Goal: Register for event/course

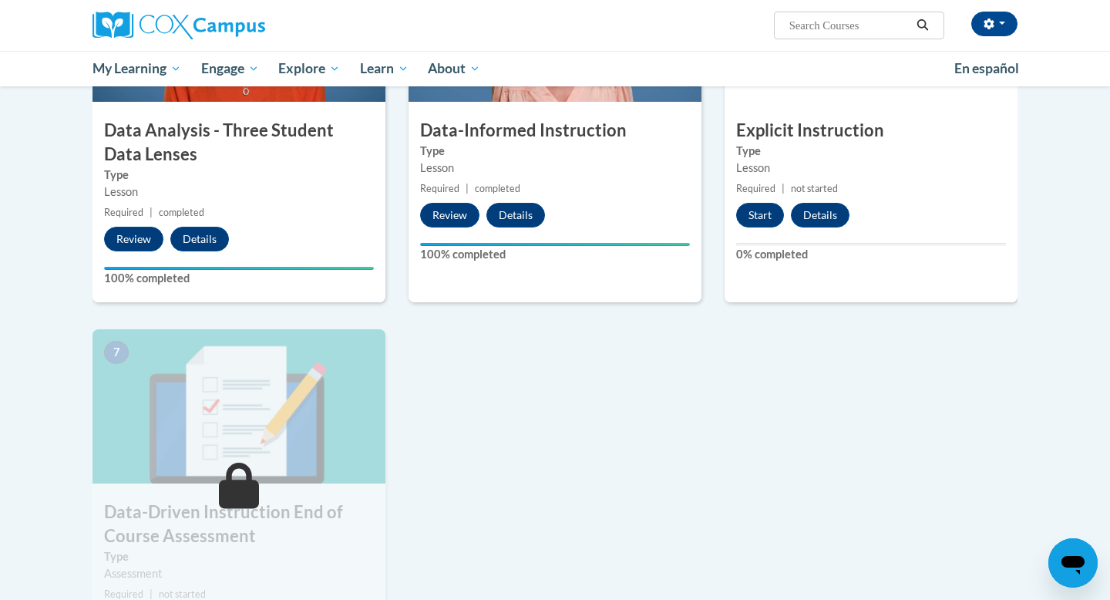
scroll to position [837, 0]
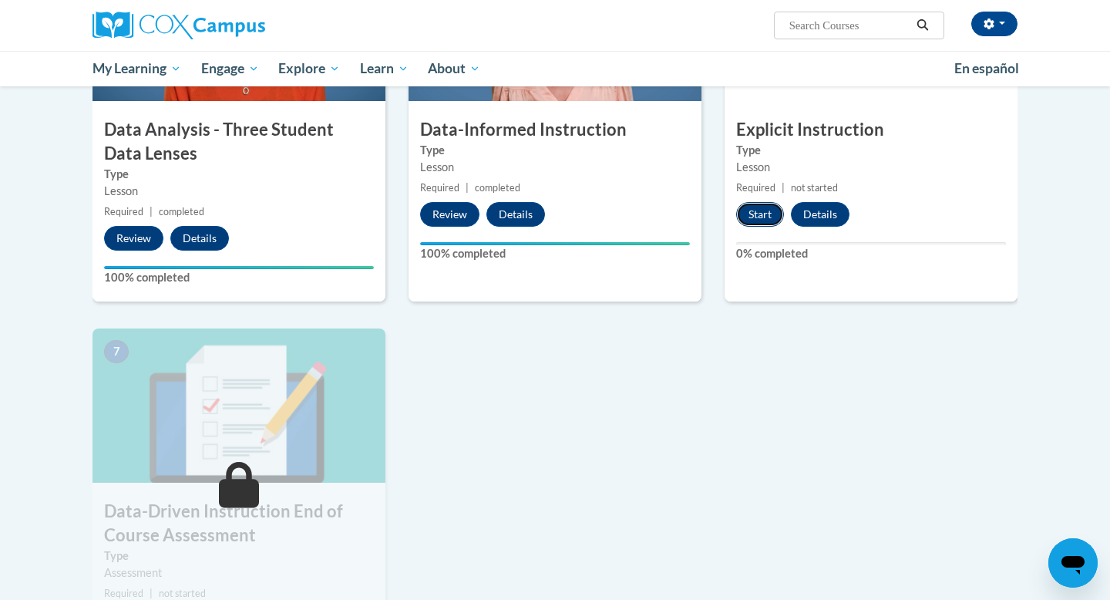
click at [755, 214] on button "Start" at bounding box center [760, 214] width 48 height 25
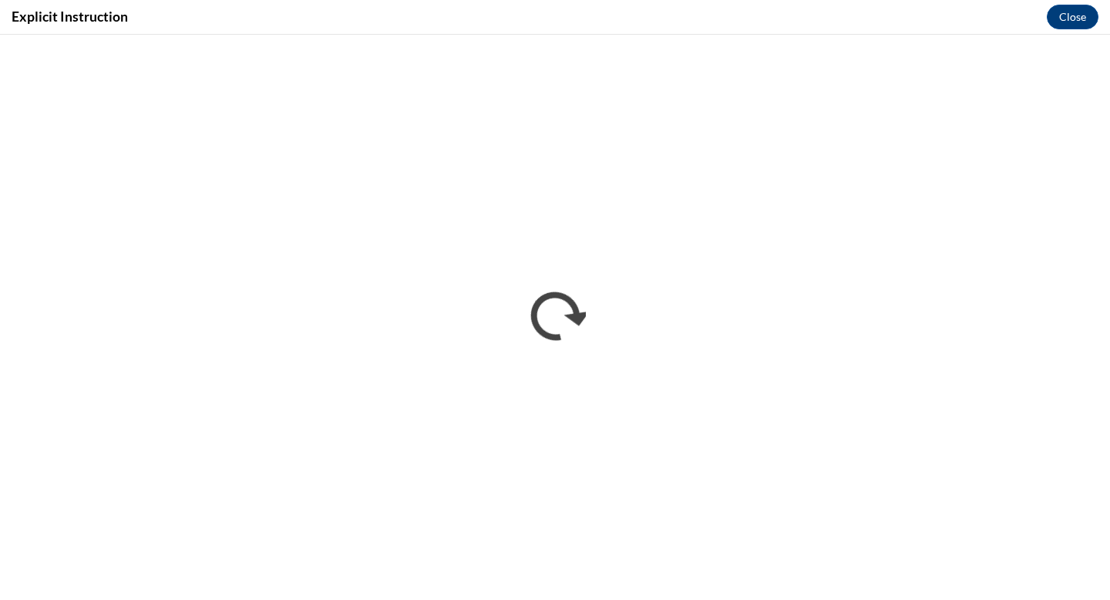
scroll to position [0, 0]
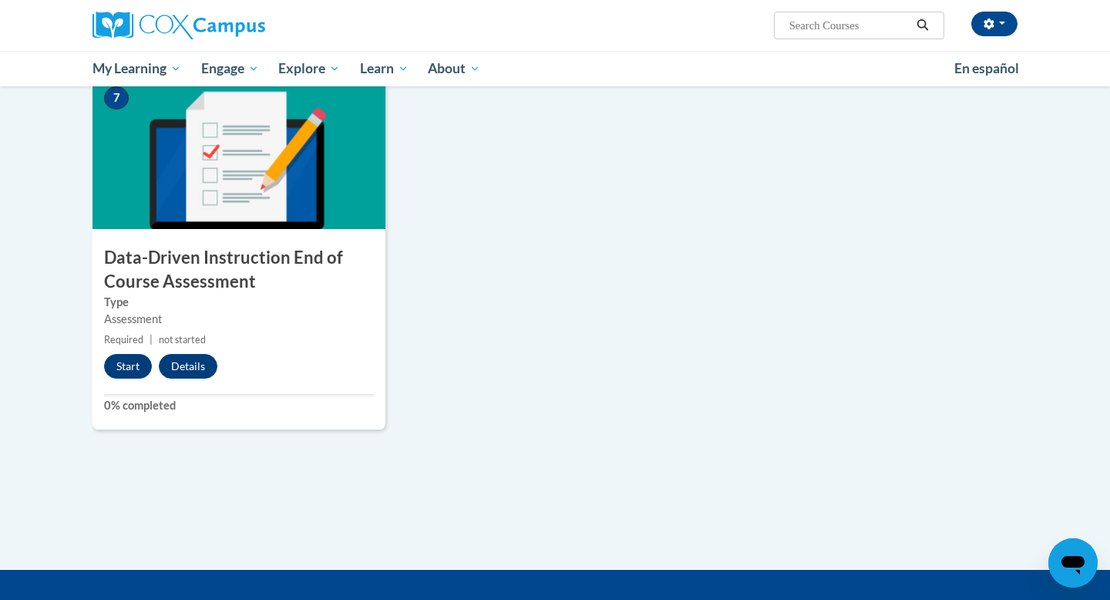
scroll to position [1097, 0]
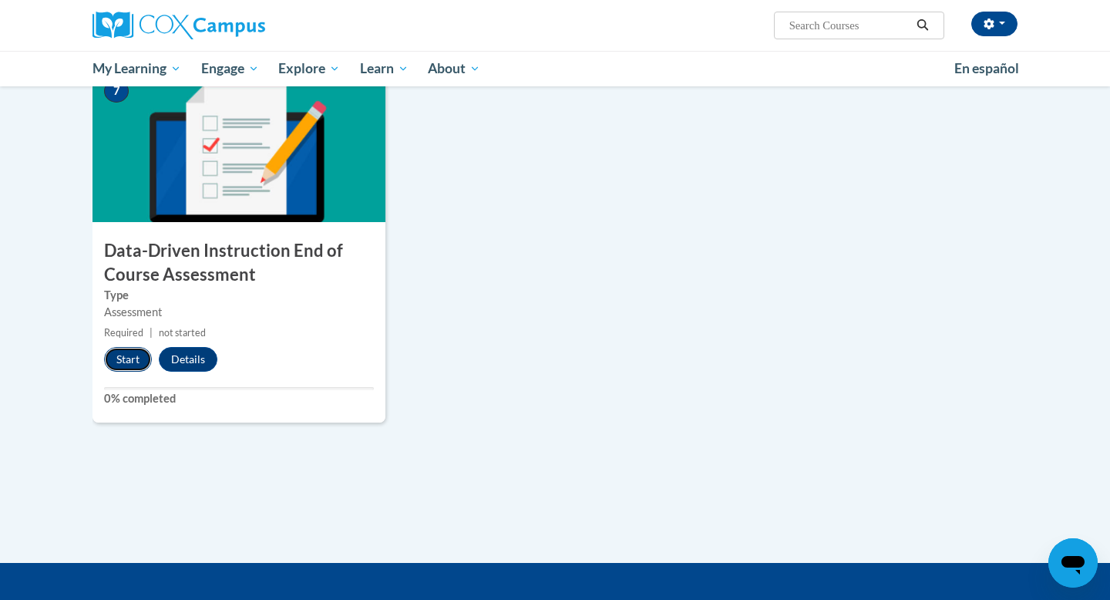
click at [116, 364] on button "Start" at bounding box center [128, 359] width 48 height 25
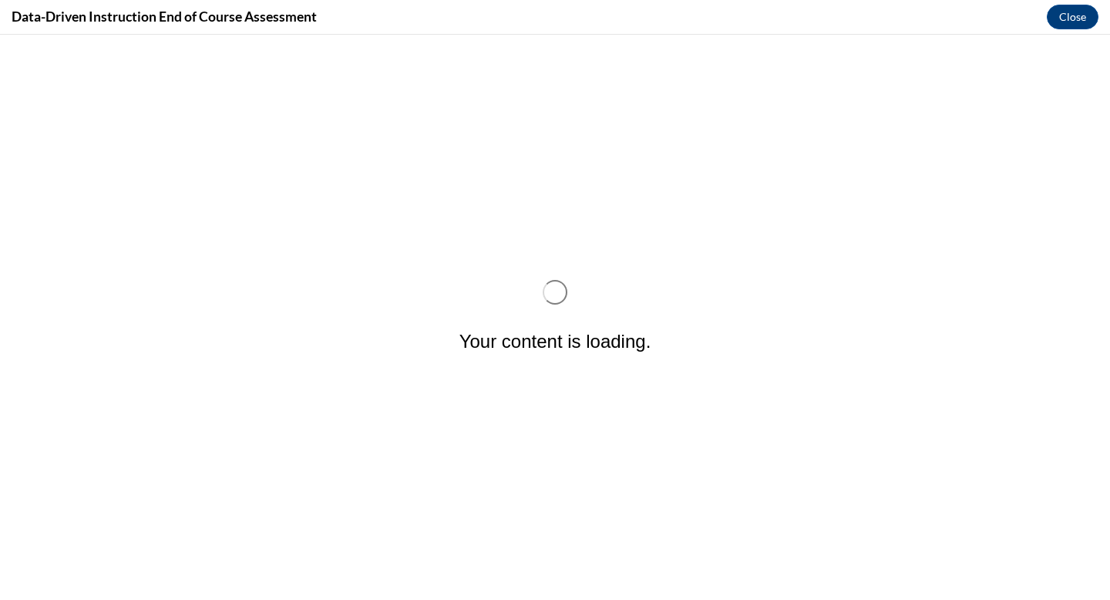
scroll to position [0, 0]
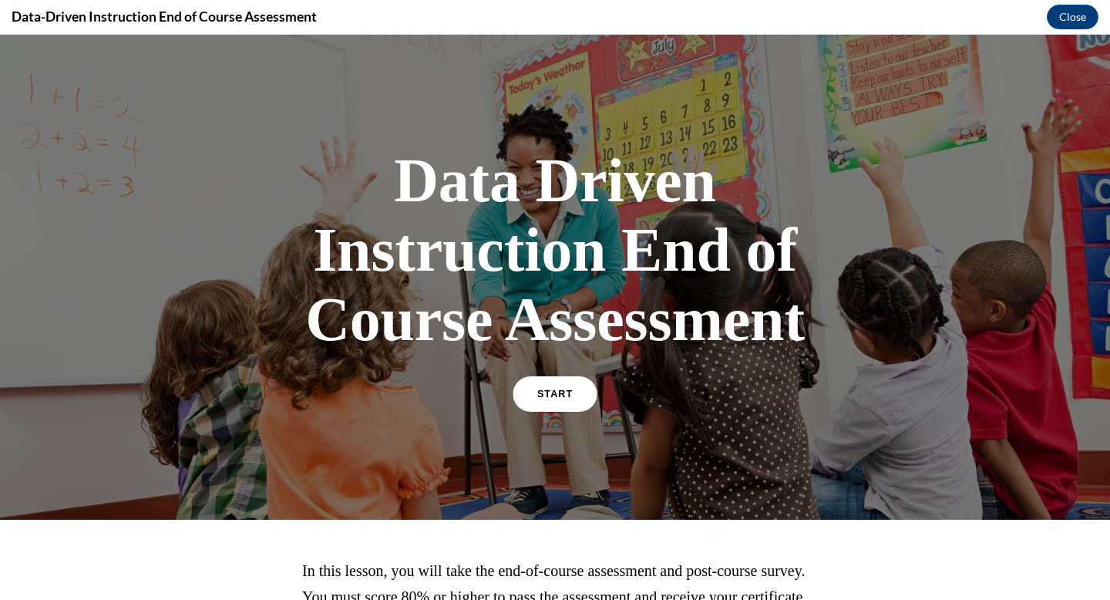
click at [561, 399] on link "START" at bounding box center [554, 393] width 84 height 35
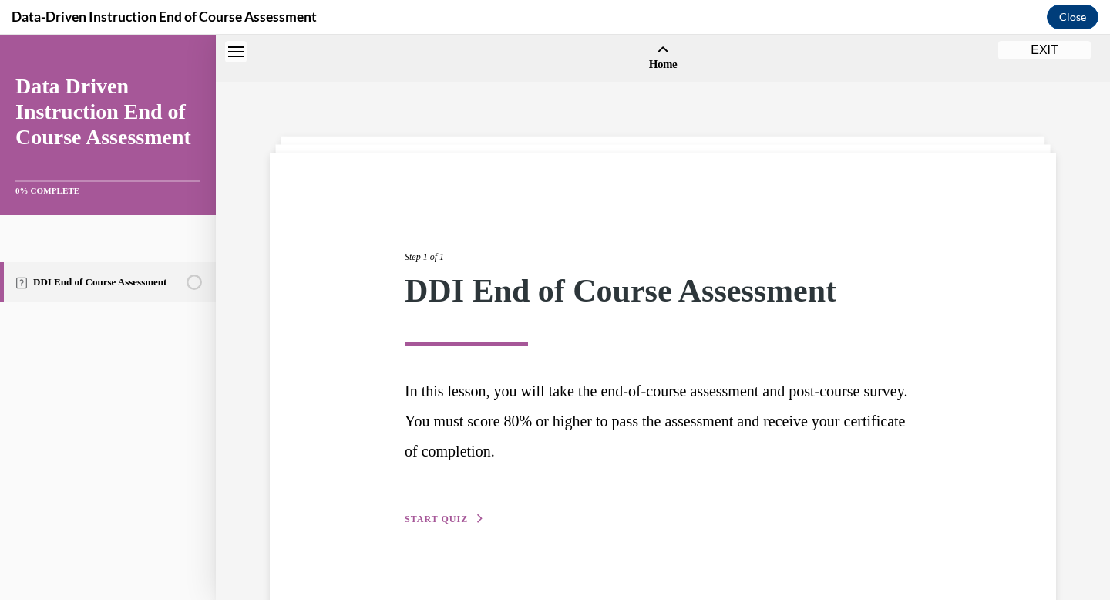
scroll to position [48, 0]
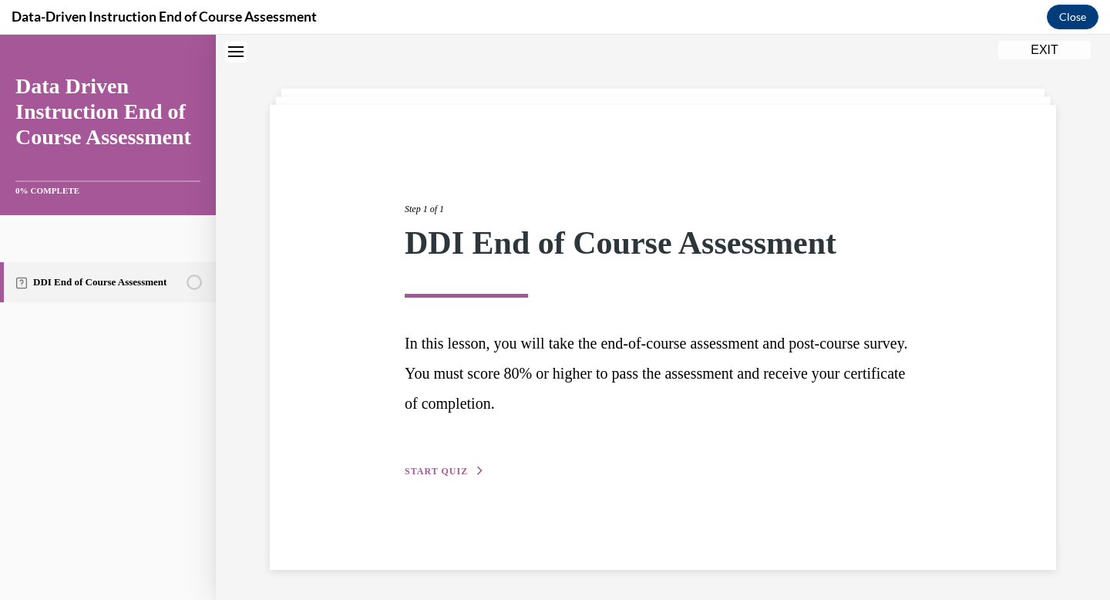
click at [425, 479] on div "Step 1 of 1 DDI End of Course Assessment In this lesson, you will take the end-…" at bounding box center [662, 322] width 539 height 313
click at [437, 468] on span "START QUIZ" at bounding box center [436, 470] width 63 height 11
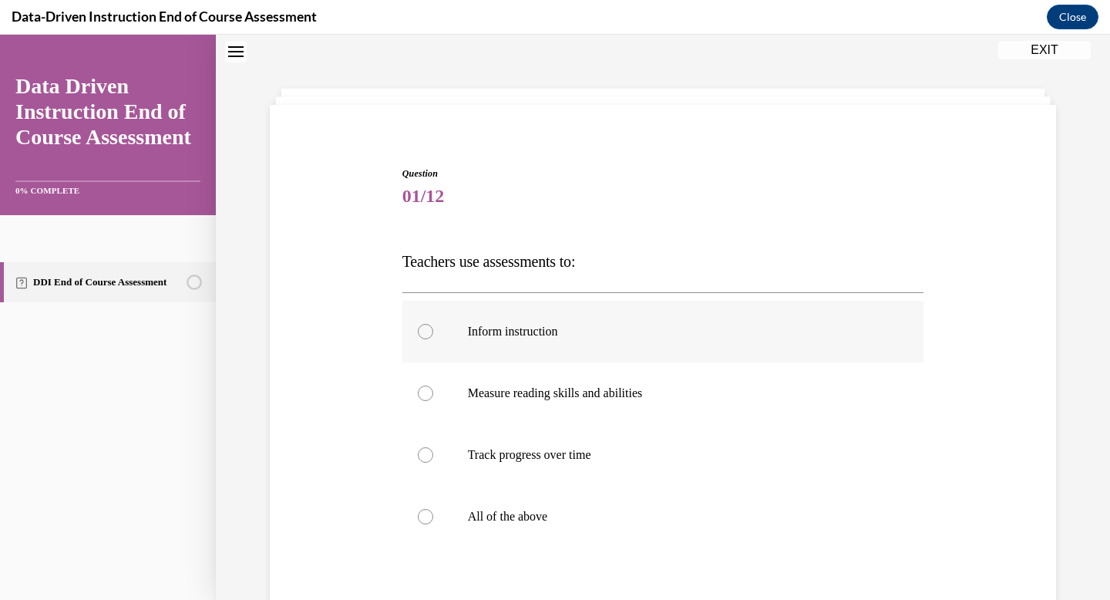
click at [426, 334] on div at bounding box center [425, 331] width 15 height 15
click at [426, 334] on input "Inform instruction" at bounding box center [425, 331] width 15 height 15
radio input "true"
click at [425, 391] on div at bounding box center [425, 392] width 15 height 15
click at [425, 391] on input "Measure reading skills and abilities" at bounding box center [425, 392] width 15 height 15
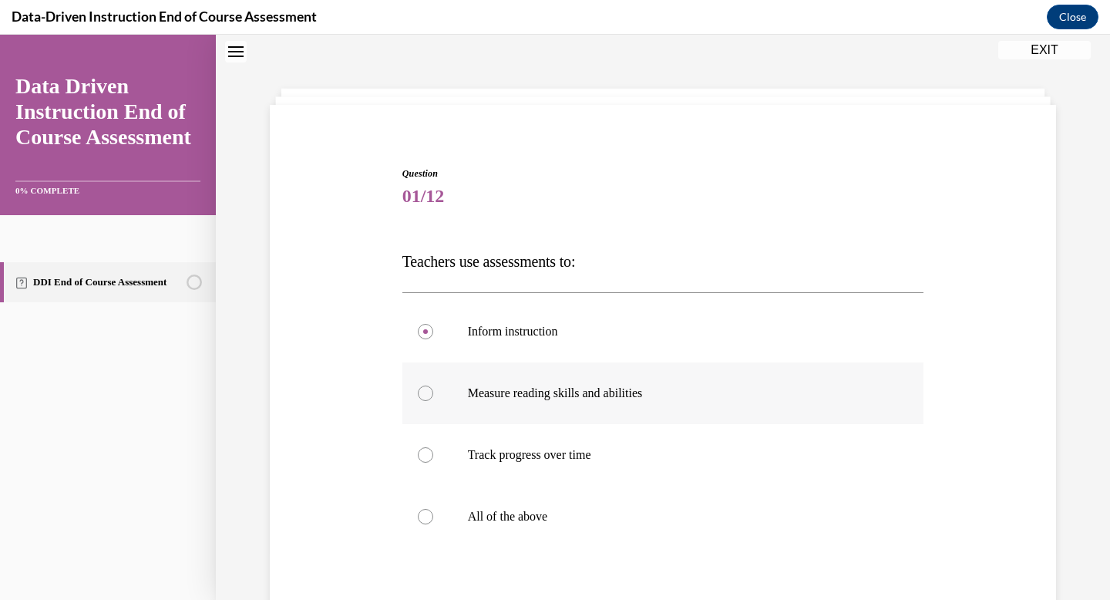
radio input "true"
click at [426, 457] on div at bounding box center [425, 454] width 15 height 15
click at [426, 457] on input "Track progress over time" at bounding box center [425, 454] width 15 height 15
radio input "true"
click at [427, 516] on div at bounding box center [425, 516] width 15 height 15
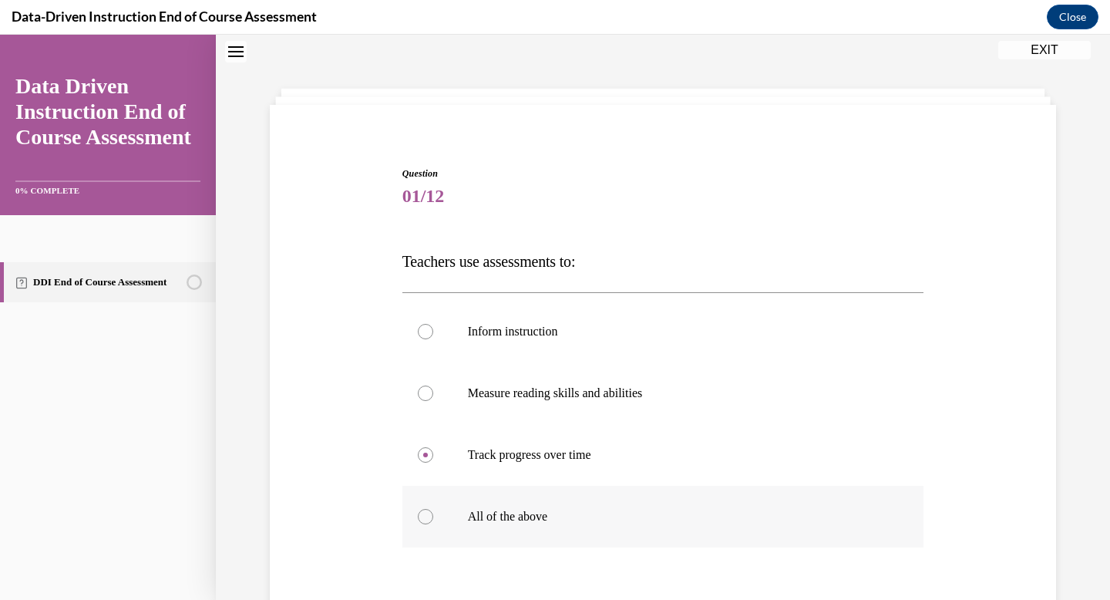
click at [427, 516] on input "All of the above" at bounding box center [425, 516] width 15 height 15
radio input "true"
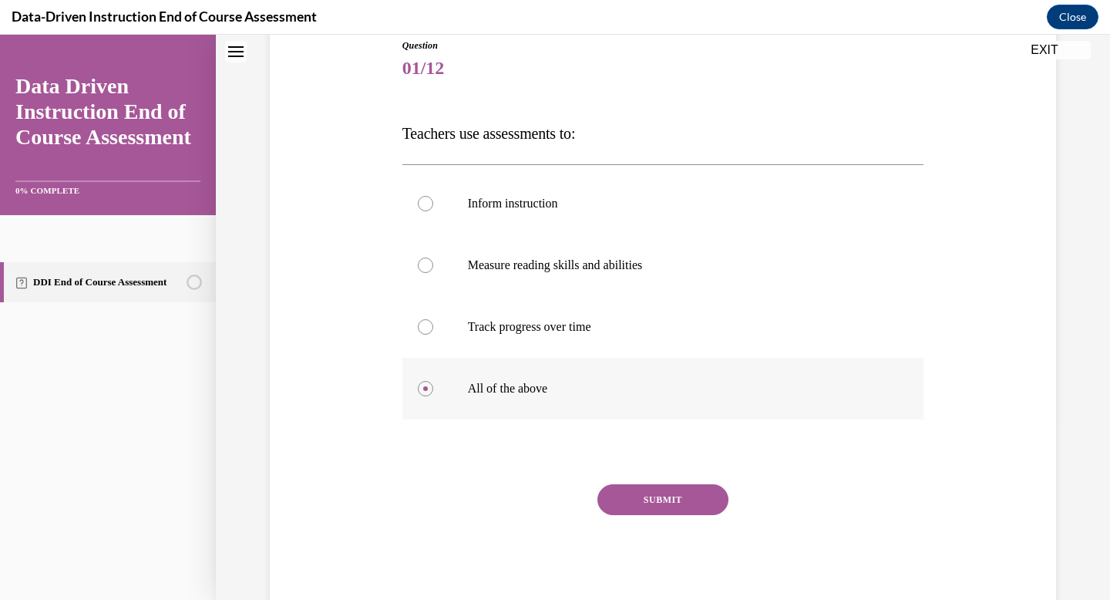
scroll to position [217, 0]
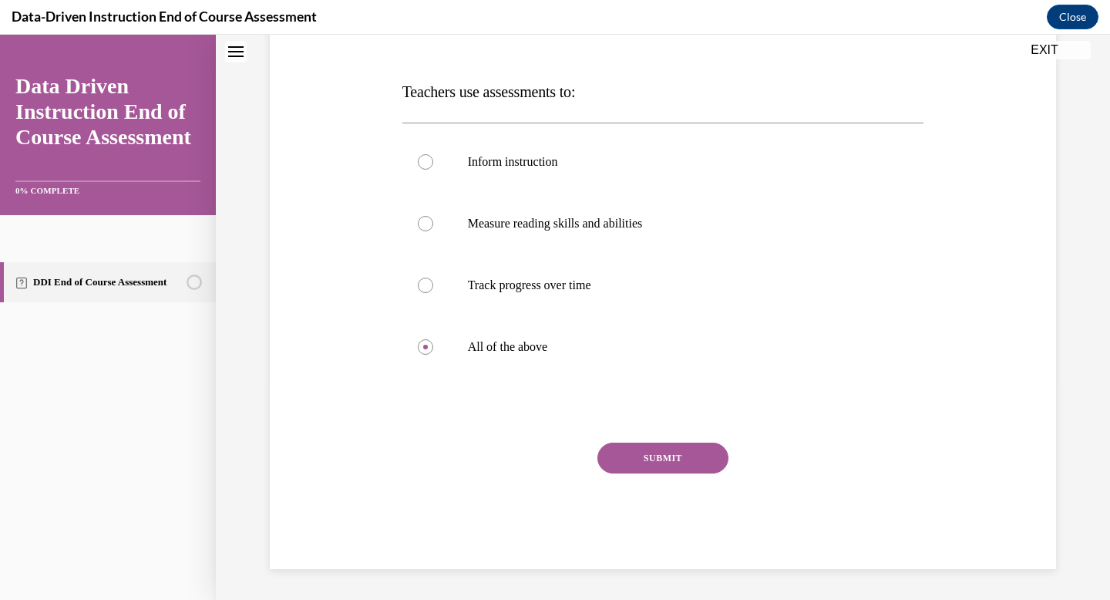
click at [674, 465] on button "SUBMIT" at bounding box center [662, 457] width 131 height 31
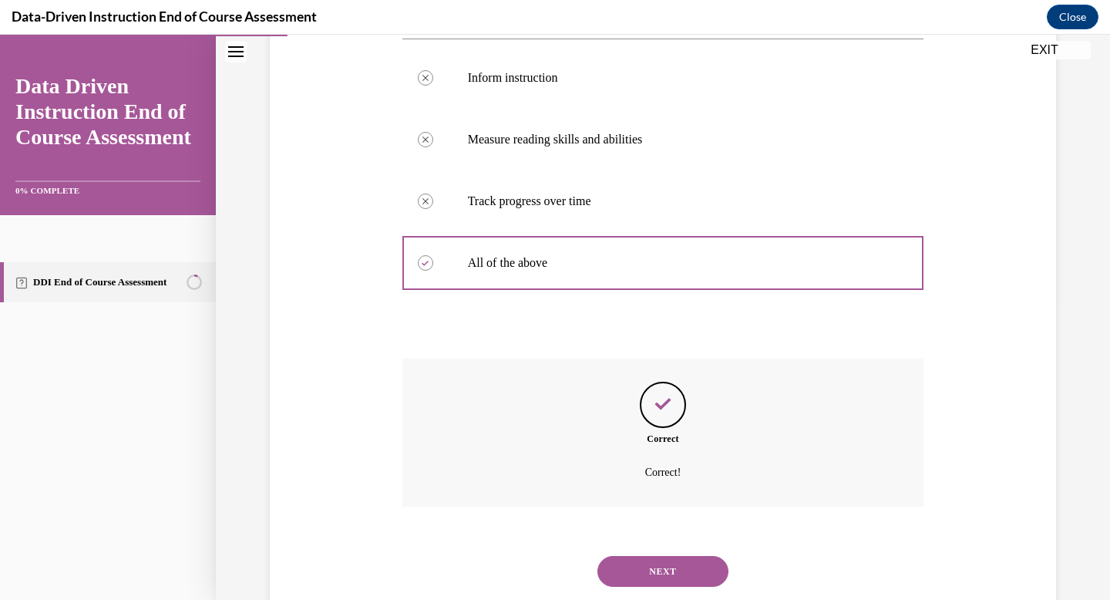
scroll to position [342, 0]
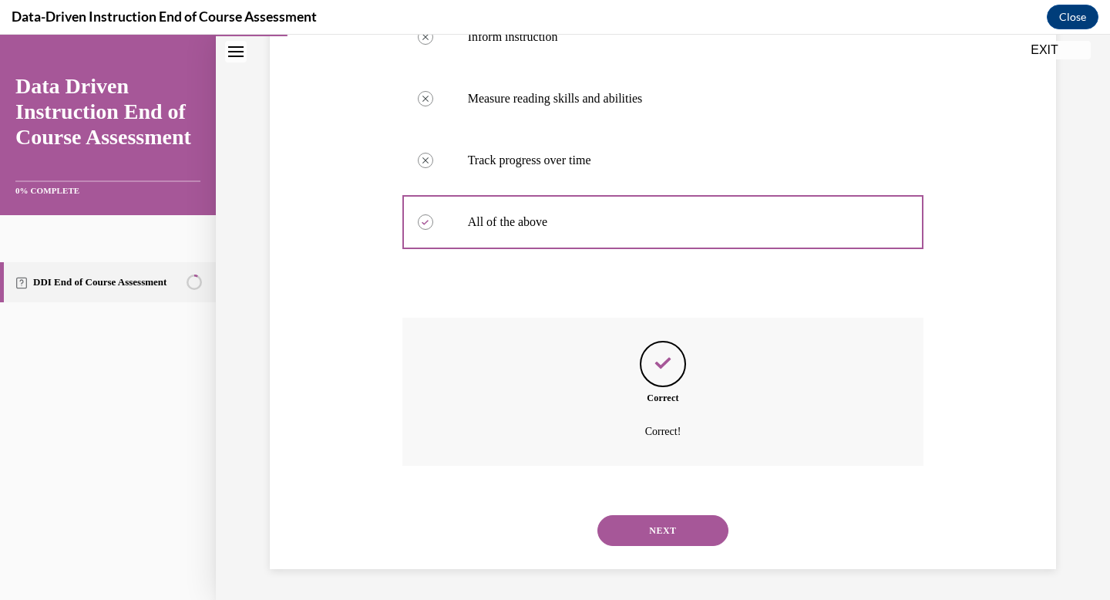
click at [668, 522] on button "NEXT" at bounding box center [662, 530] width 131 height 31
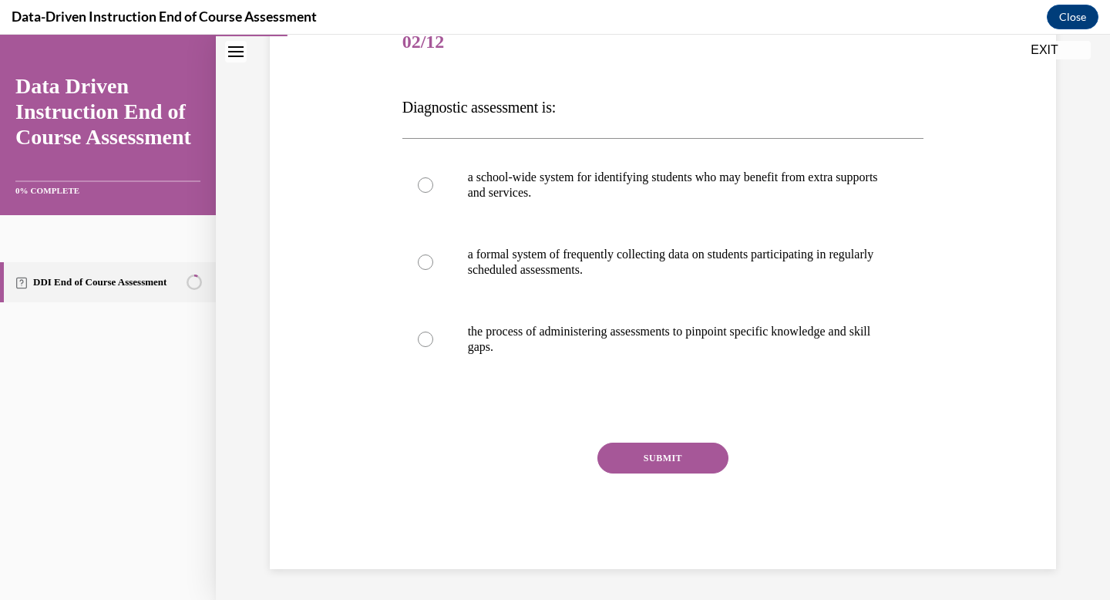
scroll to position [171, 0]
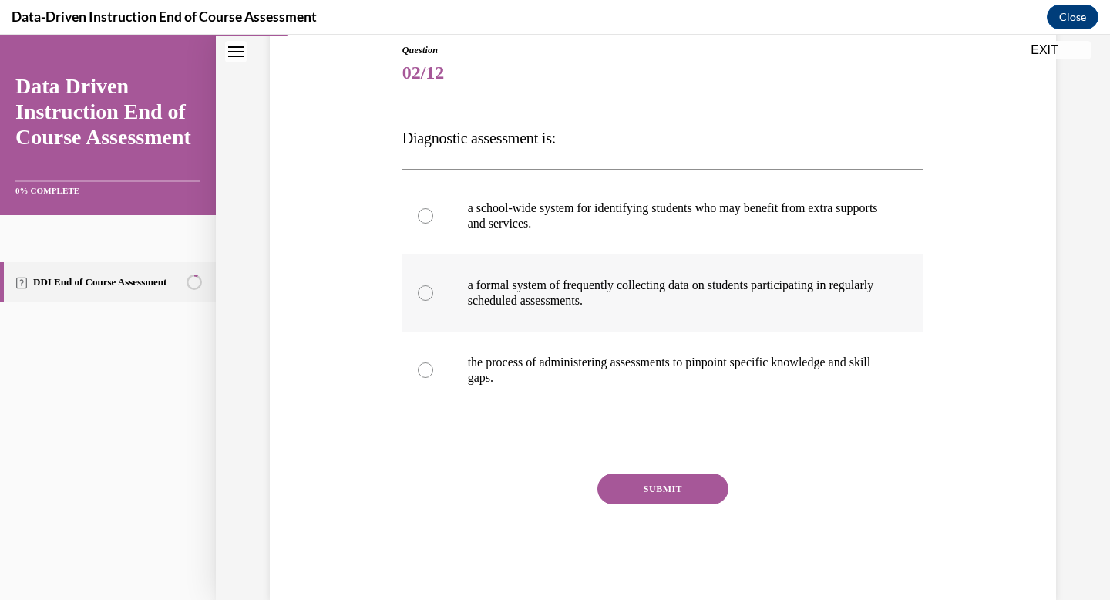
click at [434, 288] on label "a formal system of frequently collecting data on students participating in regu…" at bounding box center [663, 292] width 522 height 77
click at [433, 288] on input "a formal system of frequently collecting data on students participating in regu…" at bounding box center [425, 292] width 15 height 15
radio input "true"
click at [677, 499] on button "SUBMIT" at bounding box center [662, 488] width 131 height 31
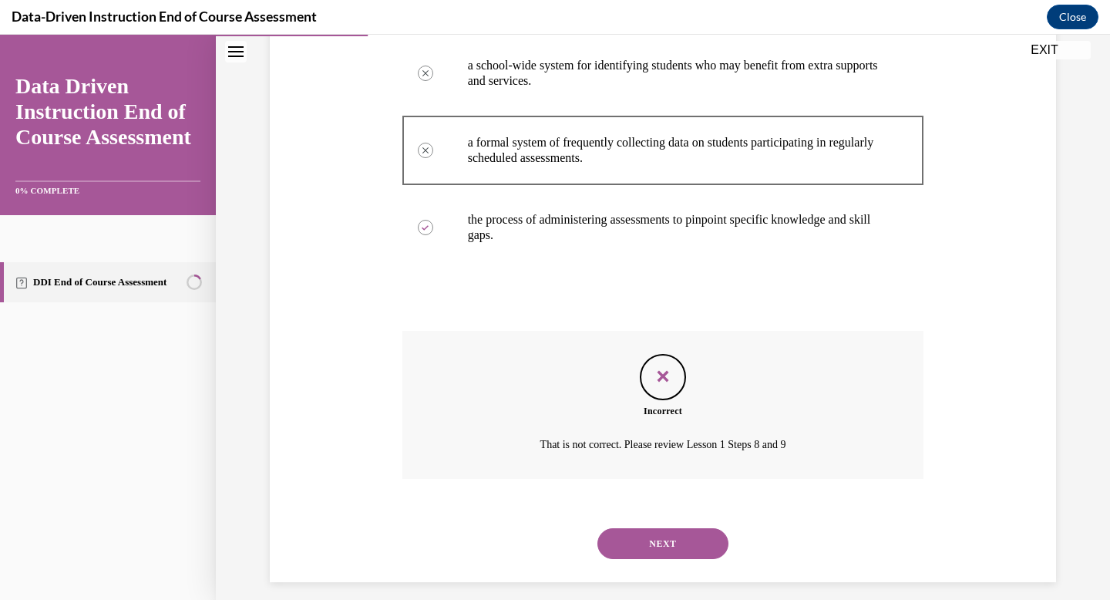
scroll to position [327, 0]
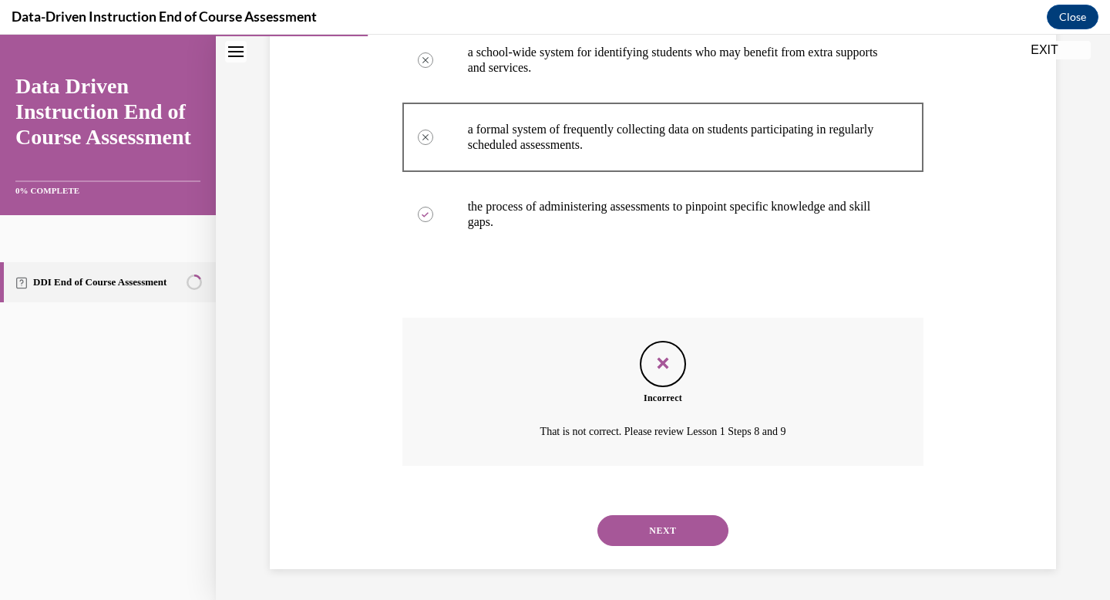
click at [663, 532] on button "NEXT" at bounding box center [662, 530] width 131 height 31
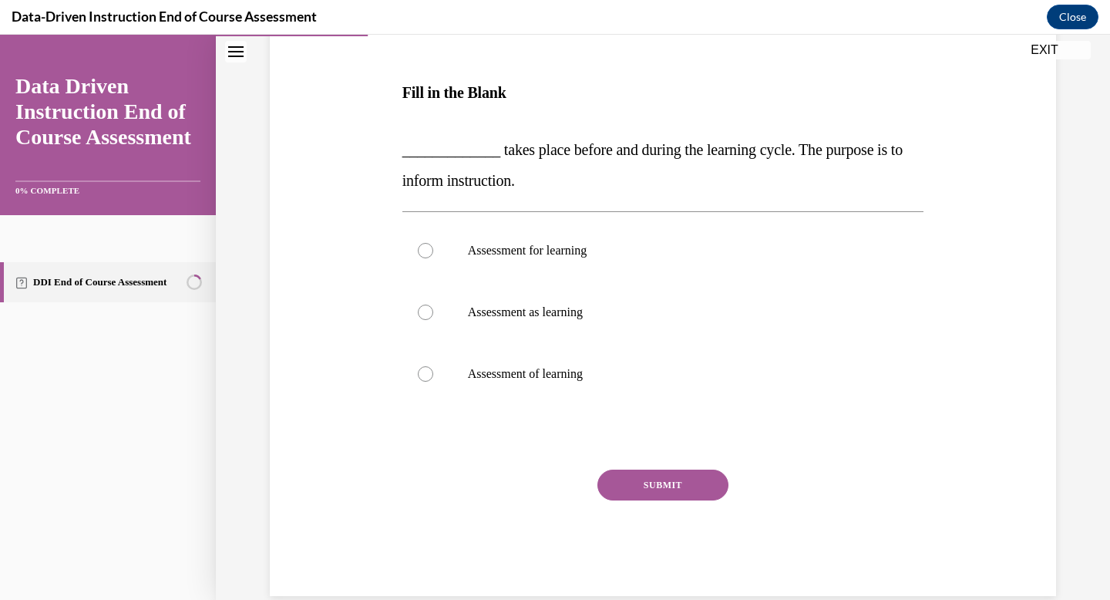
scroll to position [244, 0]
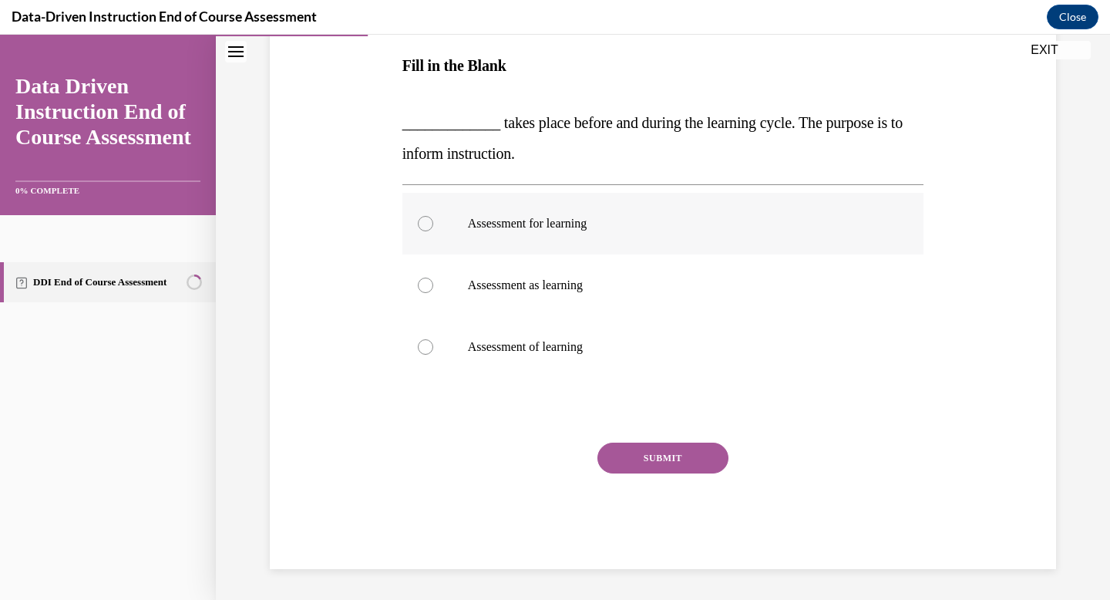
click at [433, 233] on label "Assessment for learning" at bounding box center [663, 224] width 522 height 62
click at [433, 231] on input "Assessment for learning" at bounding box center [425, 223] width 15 height 15
radio input "true"
click at [658, 459] on button "SUBMIT" at bounding box center [662, 457] width 131 height 31
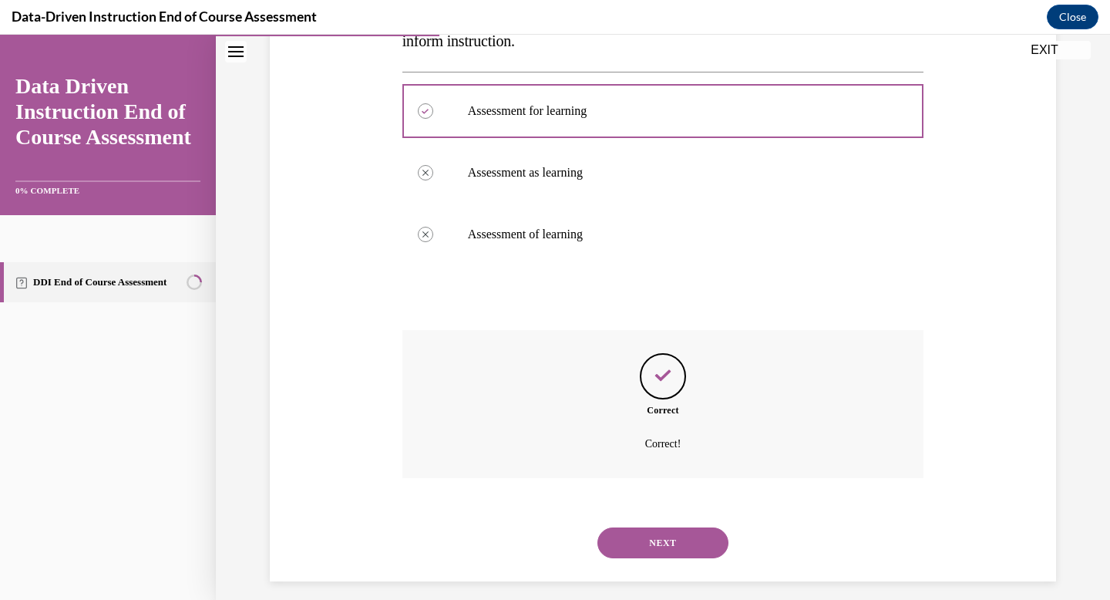
scroll to position [368, 0]
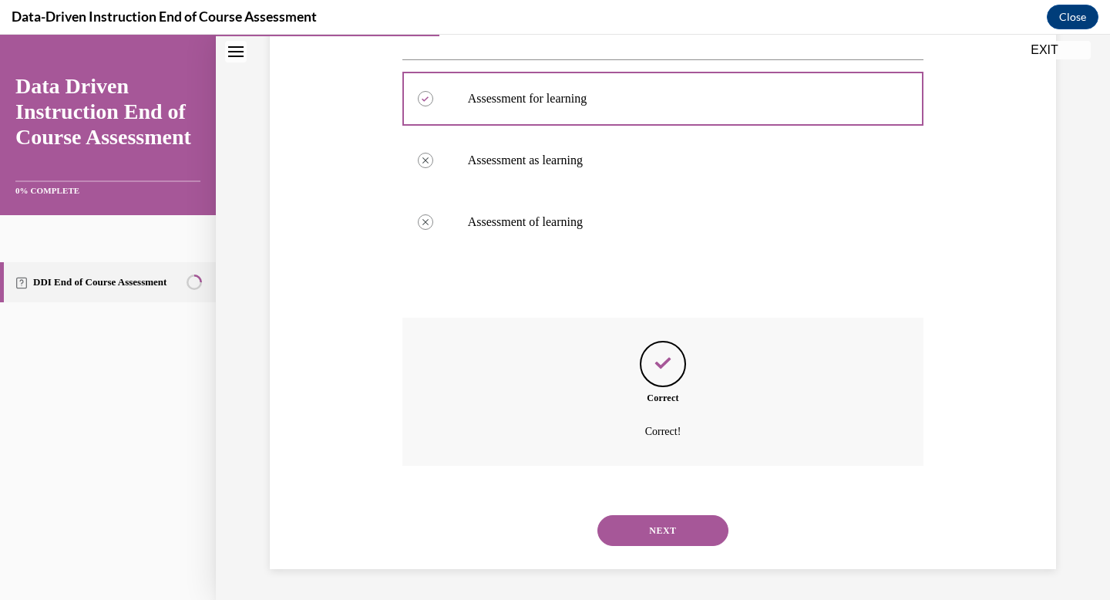
click at [649, 523] on button "NEXT" at bounding box center [662, 530] width 131 height 31
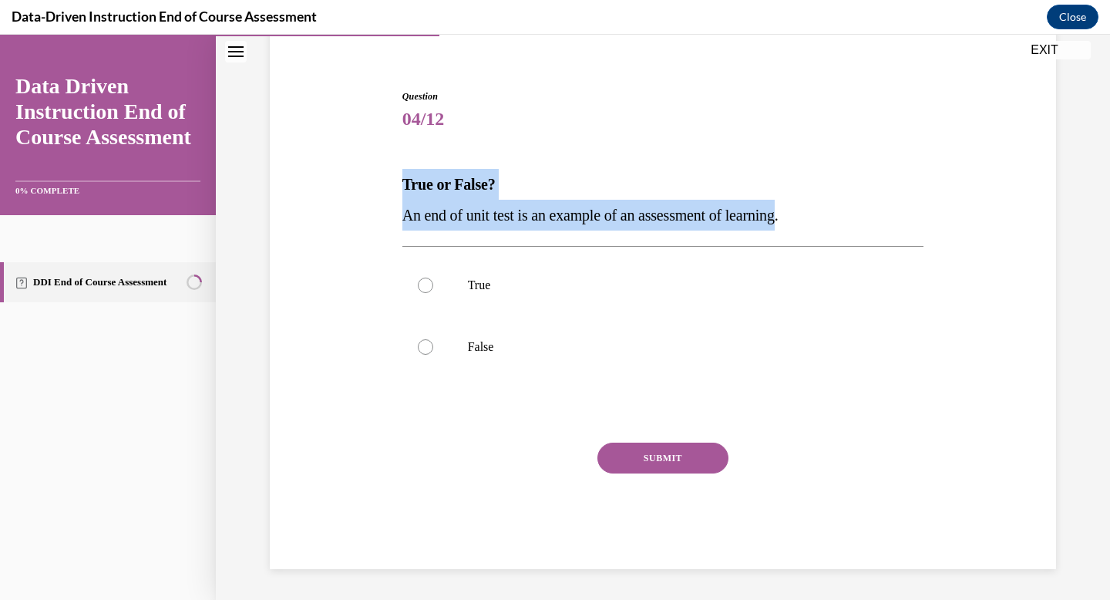
drag, startPoint x: 808, startPoint y: 214, endPoint x: 474, endPoint y: 156, distance: 338.8
click at [474, 156] on div "Question 04/12 True or False? An end of unit test is an example of an assessmen…" at bounding box center [663, 328] width 522 height 479
copy div "True or False? An end of unit test is an example of an assessment of learning"
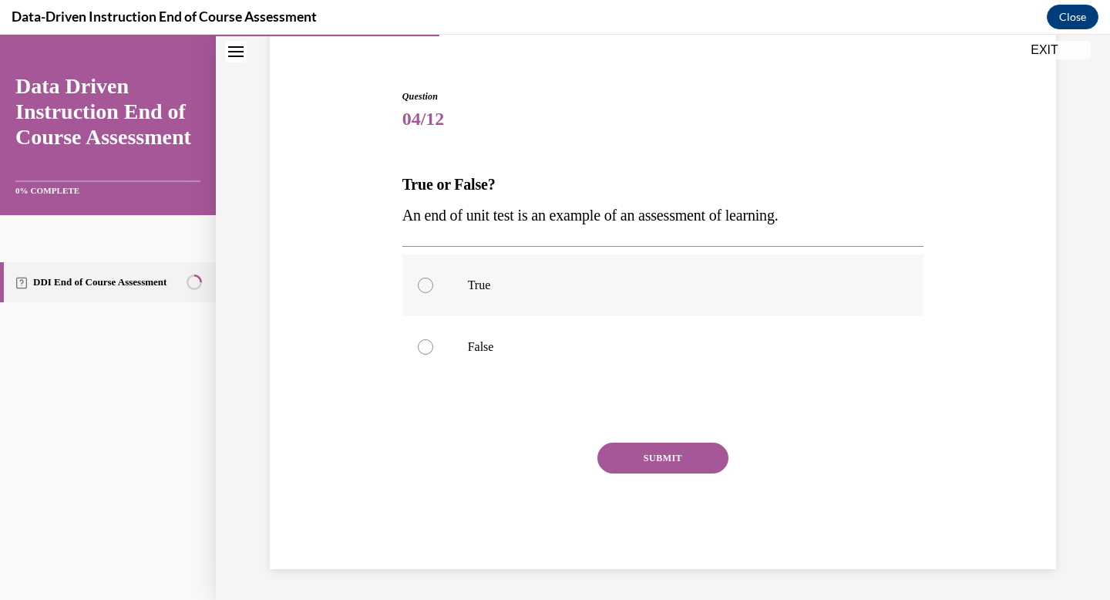
click at [446, 291] on label "True" at bounding box center [663, 285] width 522 height 62
click at [433, 291] on input "True" at bounding box center [425, 284] width 15 height 15
radio input "true"
click at [648, 451] on button "SUBMIT" at bounding box center [662, 457] width 131 height 31
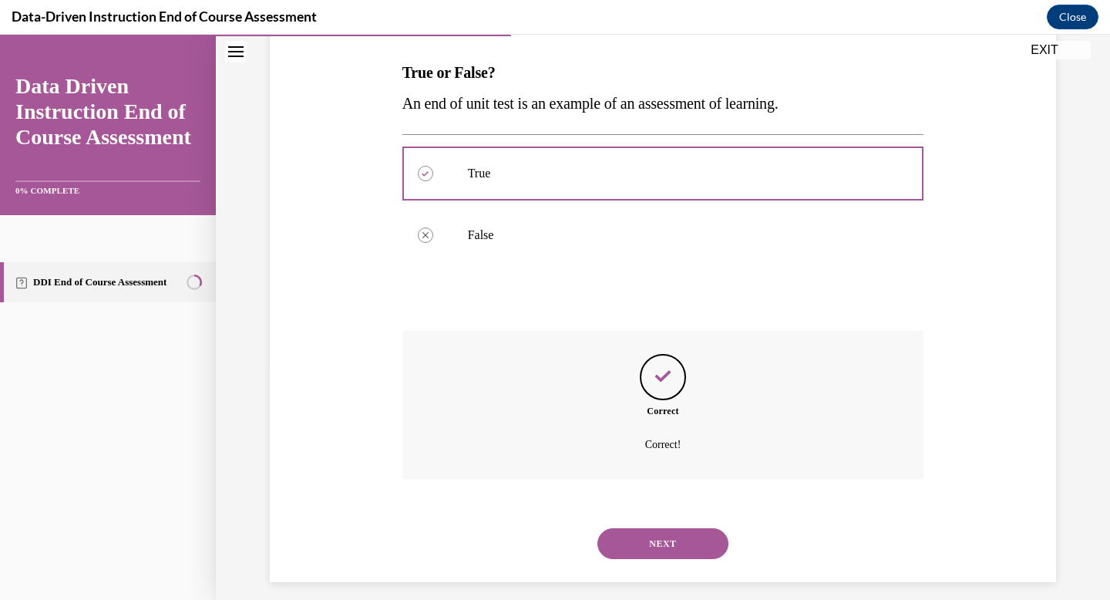
scroll to position [250, 0]
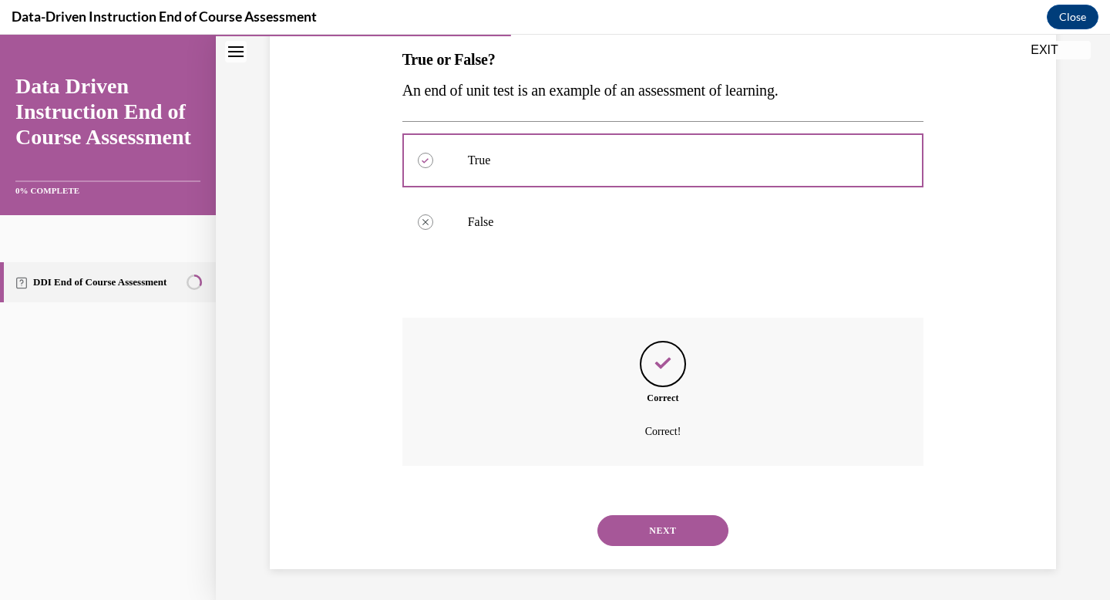
click at [665, 530] on button "NEXT" at bounding box center [662, 530] width 131 height 31
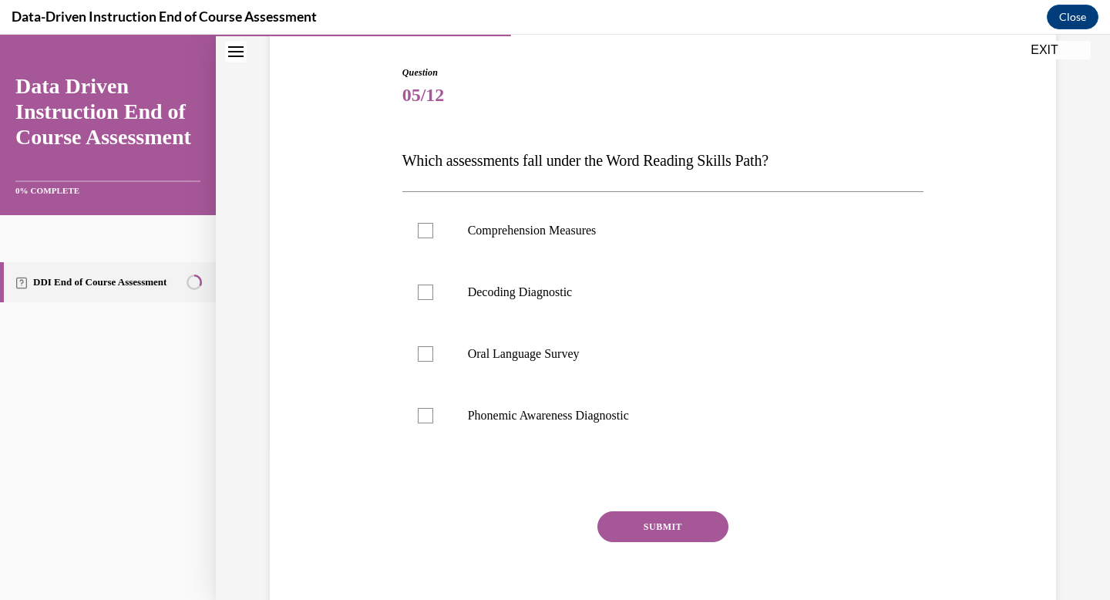
scroll to position [149, 0]
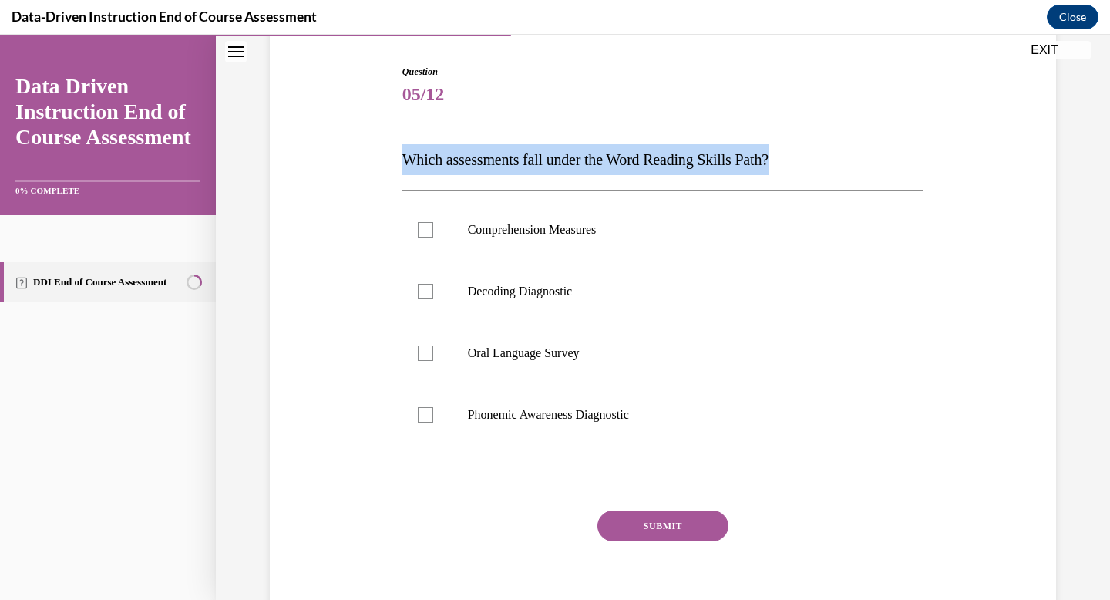
drag, startPoint x: 801, startPoint y: 160, endPoint x: 402, endPoint y: 164, distance: 398.4
click at [402, 164] on p "Which assessments fall under the Word Reading Skills Path?" at bounding box center [663, 159] width 522 height 31
copy span "Which assessments fall under the Word Reading Skills Path?"
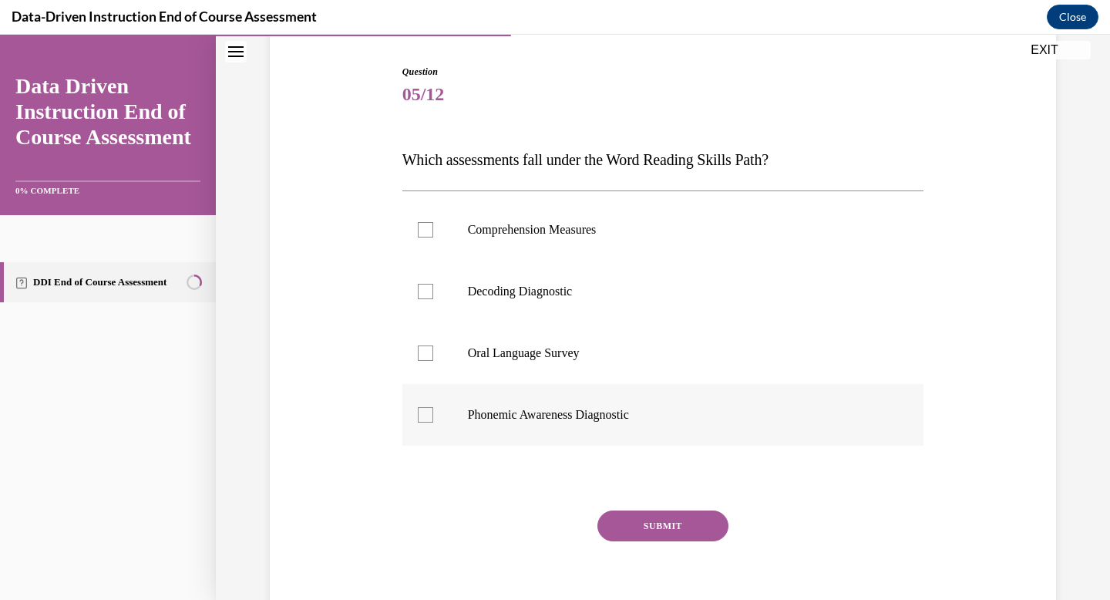
click at [419, 417] on div at bounding box center [425, 414] width 15 height 15
click at [419, 417] on input "Phonemic Awareness Diagnostic" at bounding box center [425, 414] width 15 height 15
checkbox input "true"
click at [424, 293] on div at bounding box center [425, 291] width 15 height 15
click at [424, 293] on input "Decoding Diagnostic" at bounding box center [425, 291] width 15 height 15
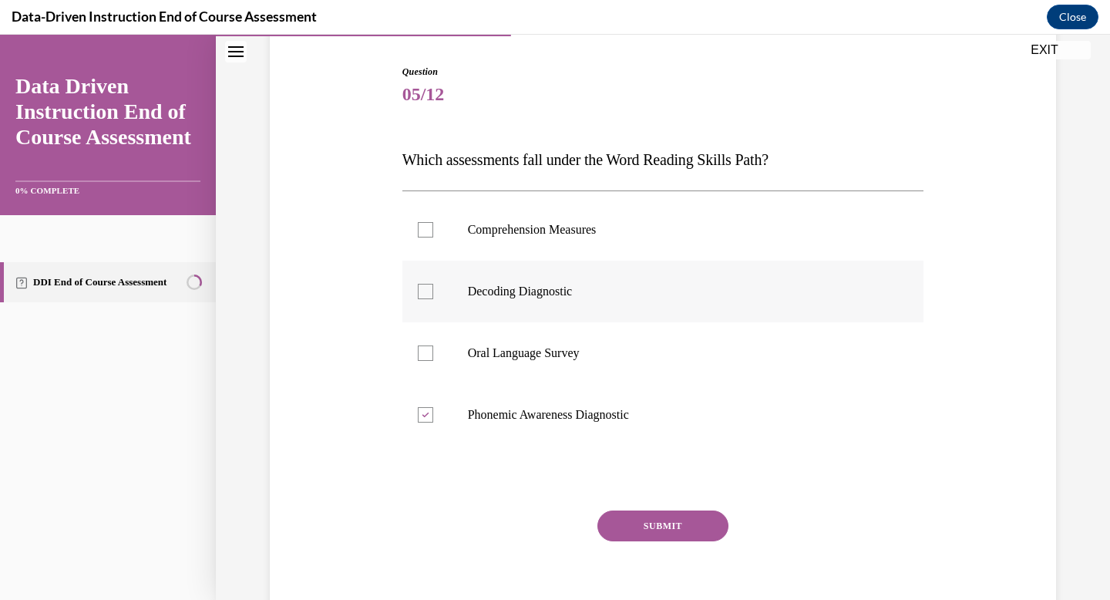
checkbox input "true"
click at [633, 531] on button "SUBMIT" at bounding box center [662, 525] width 131 height 31
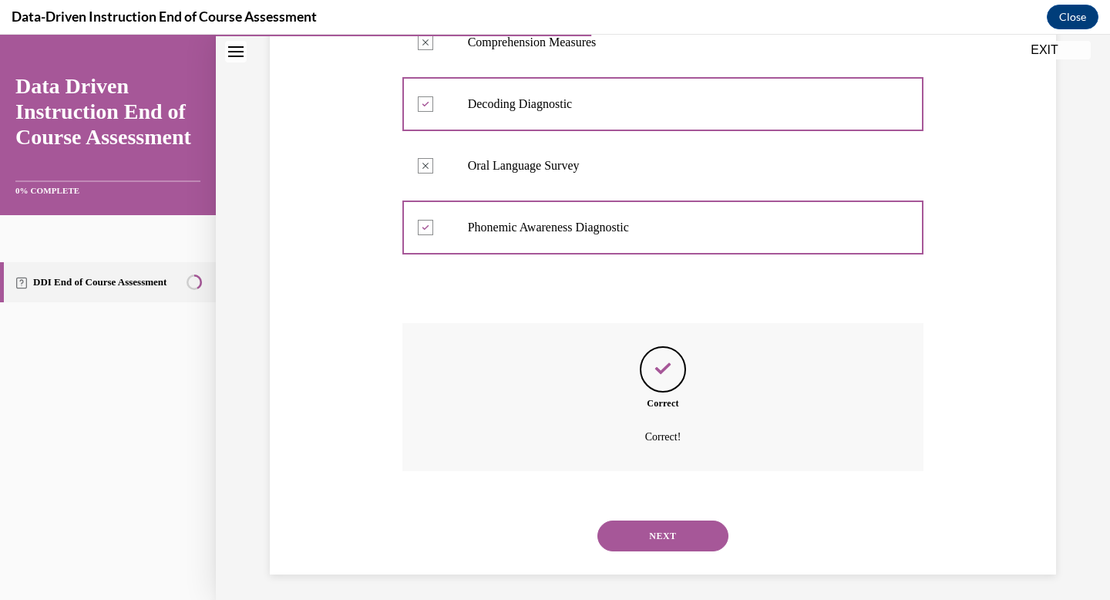
scroll to position [342, 0]
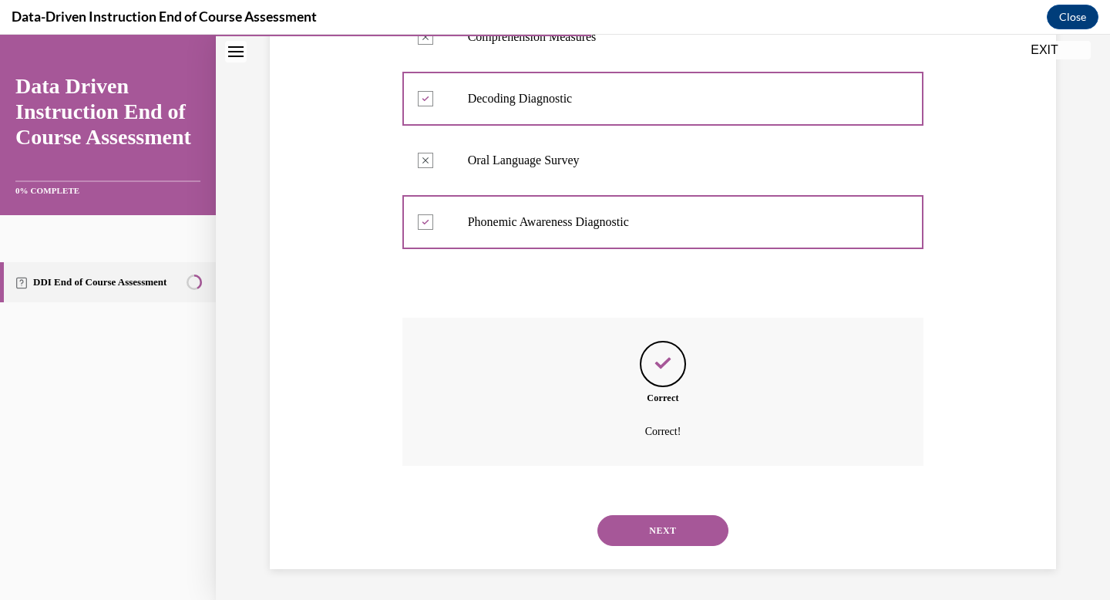
click at [634, 519] on button "NEXT" at bounding box center [662, 530] width 131 height 31
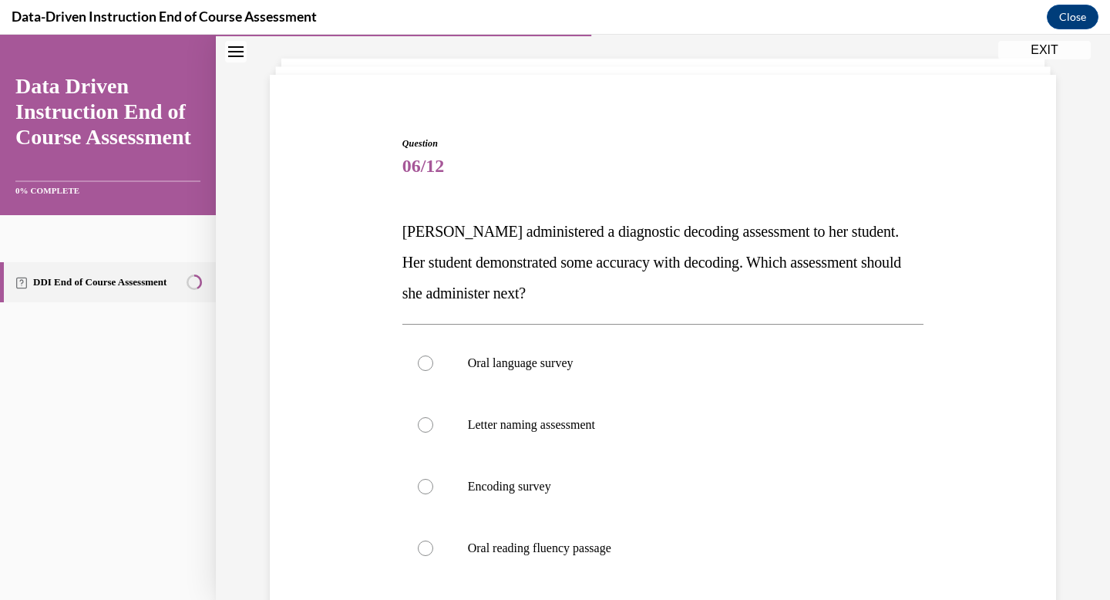
scroll to position [79, 0]
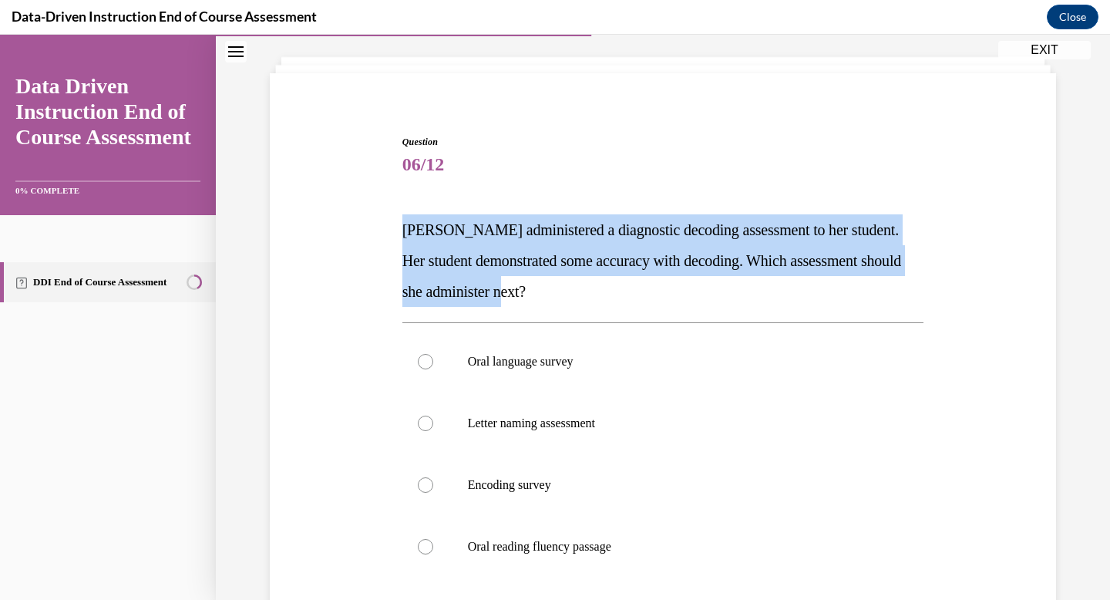
drag, startPoint x: 602, startPoint y: 290, endPoint x: 385, endPoint y: 217, distance: 229.3
click at [385, 217] on div "Question 06/12 Mrs. Lee administered a diagnostic decoding assessment to her st…" at bounding box center [663, 429] width 794 height 680
copy span "Mrs. Lee administered a diagnostic decoding assessment to her student. Her stud…"
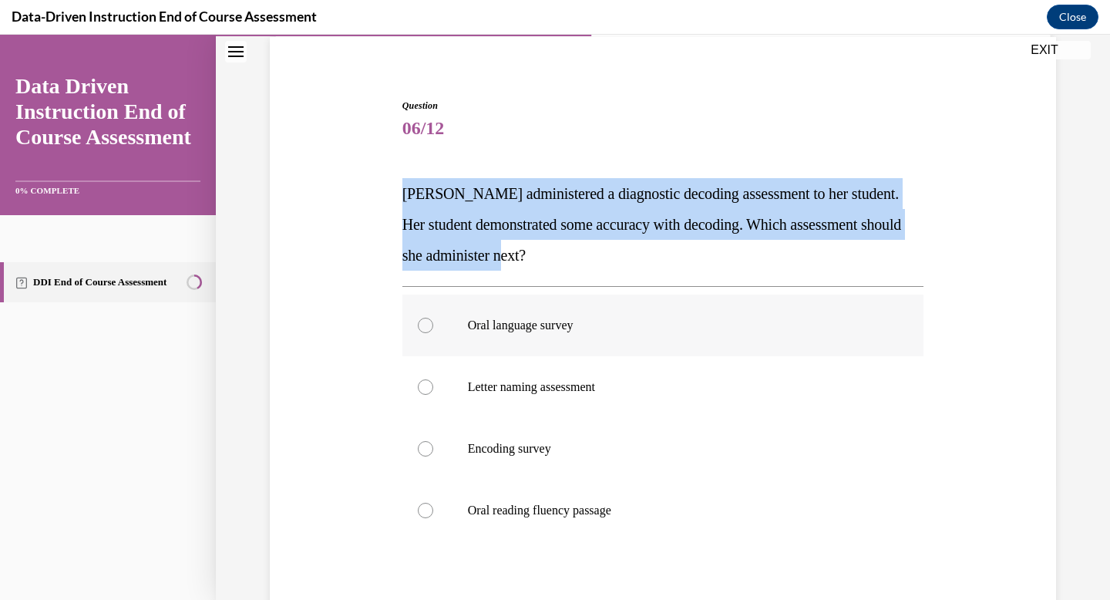
scroll to position [117, 0]
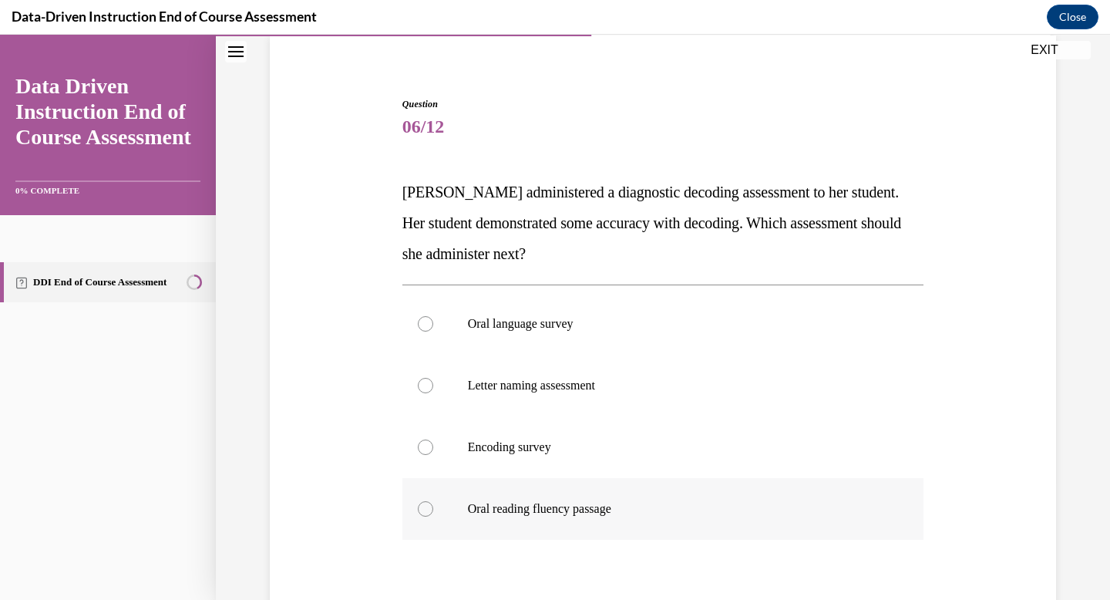
click at [422, 509] on div at bounding box center [425, 508] width 15 height 15
click at [422, 509] on input "Oral reading fluency passage" at bounding box center [425, 508] width 15 height 15
radio input "true"
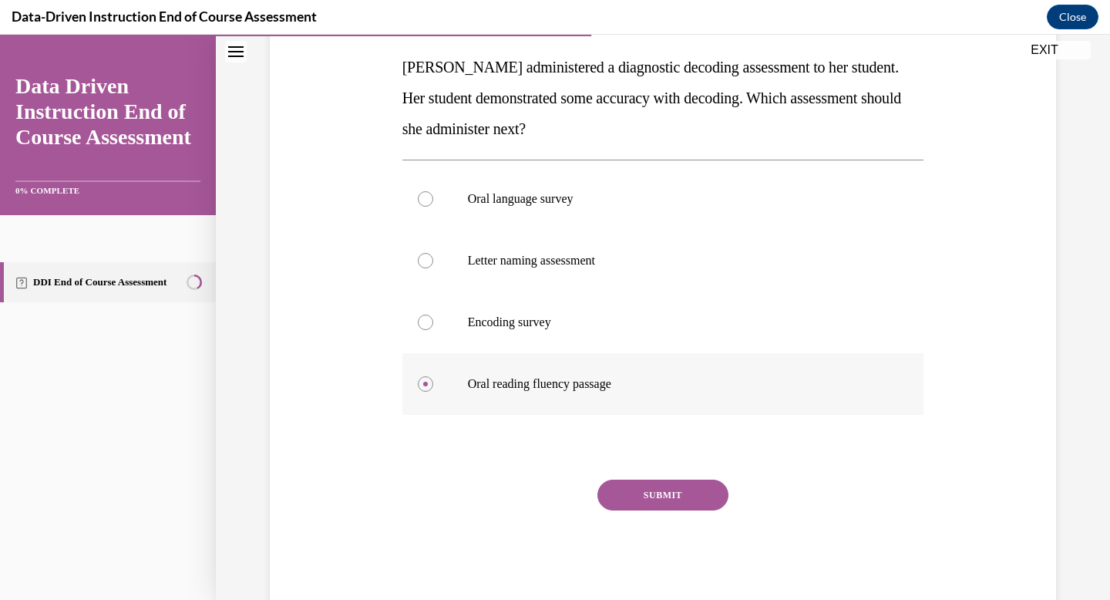
scroll to position [279, 0]
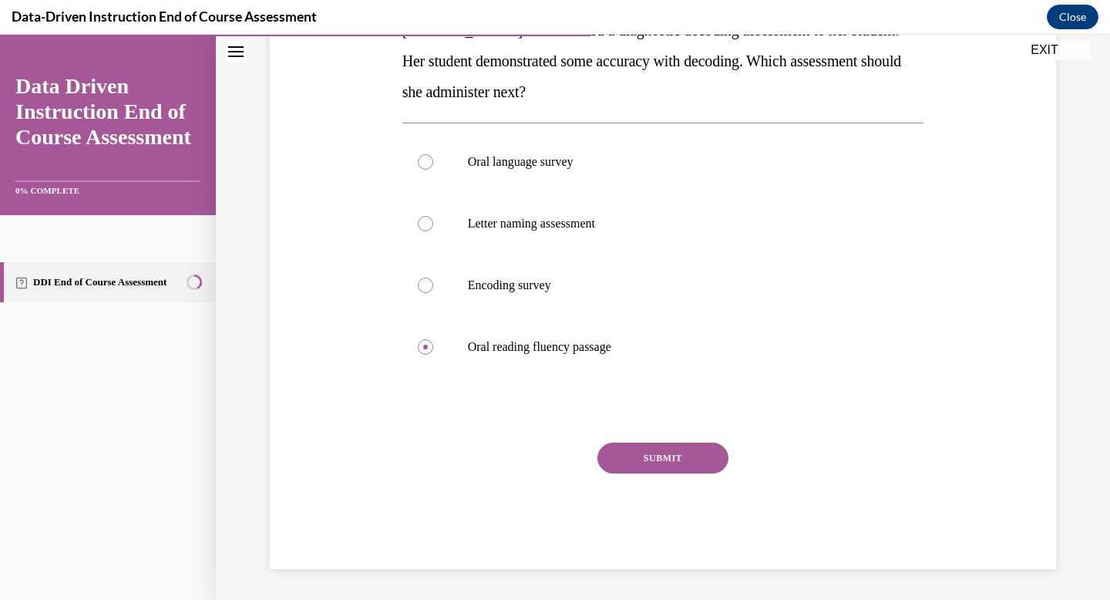
click at [671, 462] on button "SUBMIT" at bounding box center [662, 457] width 131 height 31
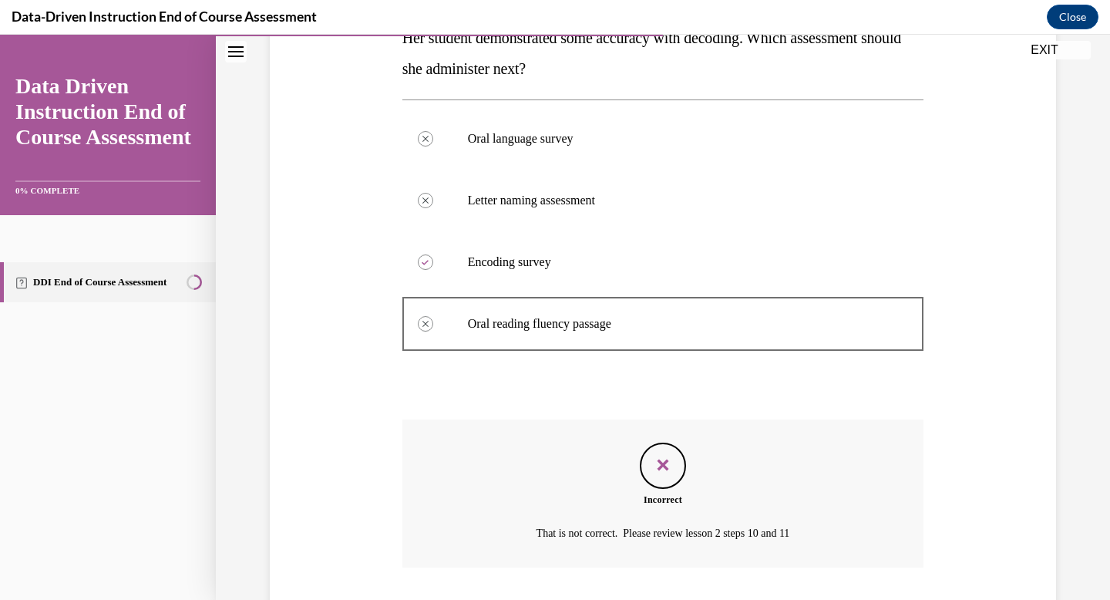
scroll to position [404, 0]
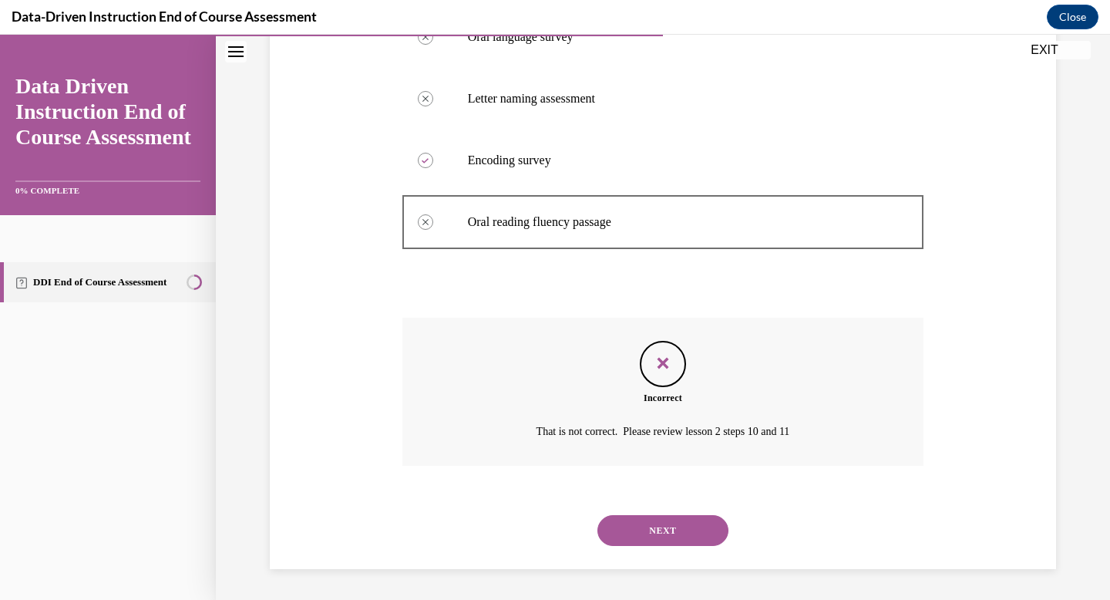
click at [668, 532] on button "NEXT" at bounding box center [662, 530] width 131 height 31
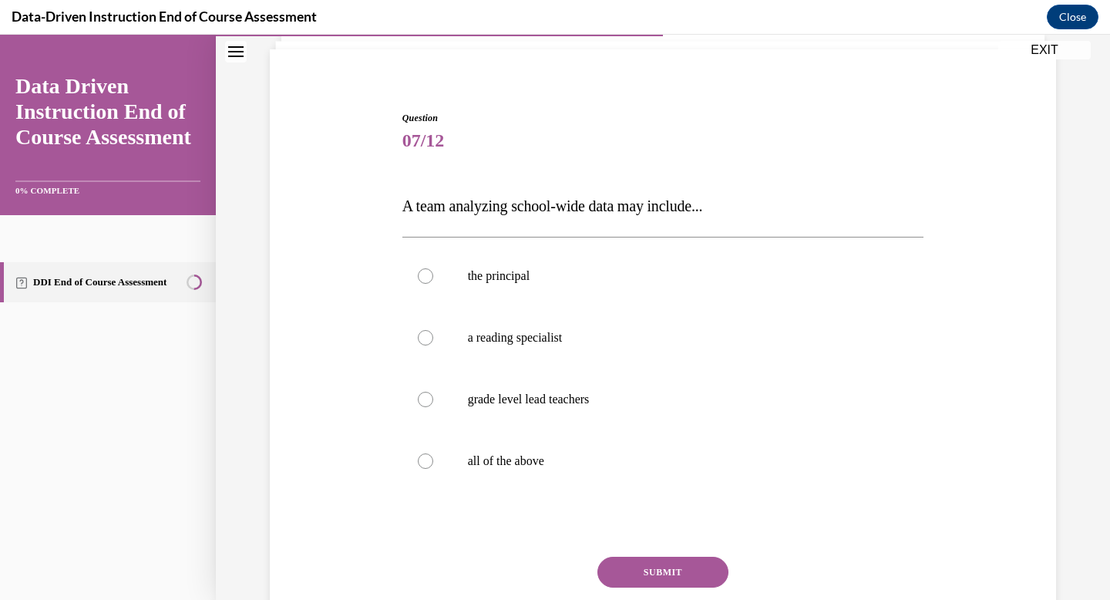
scroll to position [217, 0]
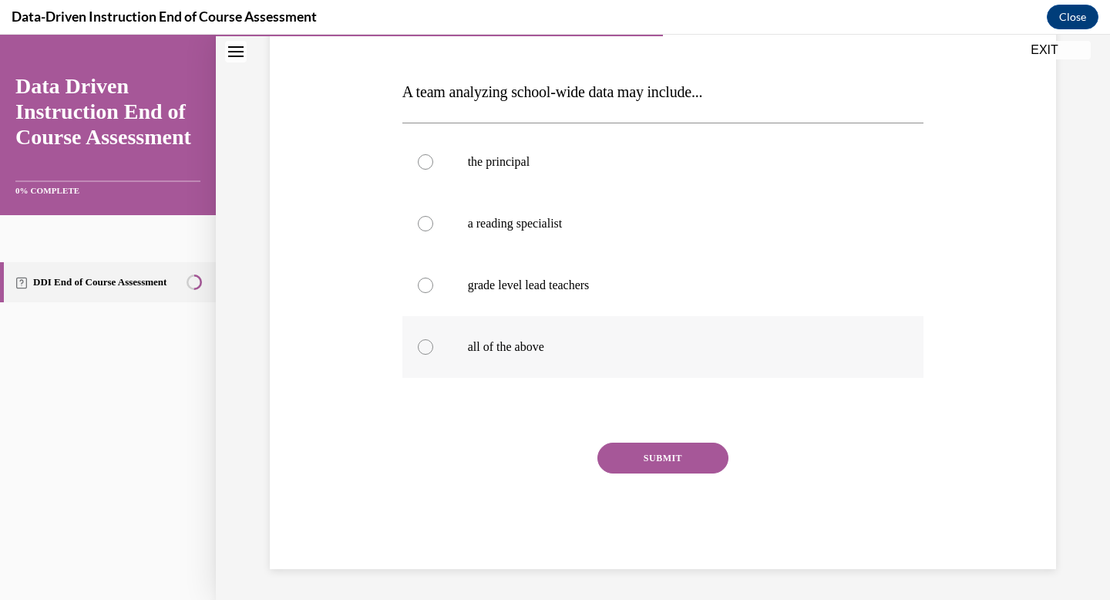
click at [423, 351] on div at bounding box center [425, 346] width 15 height 15
click at [423, 351] on input "all of the above" at bounding box center [425, 346] width 15 height 15
radio input "true"
click at [630, 450] on button "SUBMIT" at bounding box center [662, 457] width 131 height 31
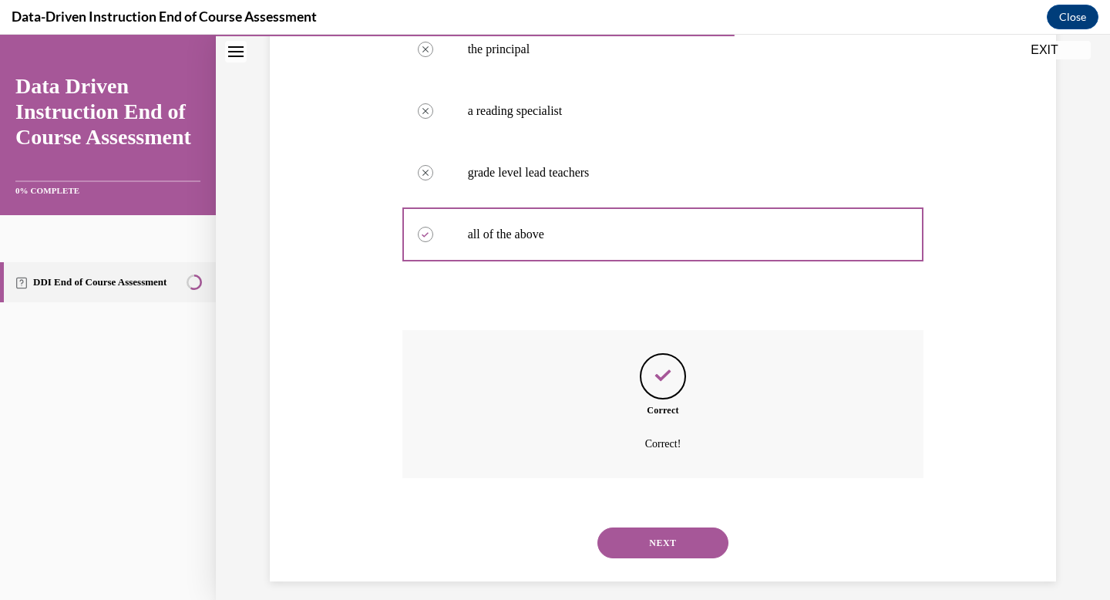
scroll to position [342, 0]
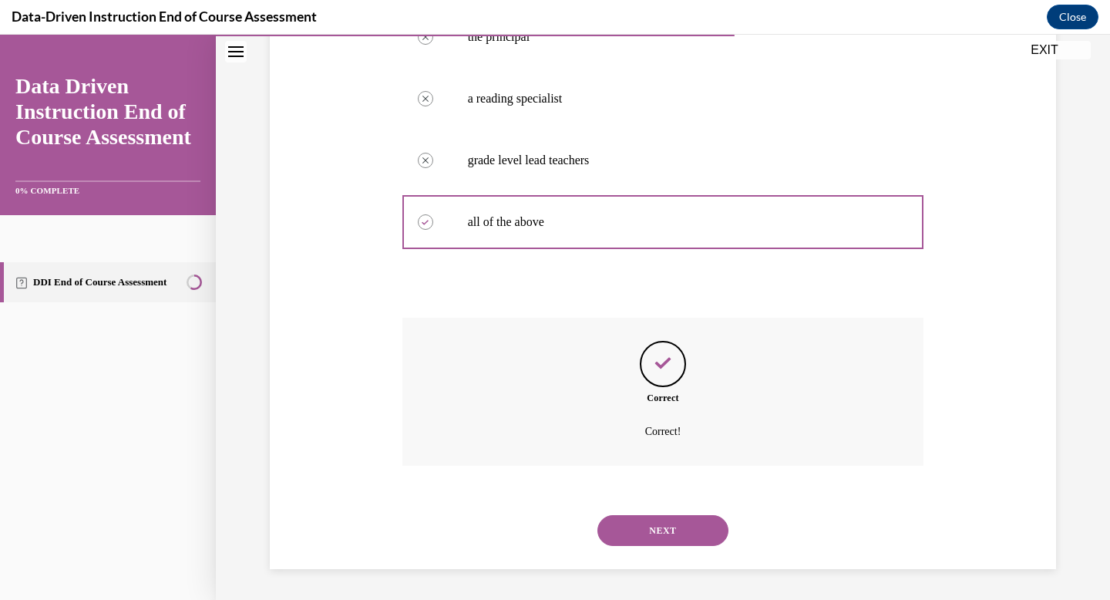
click at [641, 520] on button "NEXT" at bounding box center [662, 530] width 131 height 31
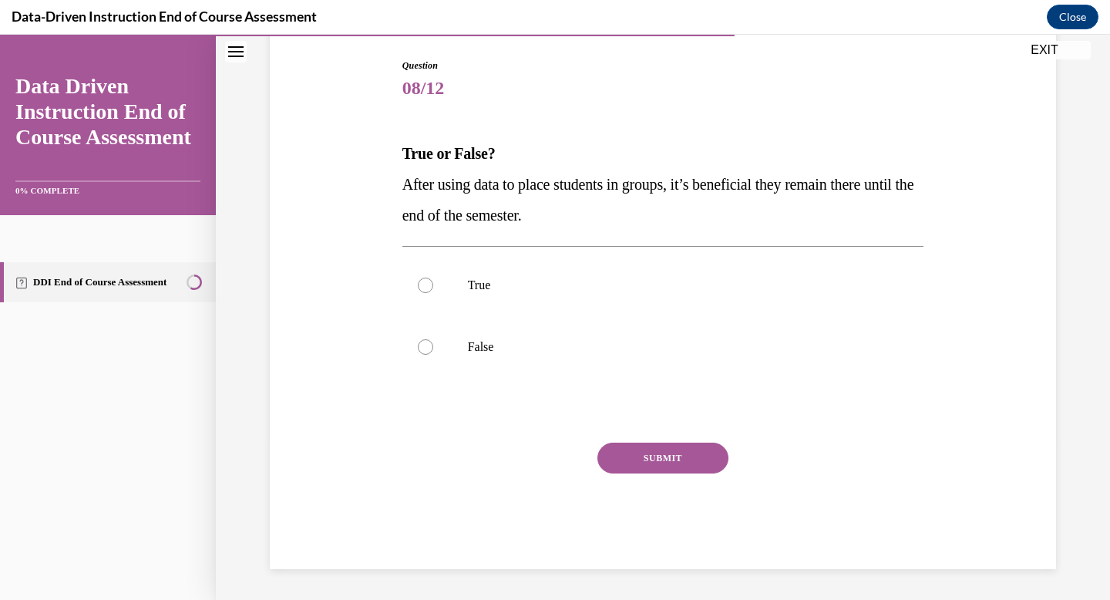
scroll to position [156, 0]
click at [422, 348] on div at bounding box center [425, 346] width 15 height 15
click at [422, 348] on input "False" at bounding box center [425, 346] width 15 height 15
radio input "true"
click at [649, 458] on button "SUBMIT" at bounding box center [662, 457] width 131 height 31
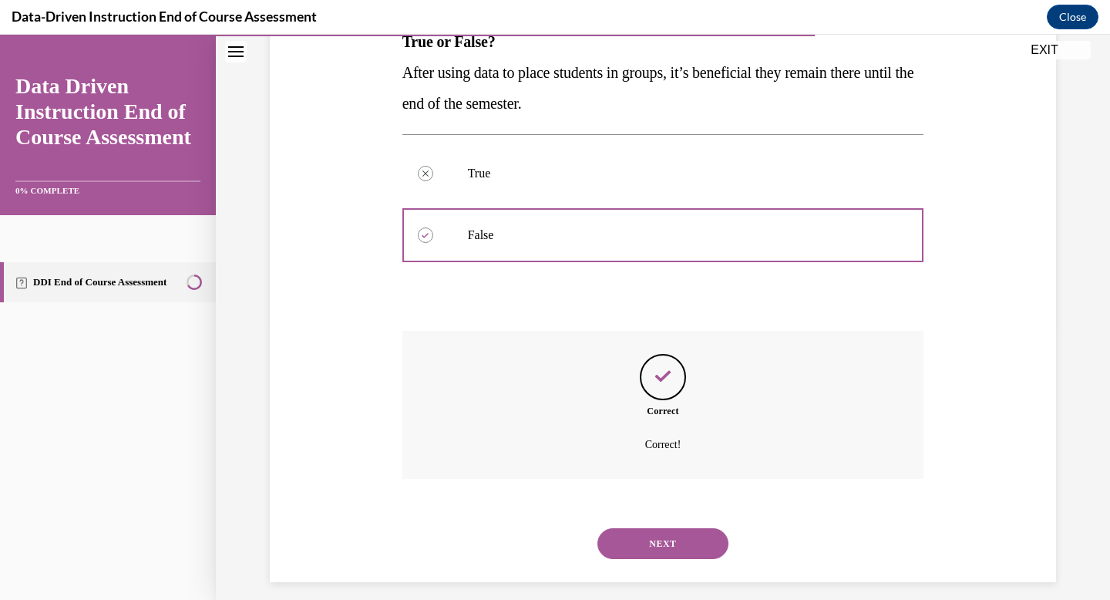
scroll to position [280, 0]
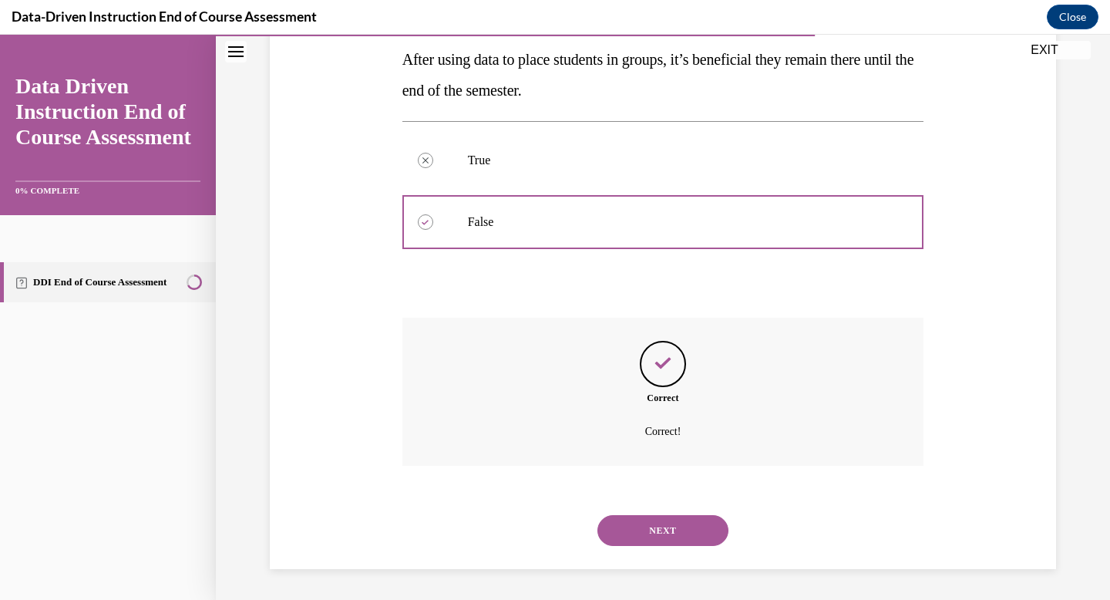
click at [637, 529] on button "NEXT" at bounding box center [662, 530] width 131 height 31
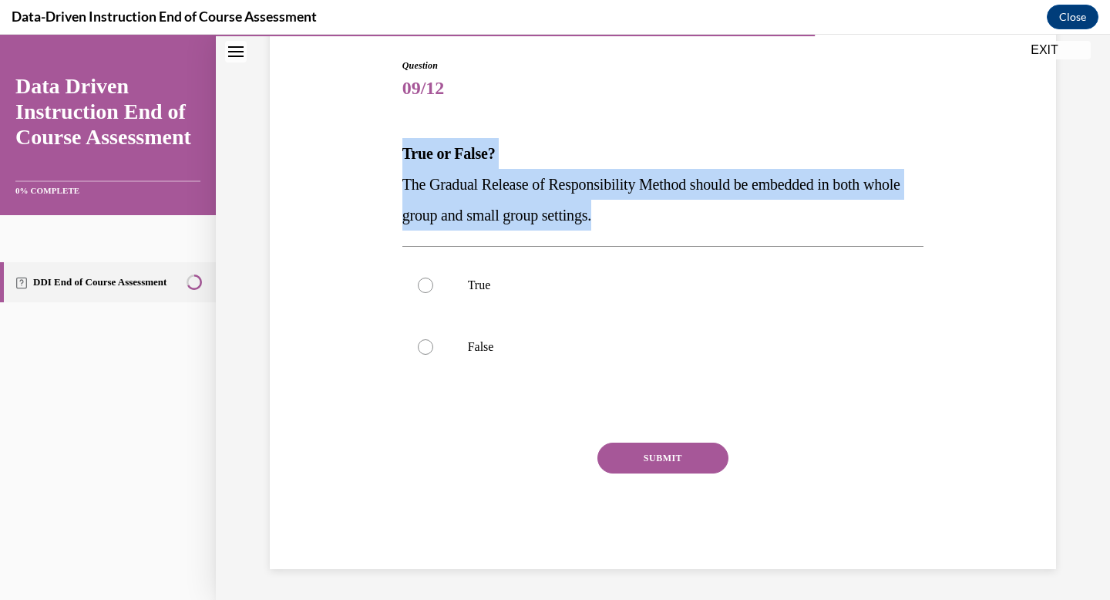
drag, startPoint x: 654, startPoint y: 223, endPoint x: 388, endPoint y: 137, distance: 280.0
click at [388, 140] on div "Question 09/12 True or False? The Gradual Release of Responsibility Method shou…" at bounding box center [663, 290] width 794 height 556
copy div "True or False? The Gradual Release of Responsibility Method should be embedded …"
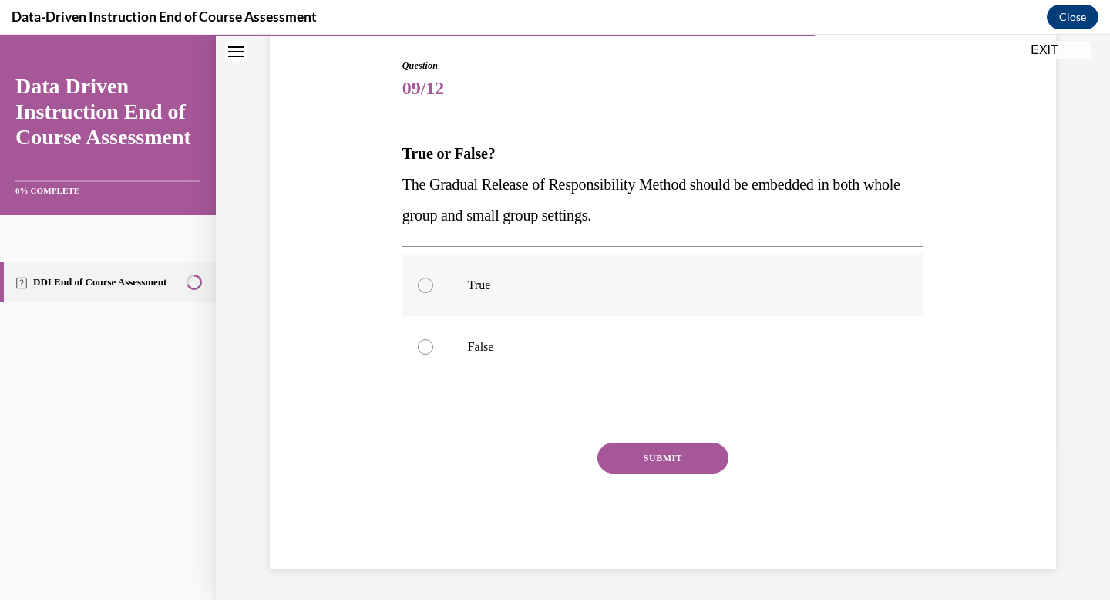
click at [434, 302] on label "True" at bounding box center [663, 285] width 522 height 62
click at [433, 293] on input "True" at bounding box center [425, 284] width 15 height 15
radio input "true"
click at [632, 457] on button "SUBMIT" at bounding box center [662, 457] width 131 height 31
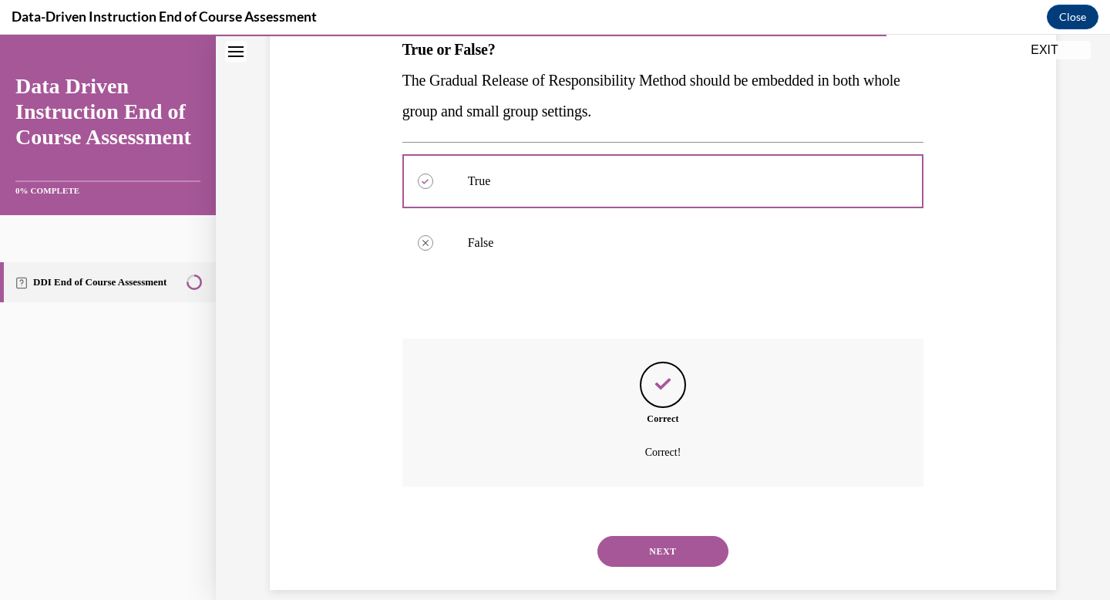
scroll to position [280, 0]
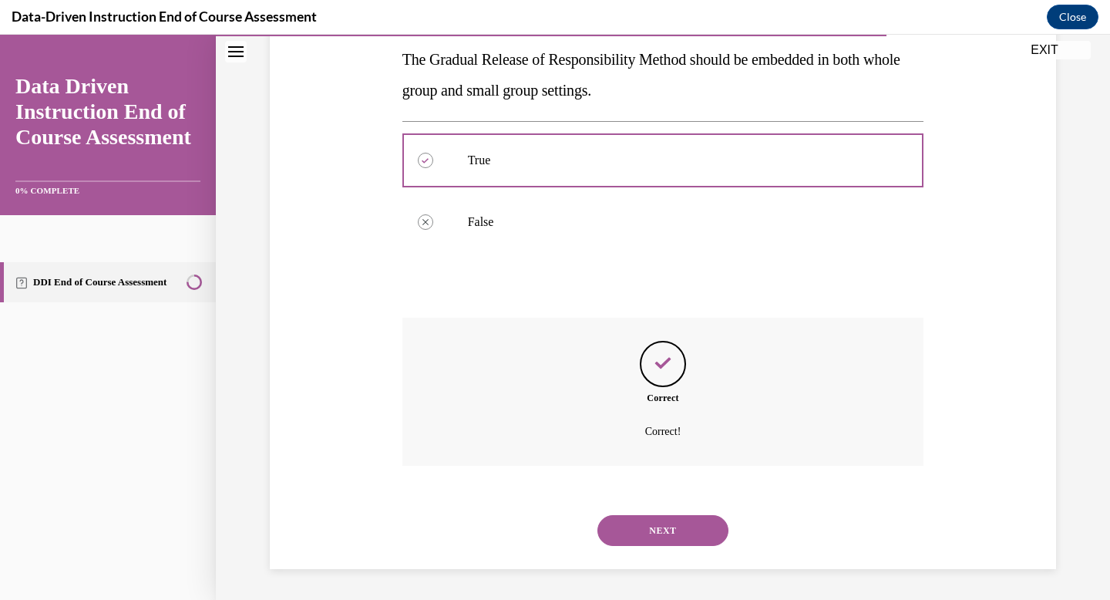
click at [651, 527] on button "NEXT" at bounding box center [662, 530] width 131 height 31
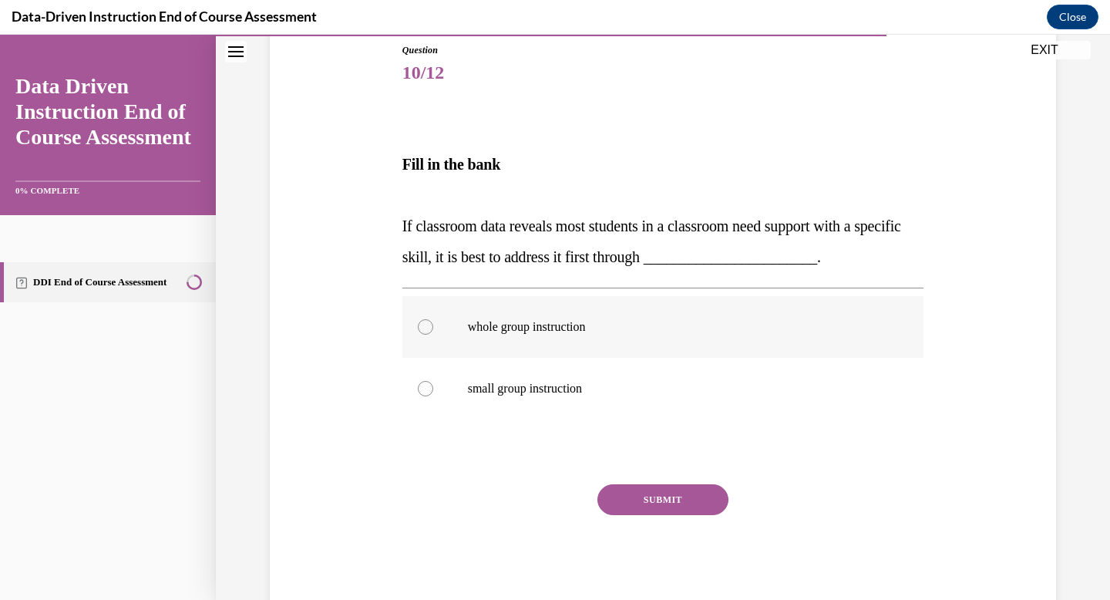
click at [458, 341] on label "whole group instruction" at bounding box center [663, 327] width 522 height 62
click at [433, 334] on input "whole group instruction" at bounding box center [425, 326] width 15 height 15
radio input "true"
click at [666, 501] on button "SUBMIT" at bounding box center [662, 499] width 131 height 31
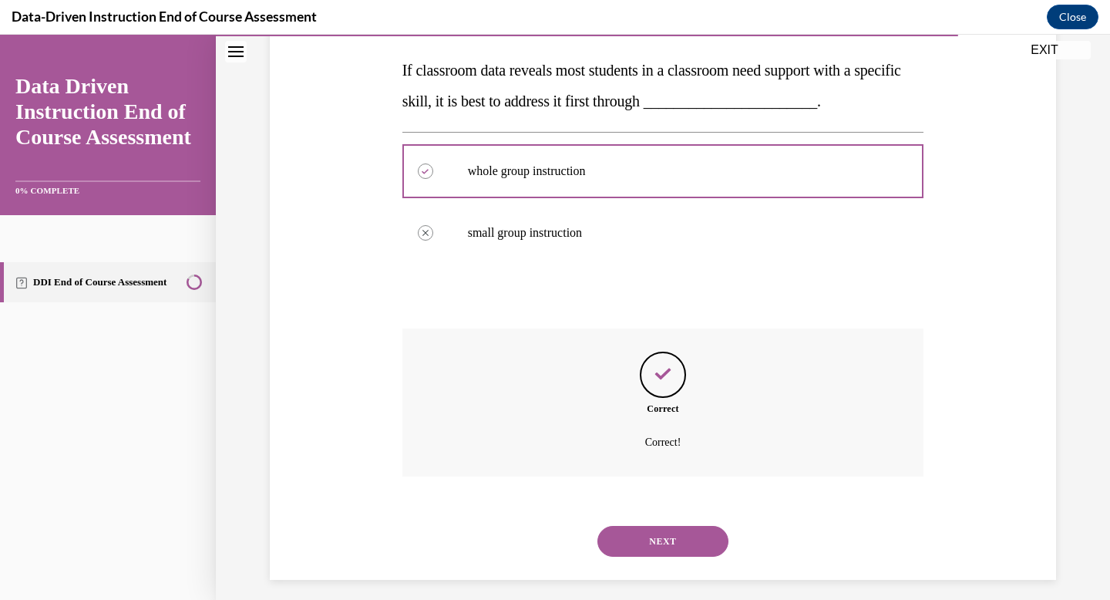
scroll to position [338, 0]
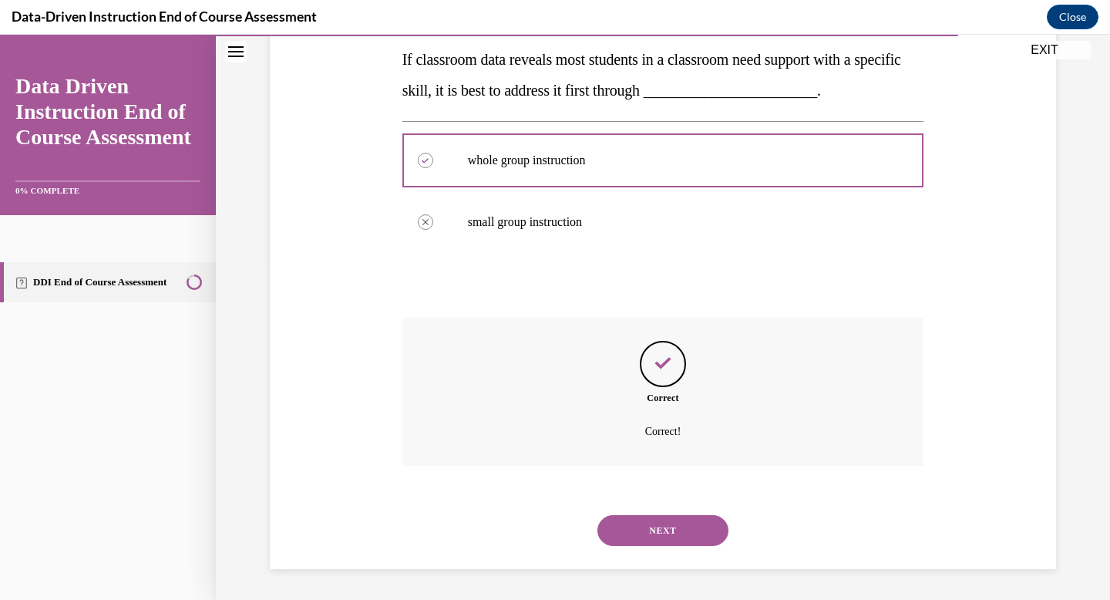
click at [675, 529] on button "NEXT" at bounding box center [662, 530] width 131 height 31
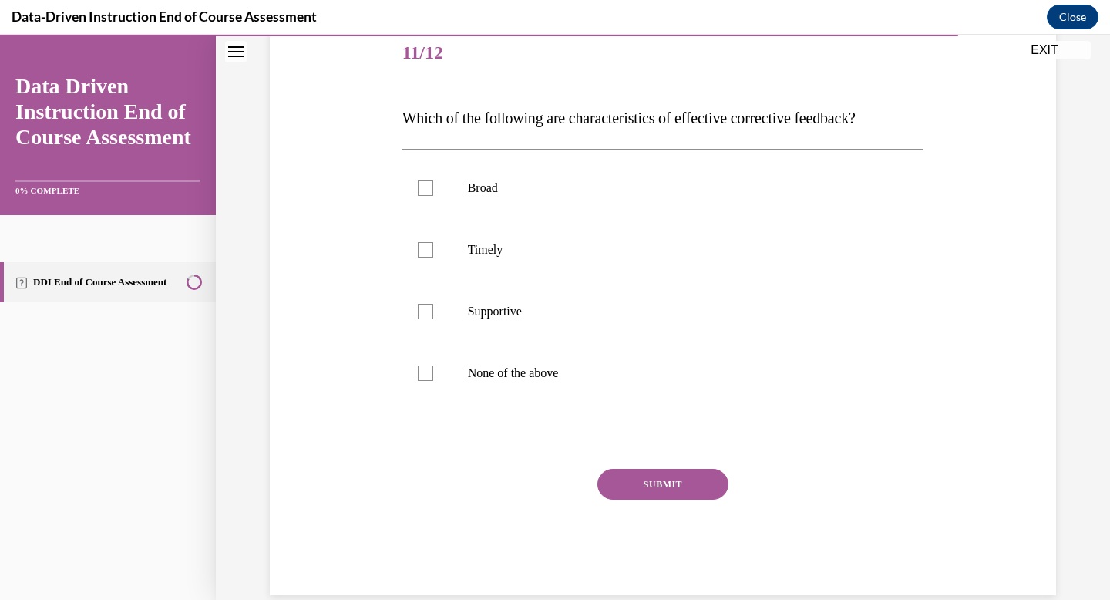
scroll to position [217, 0]
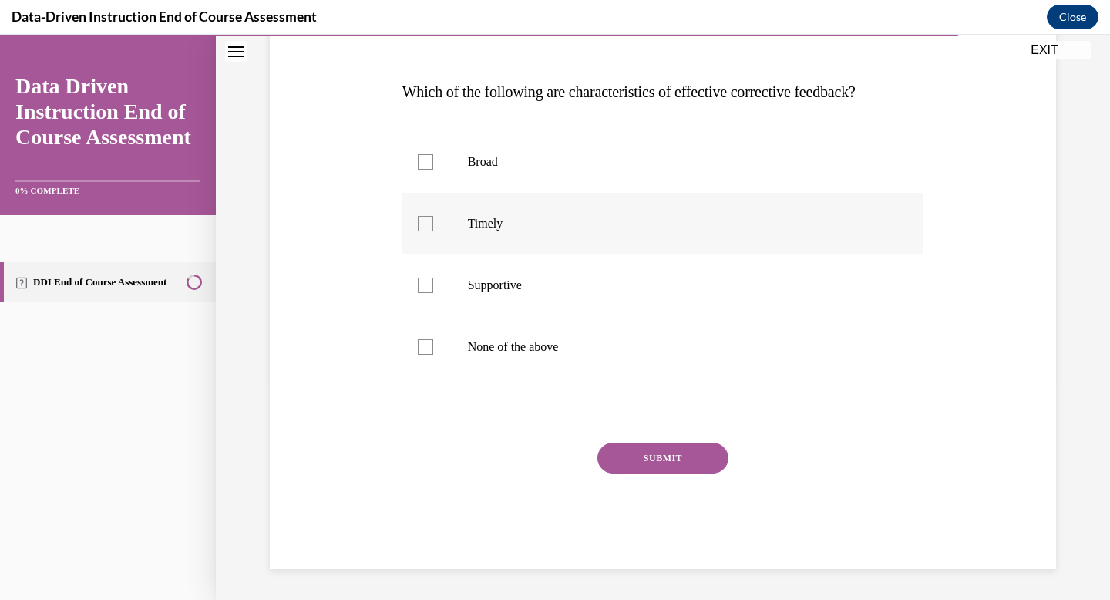
click at [425, 226] on div at bounding box center [425, 223] width 15 height 15
click at [425, 226] on input "Timely" at bounding box center [425, 223] width 15 height 15
checkbox input "true"
click at [426, 283] on div at bounding box center [425, 284] width 15 height 15
click at [426, 283] on input "Supportive" at bounding box center [425, 284] width 15 height 15
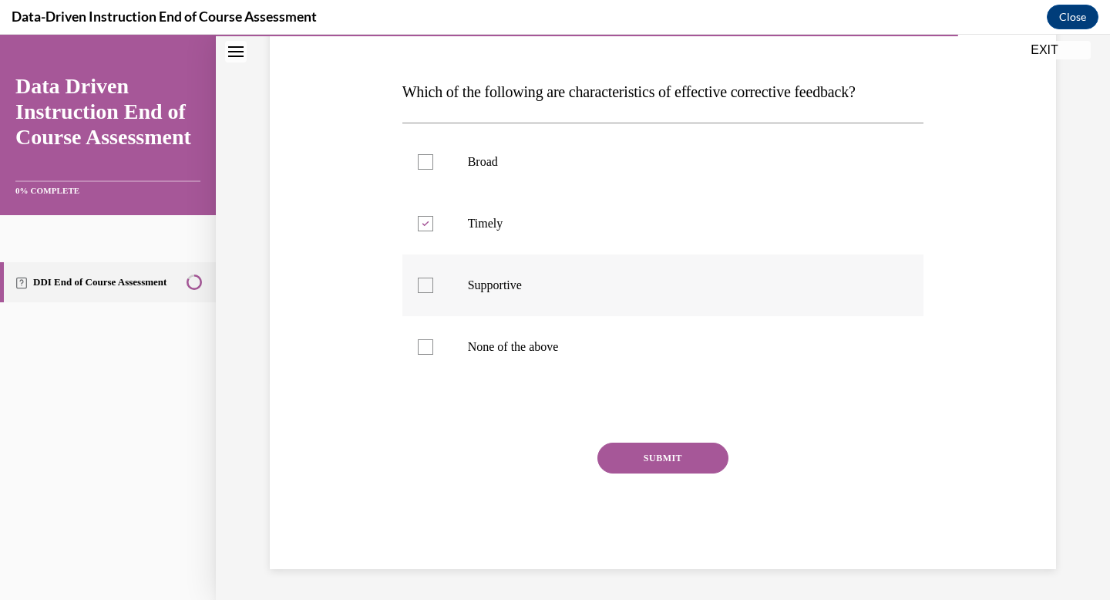
checkbox input "true"
click at [642, 456] on button "SUBMIT" at bounding box center [662, 457] width 131 height 31
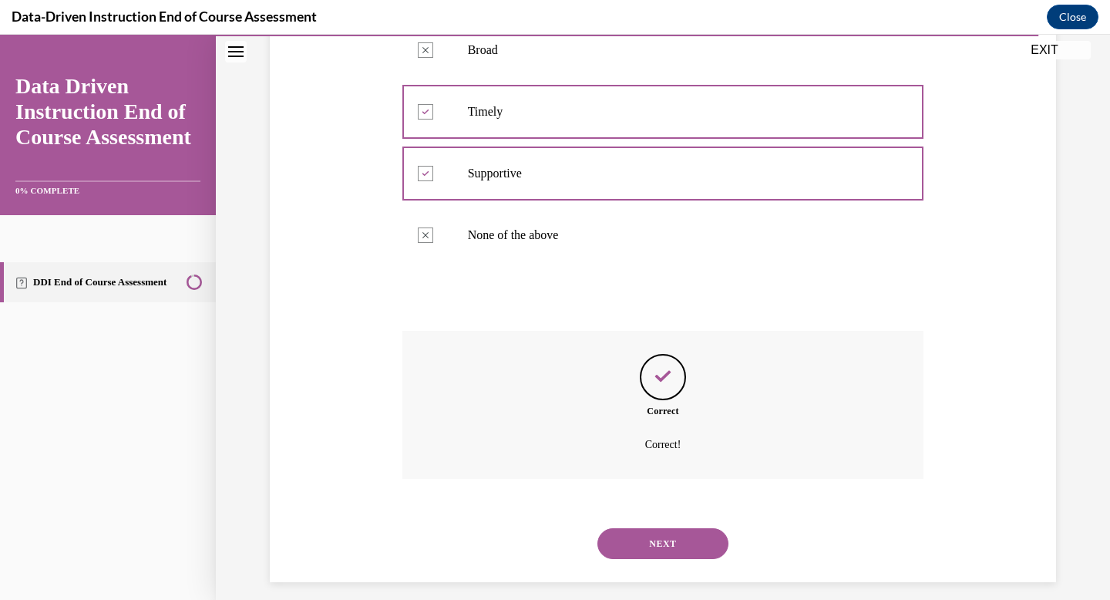
scroll to position [342, 0]
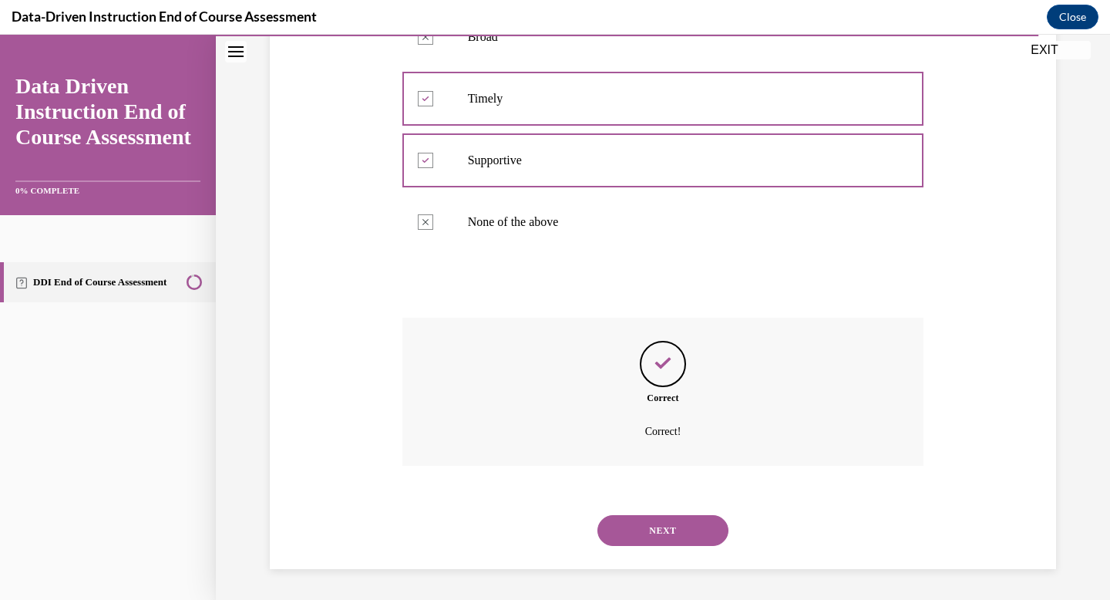
click at [650, 522] on button "NEXT" at bounding box center [662, 530] width 131 height 31
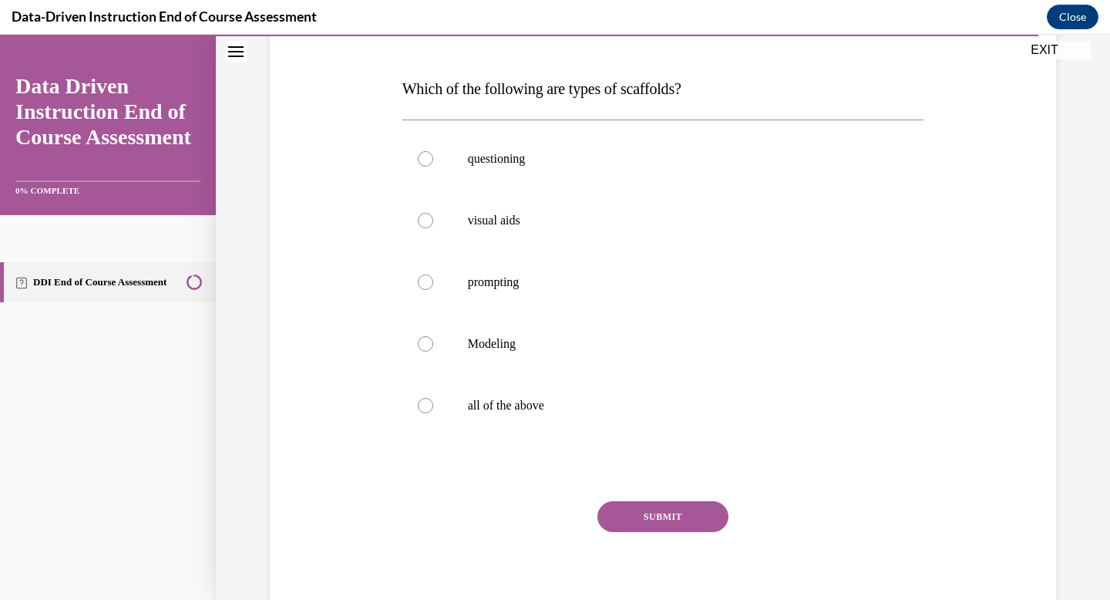
scroll to position [223, 0]
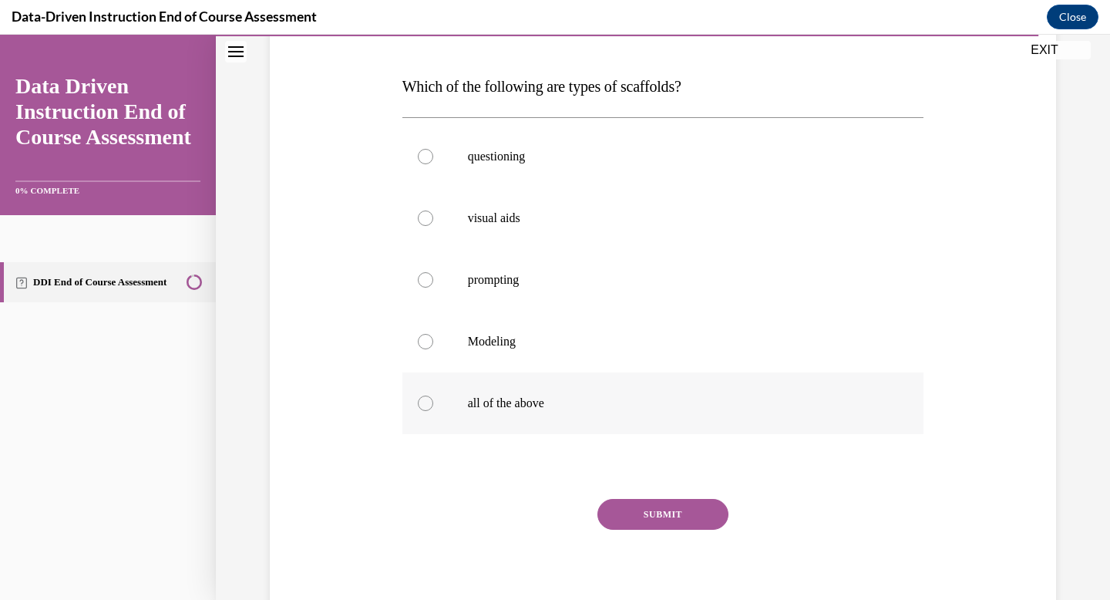
click at [416, 401] on label "all of the above" at bounding box center [663, 403] width 522 height 62
click at [418, 401] on input "all of the above" at bounding box center [425, 402] width 15 height 15
radio input "true"
click at [644, 521] on button "SUBMIT" at bounding box center [662, 514] width 131 height 31
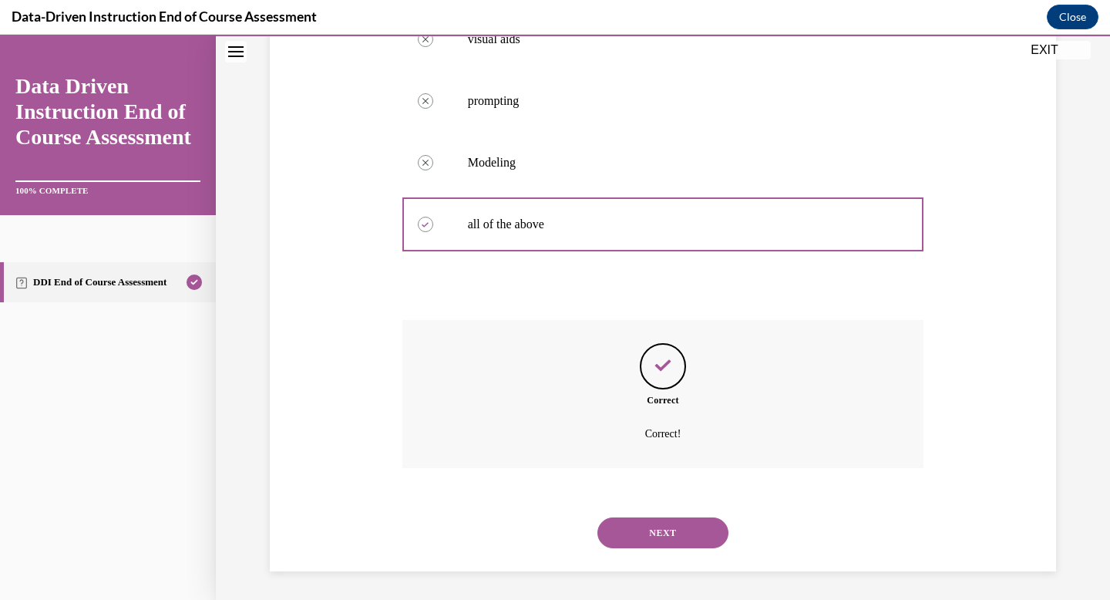
scroll to position [404, 0]
click at [650, 536] on button "NEXT" at bounding box center [662, 530] width 131 height 31
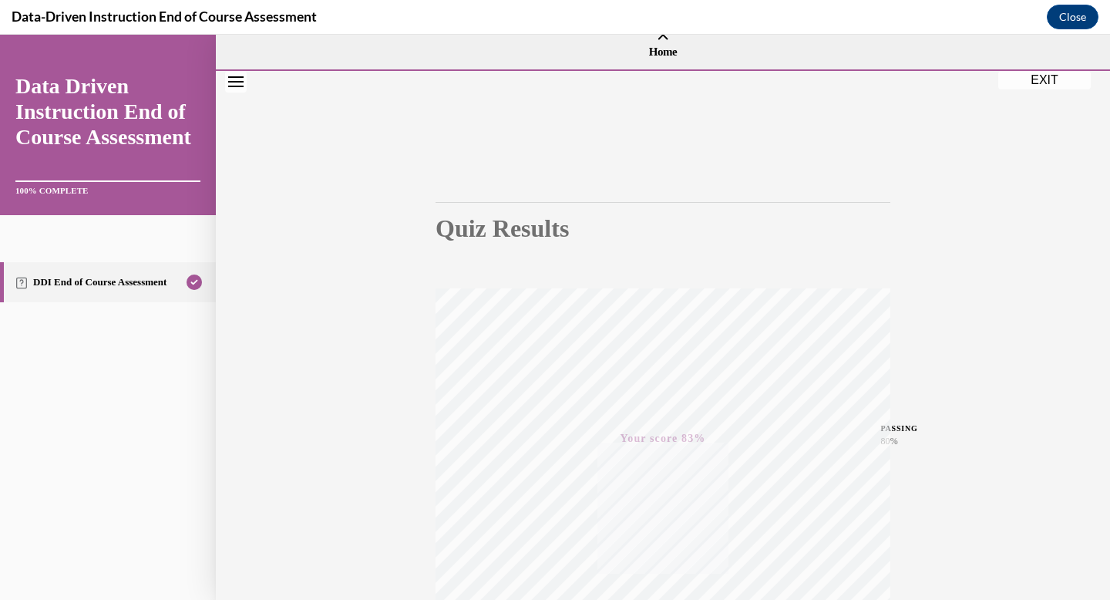
scroll to position [28, 0]
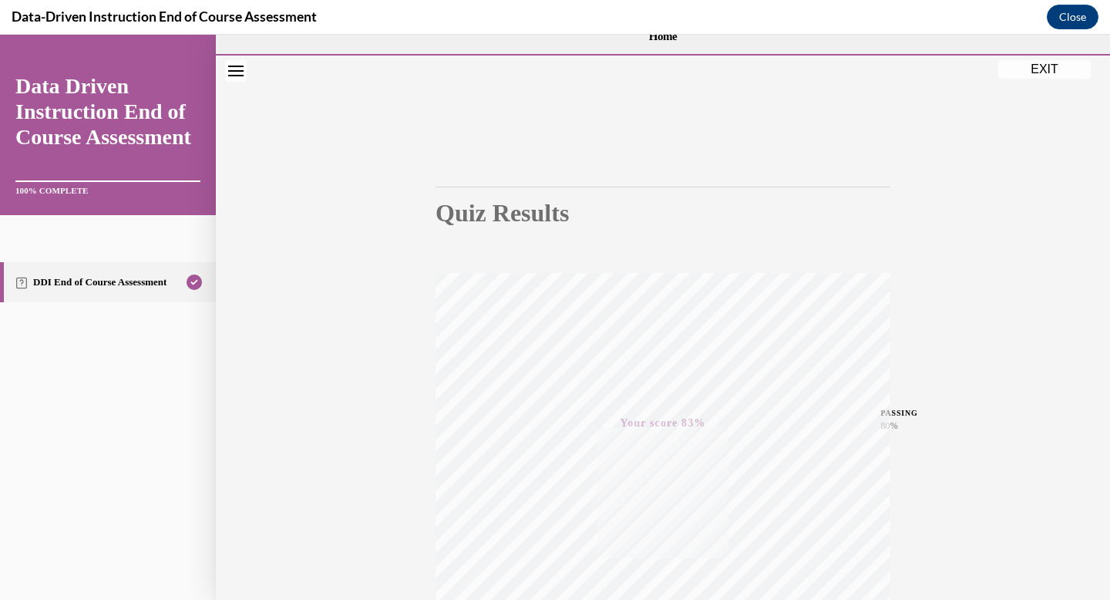
click at [1042, 62] on button "EXIT" at bounding box center [1044, 69] width 92 height 18
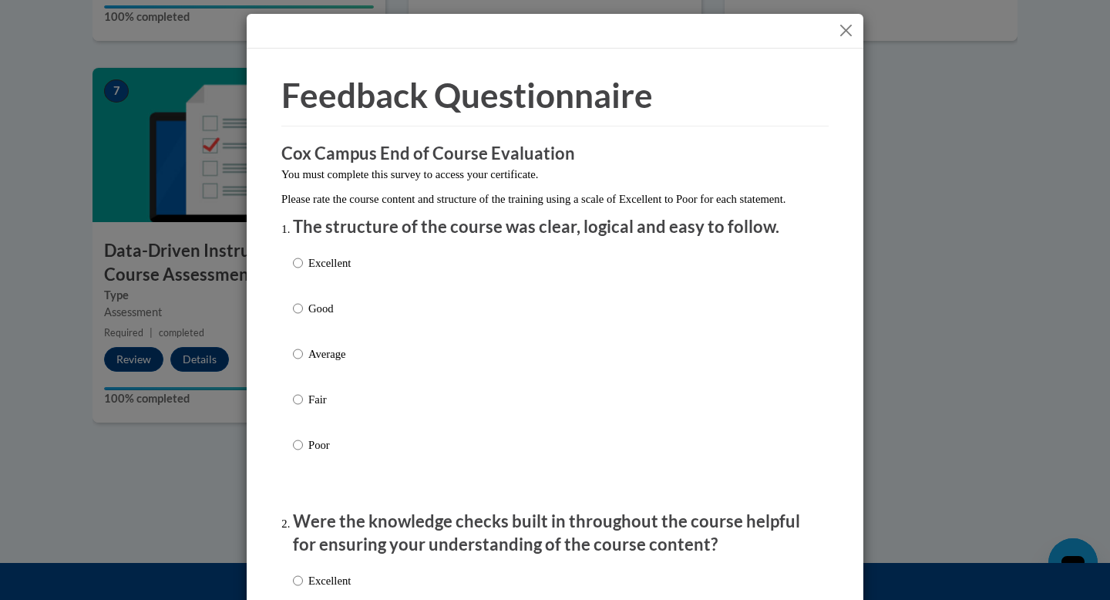
click at [310, 362] on p "Average" at bounding box center [329, 353] width 42 height 17
click at [303, 362] on input "Average" at bounding box center [298, 353] width 10 height 17
radio input "true"
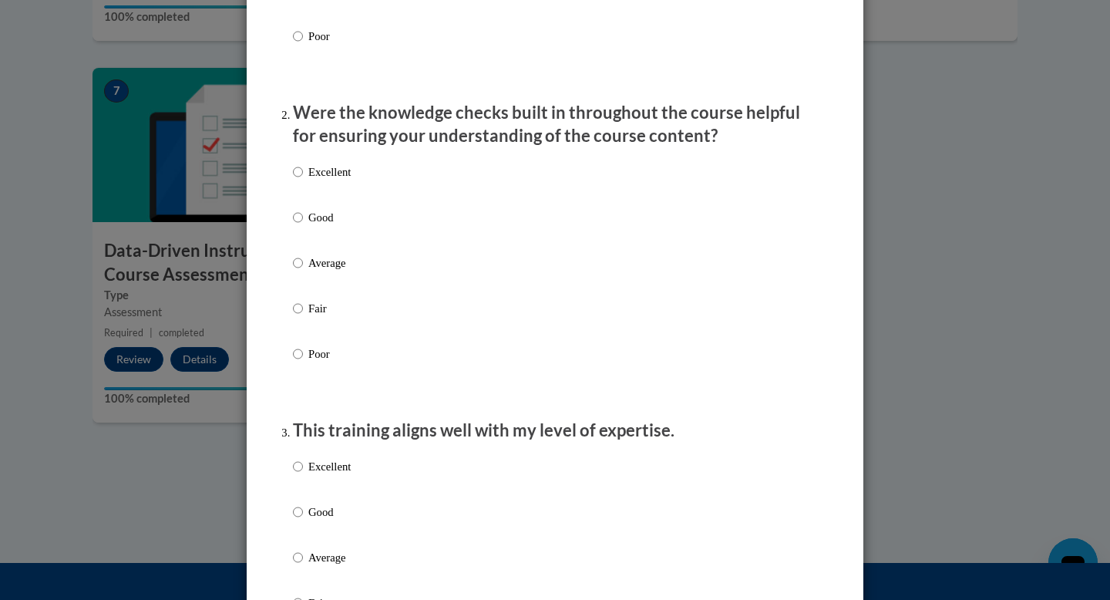
scroll to position [409, 0]
click at [297, 270] on input "Average" at bounding box center [298, 262] width 10 height 17
radio input "true"
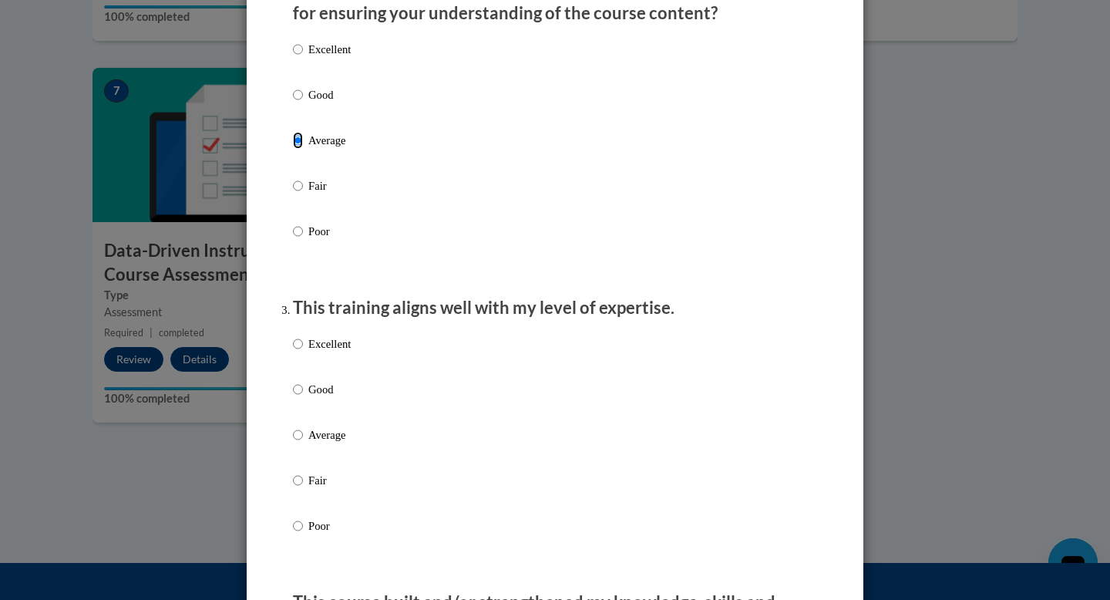
scroll to position [548, 0]
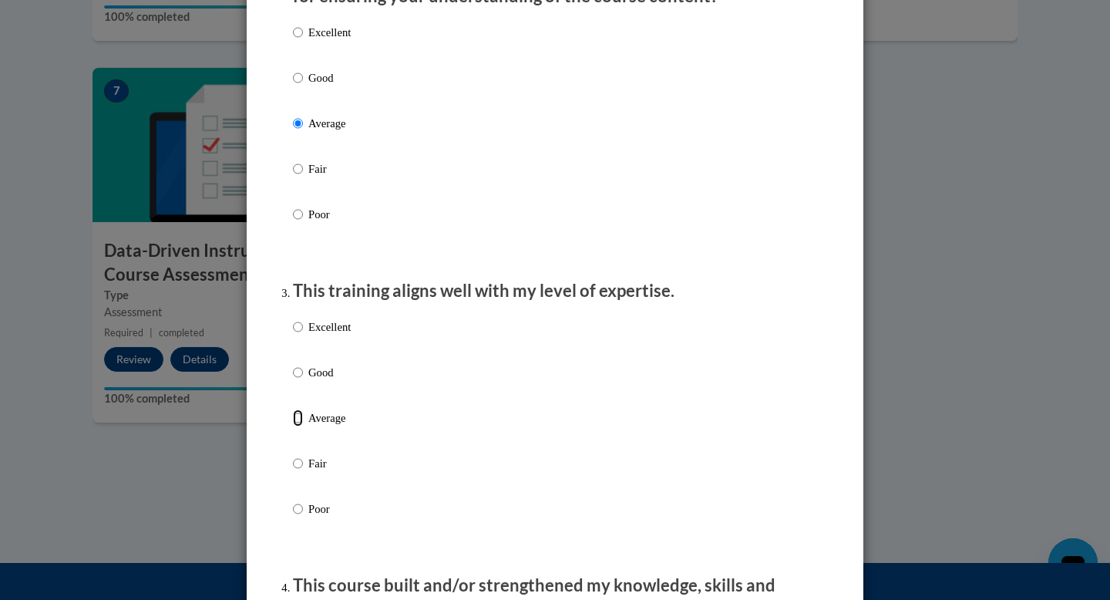
click at [302, 426] on input "Average" at bounding box center [298, 417] width 10 height 17
radio input "true"
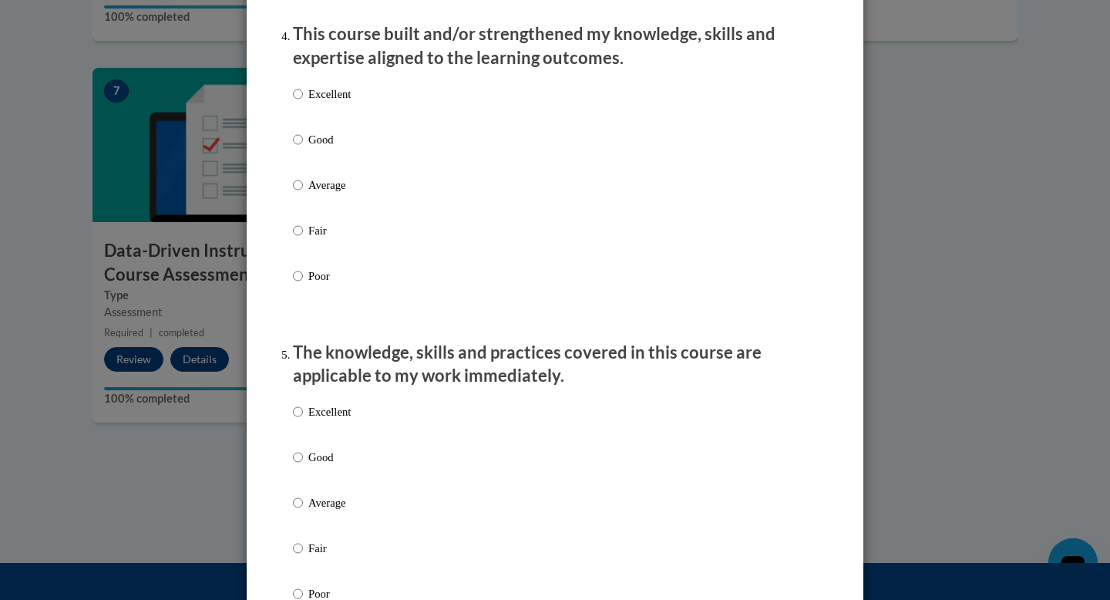
scroll to position [1102, 0]
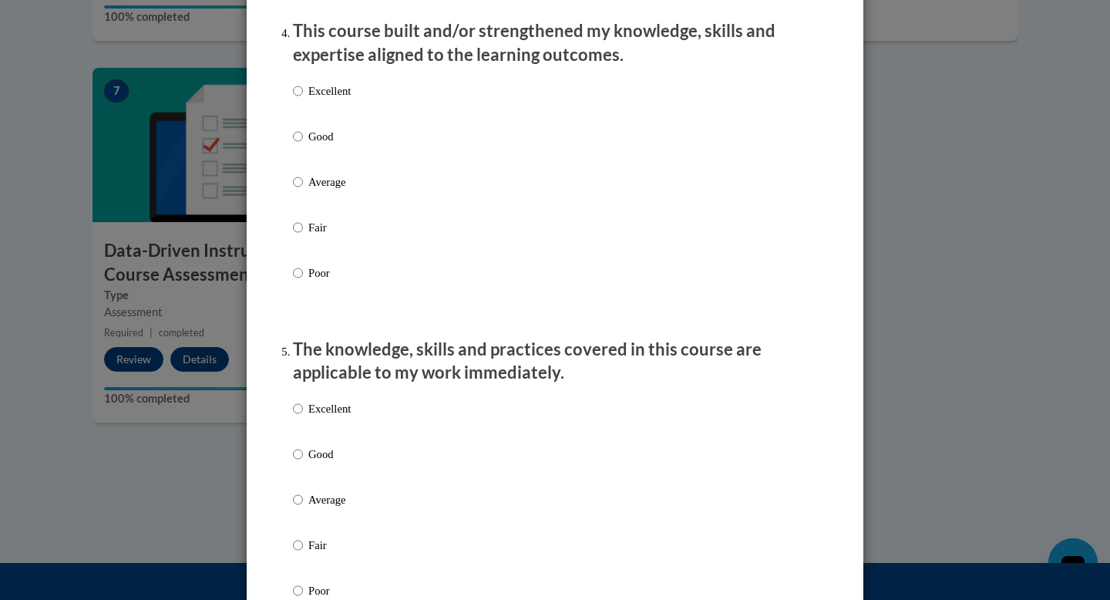
click at [322, 190] on p "Average" at bounding box center [329, 181] width 42 height 17
click at [303, 190] on input "Average" at bounding box center [298, 181] width 10 height 17
radio input "true"
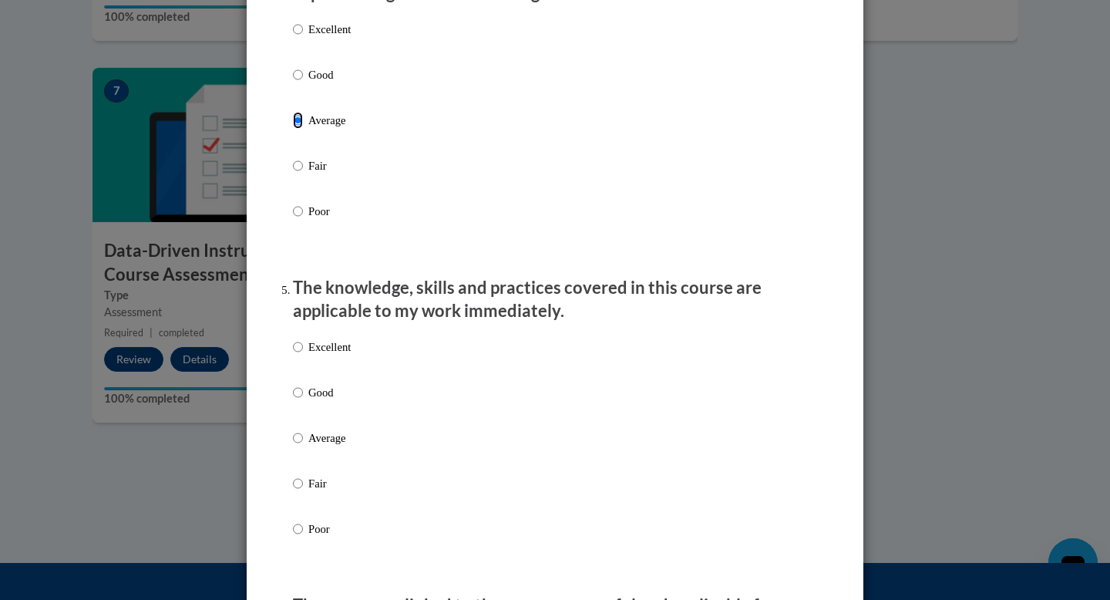
scroll to position [1234, 0]
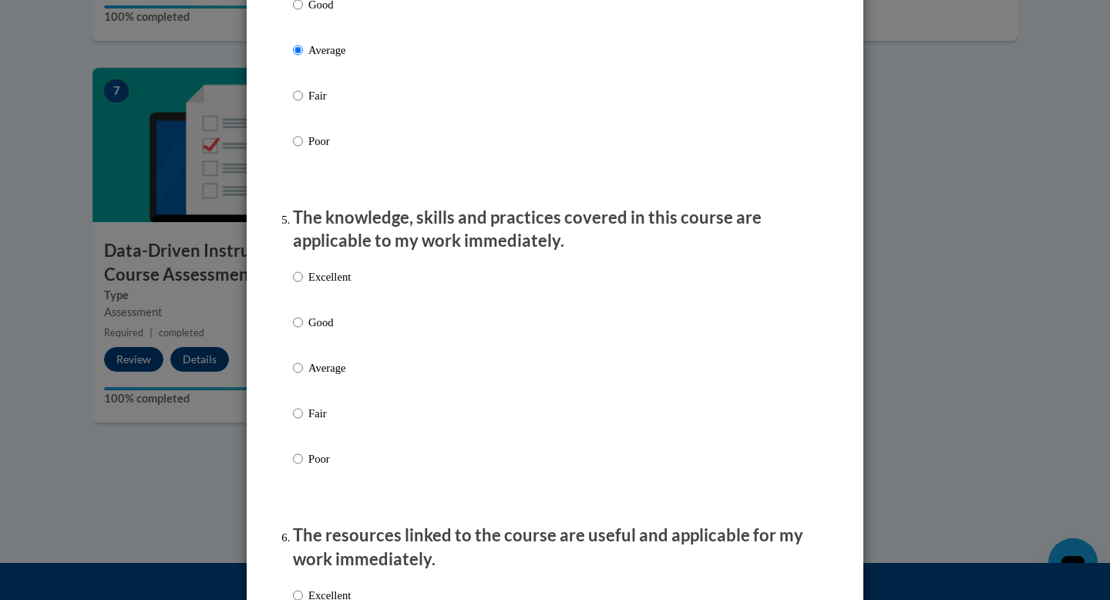
click at [314, 376] on p "Average" at bounding box center [329, 367] width 42 height 17
click at [303, 376] on input "Average" at bounding box center [298, 367] width 10 height 17
radio input "true"
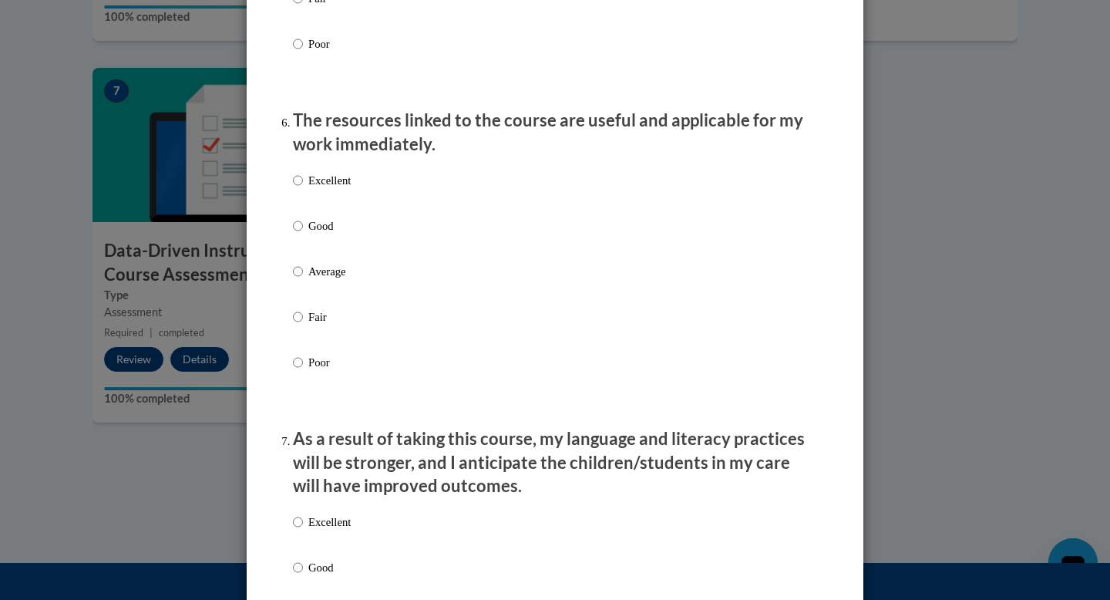
scroll to position [1651, 0]
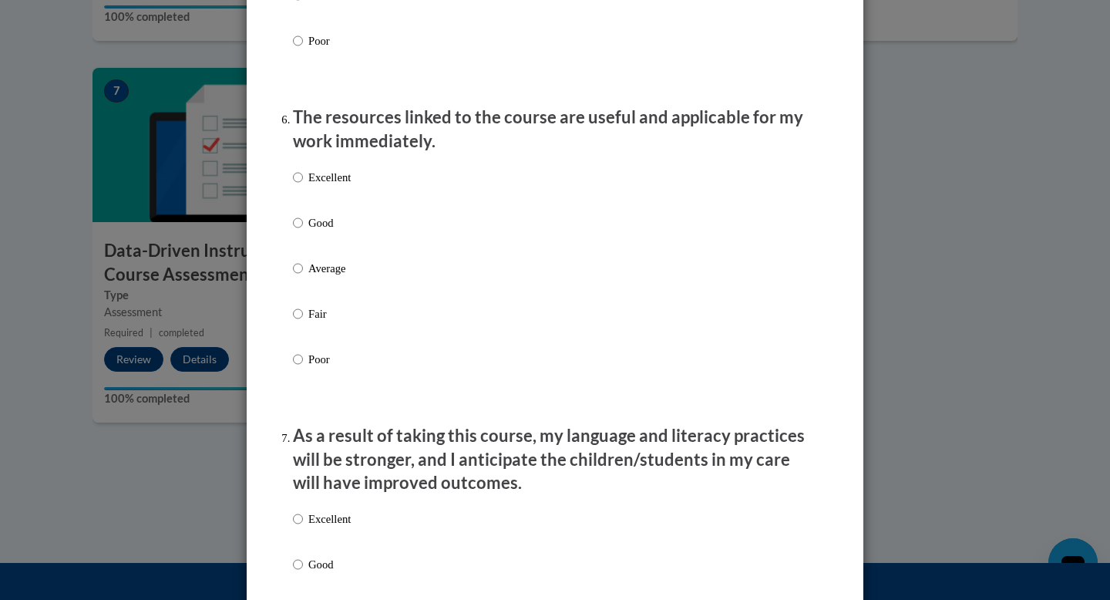
click at [322, 277] on p "Average" at bounding box center [329, 268] width 42 height 17
click at [303, 277] on input "Average" at bounding box center [298, 268] width 10 height 17
radio input "true"
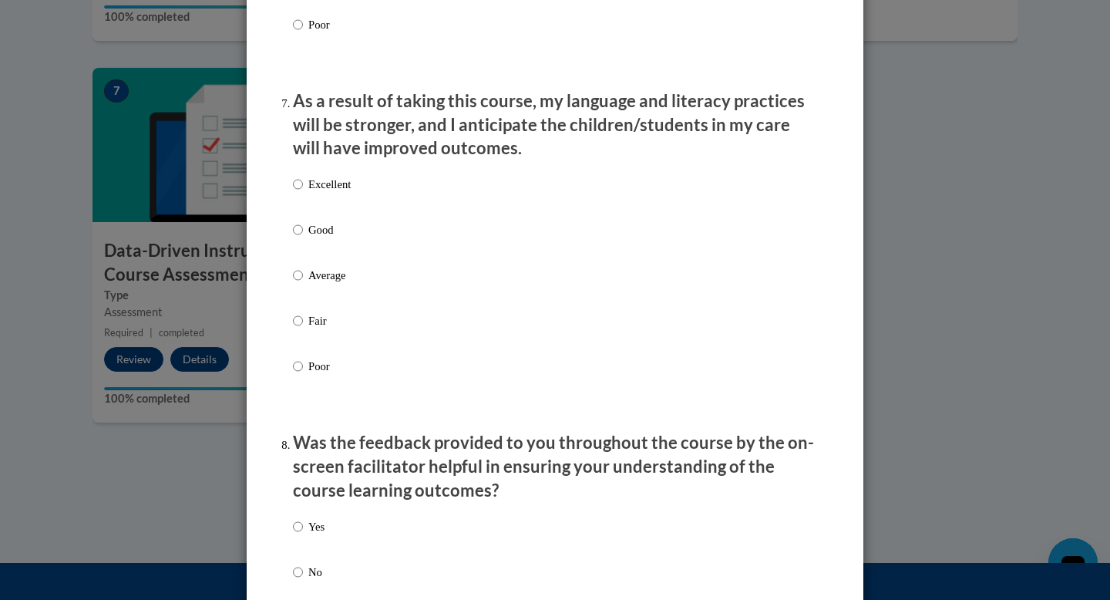
scroll to position [2027, 0]
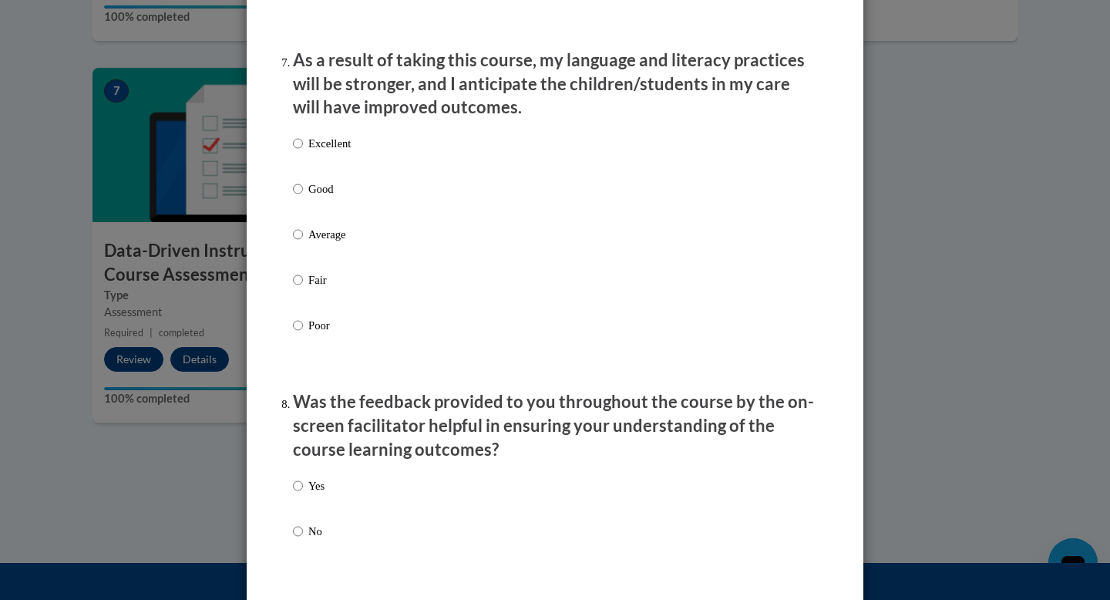
click at [312, 243] on p "Average" at bounding box center [329, 234] width 42 height 17
click at [303, 243] on input "Average" at bounding box center [298, 234] width 10 height 17
radio input "true"
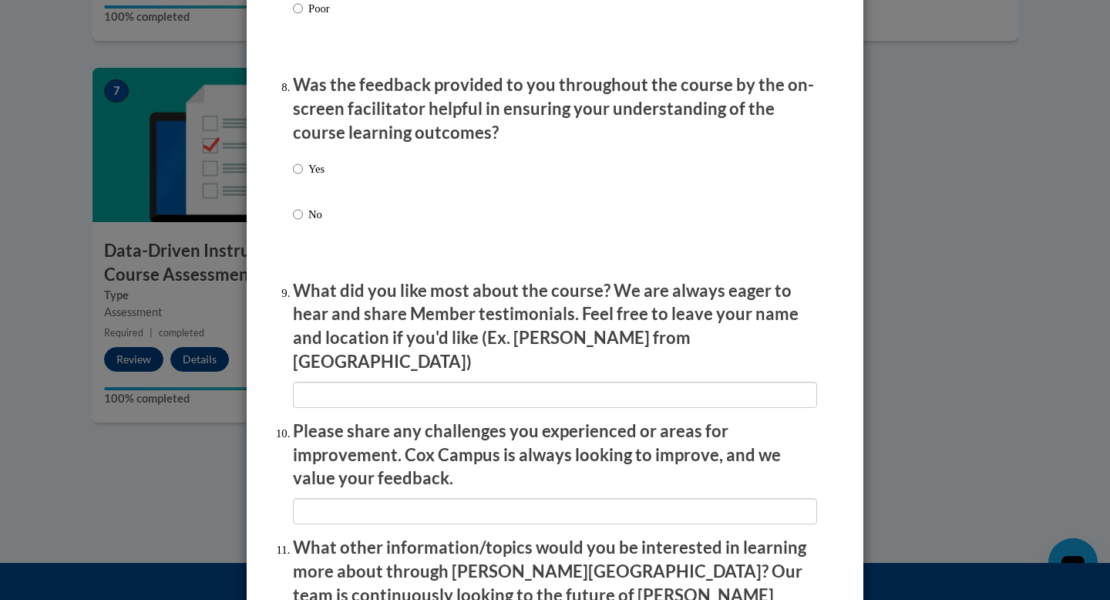
scroll to position [2356, 0]
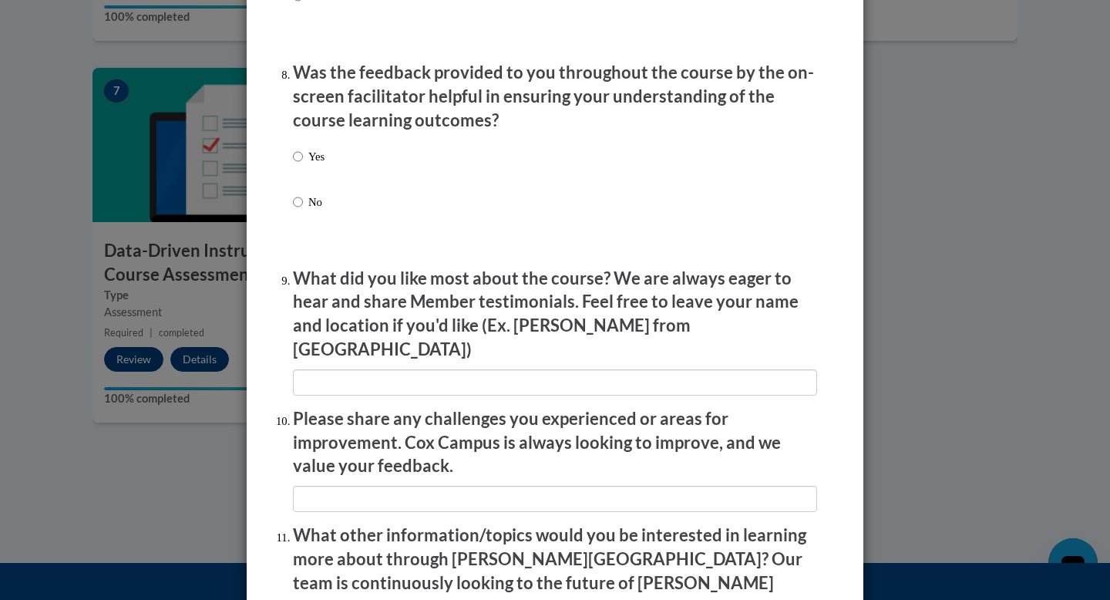
click at [312, 165] on p "Yes" at bounding box center [316, 156] width 16 height 17
click at [303, 165] on input "Yes" at bounding box center [298, 156] width 10 height 17
radio input "true"
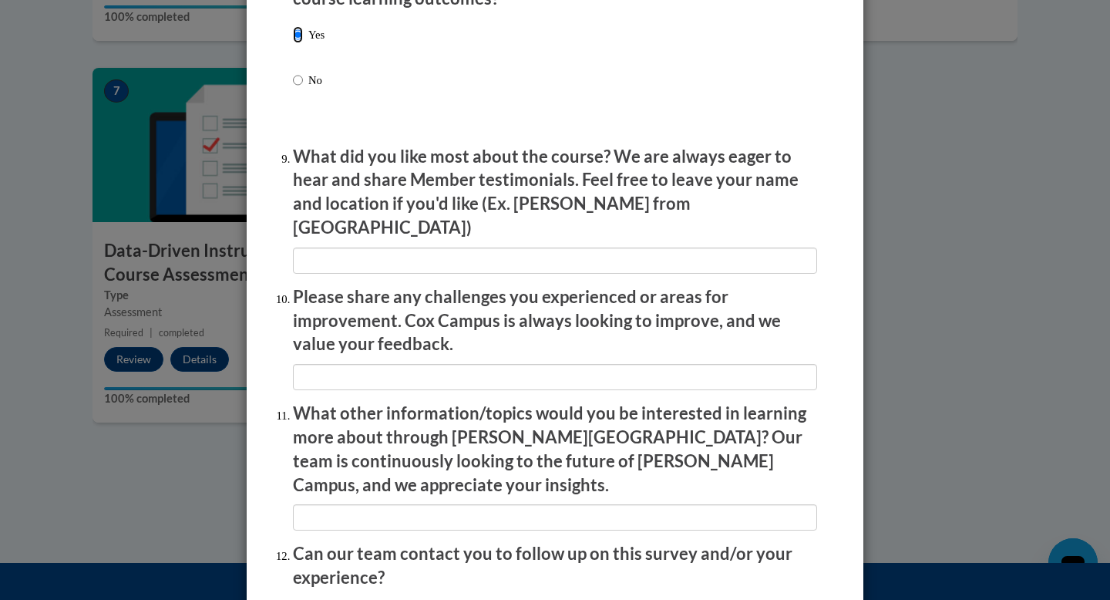
scroll to position [2507, 0]
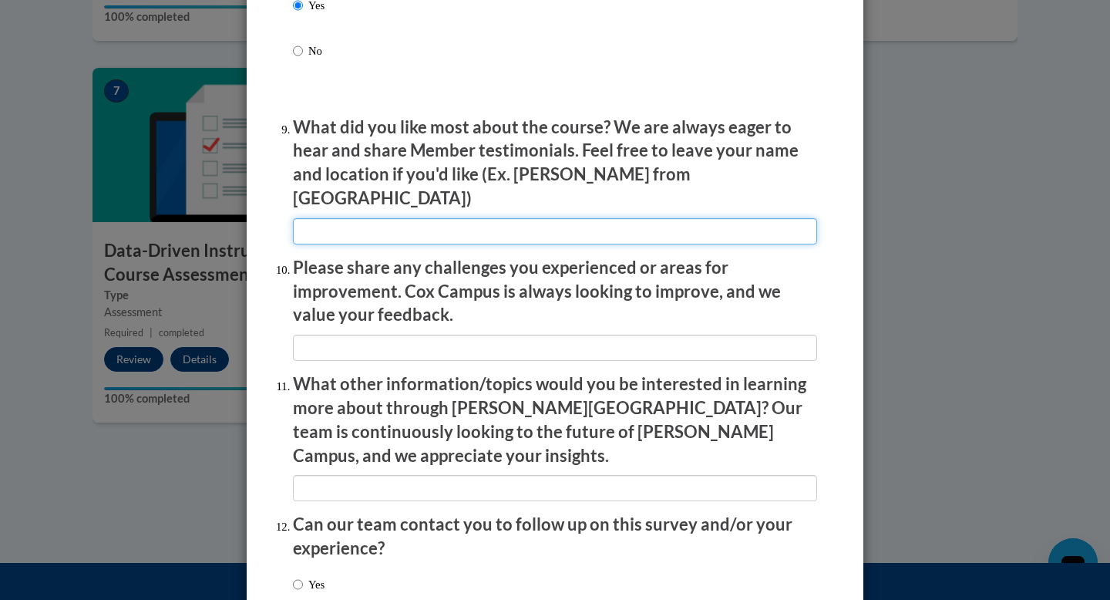
click at [326, 218] on input "textbox" at bounding box center [555, 231] width 524 height 26
type input "Option to speed it up a bit"
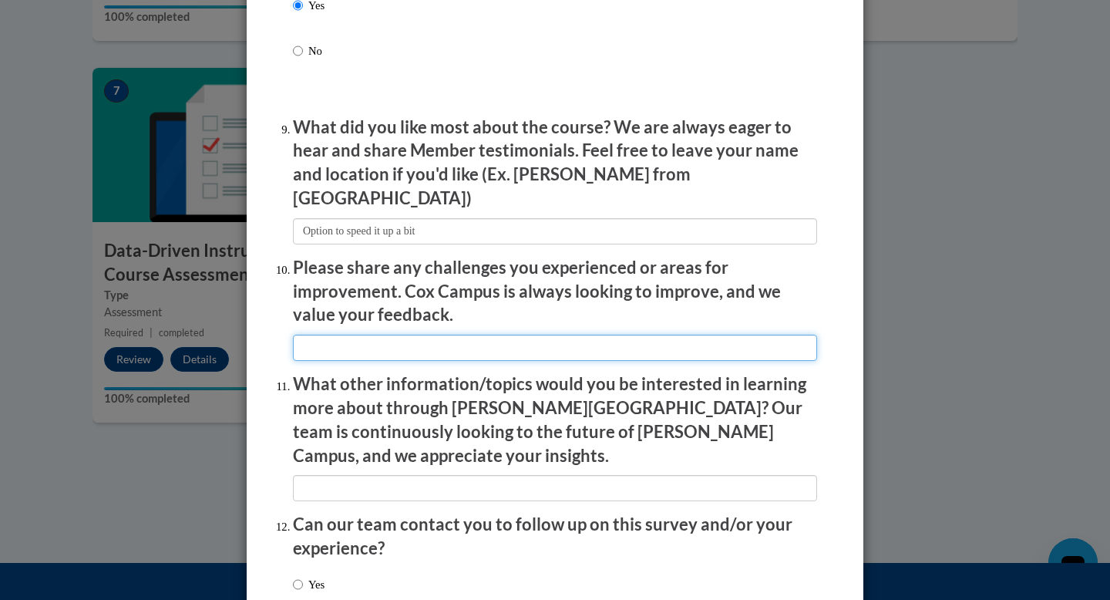
click at [311, 339] on input "textbox" at bounding box center [555, 347] width 524 height 26
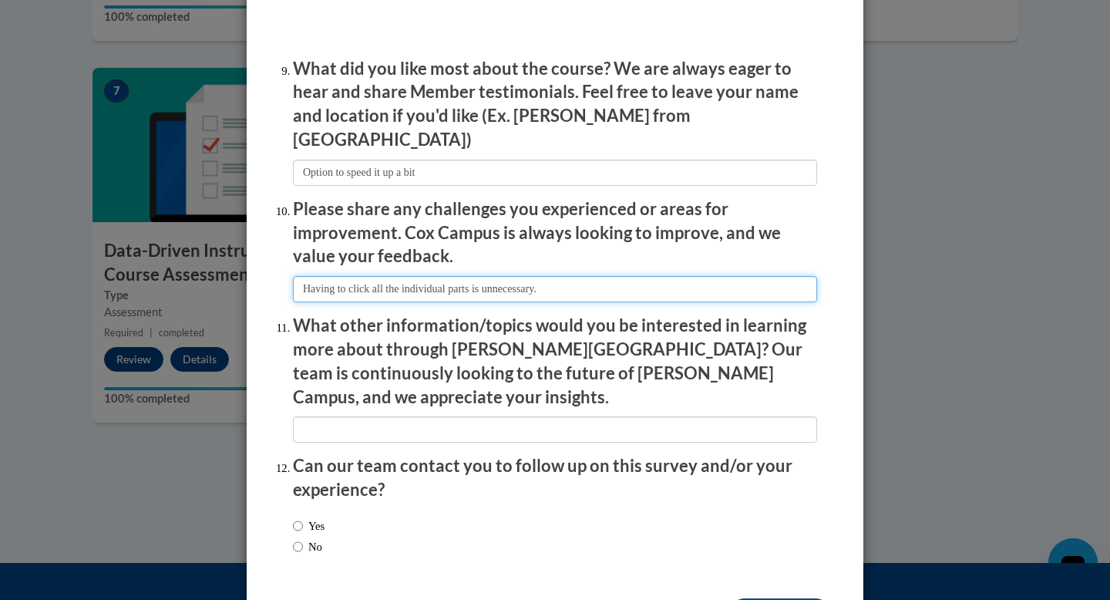
scroll to position [2606, 0]
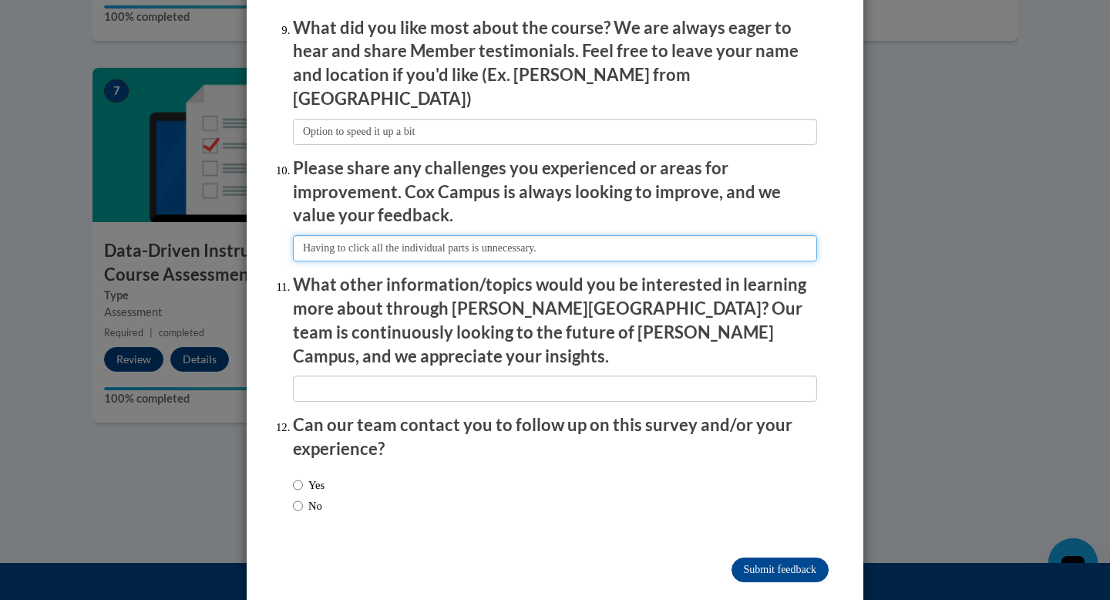
type input "Having to click all the individual parts is unnecessary."
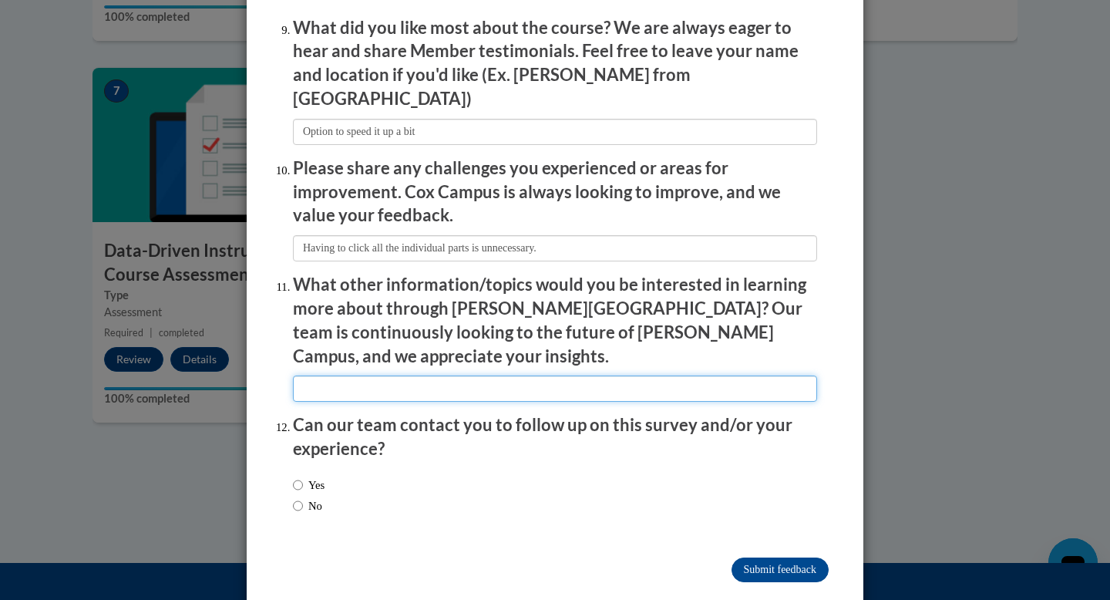
click at [303, 375] on input "textbox" at bounding box center [555, 388] width 524 height 26
type input "unsure"
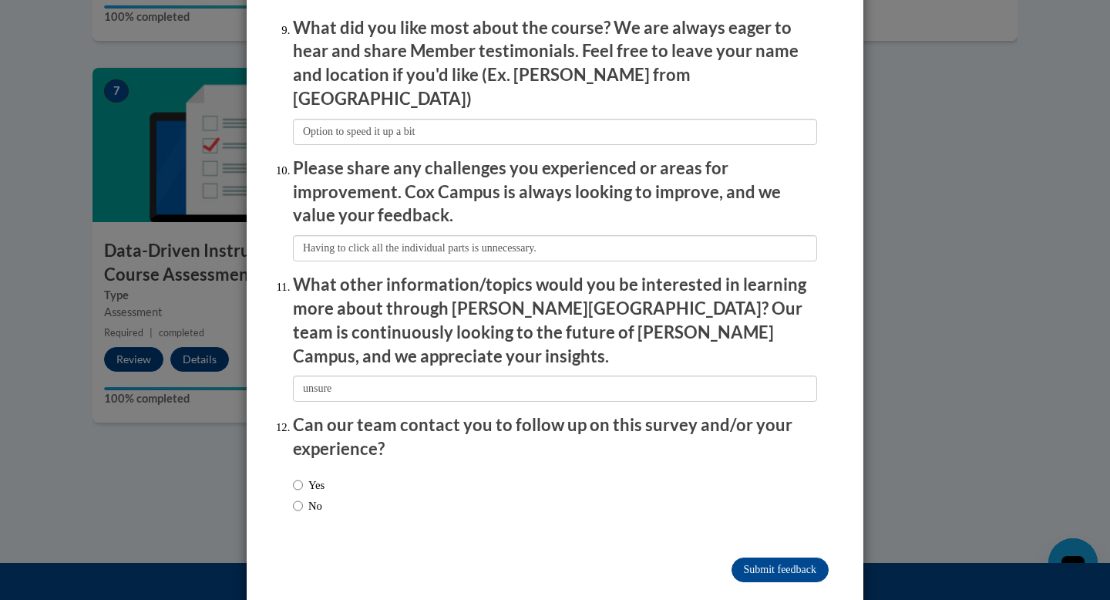
click at [309, 497] on label "No" at bounding box center [307, 505] width 29 height 17
click at [303, 497] on input "No" at bounding box center [298, 505] width 10 height 17
radio input "true"
click at [774, 557] on input "Submit feedback" at bounding box center [779, 569] width 97 height 25
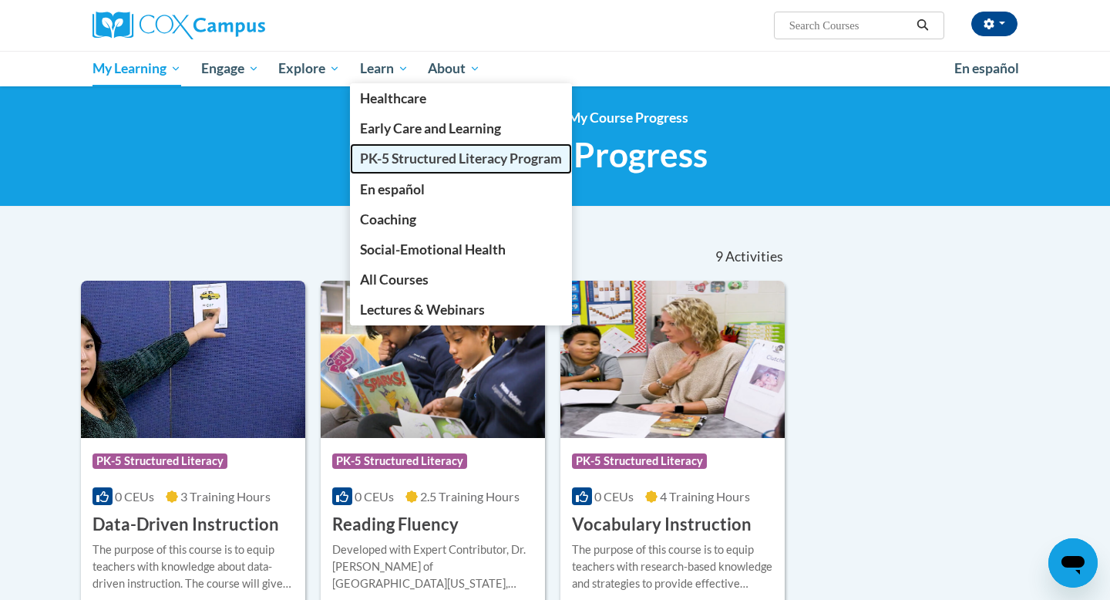
click at [395, 160] on span "PK-5 Structured Literacy Program" at bounding box center [461, 158] width 202 height 16
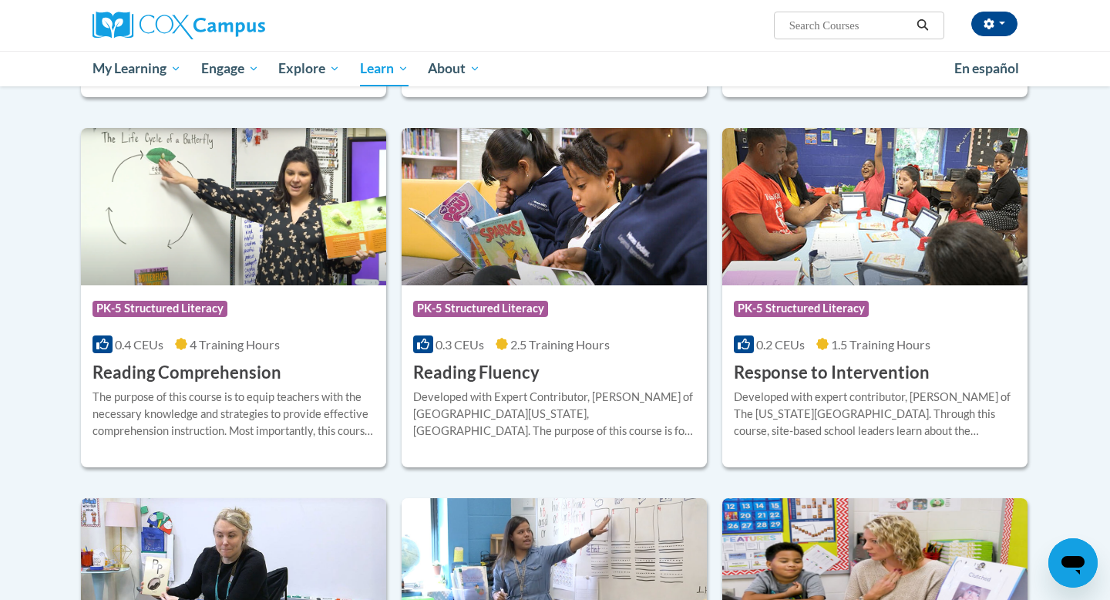
scroll to position [1255, 0]
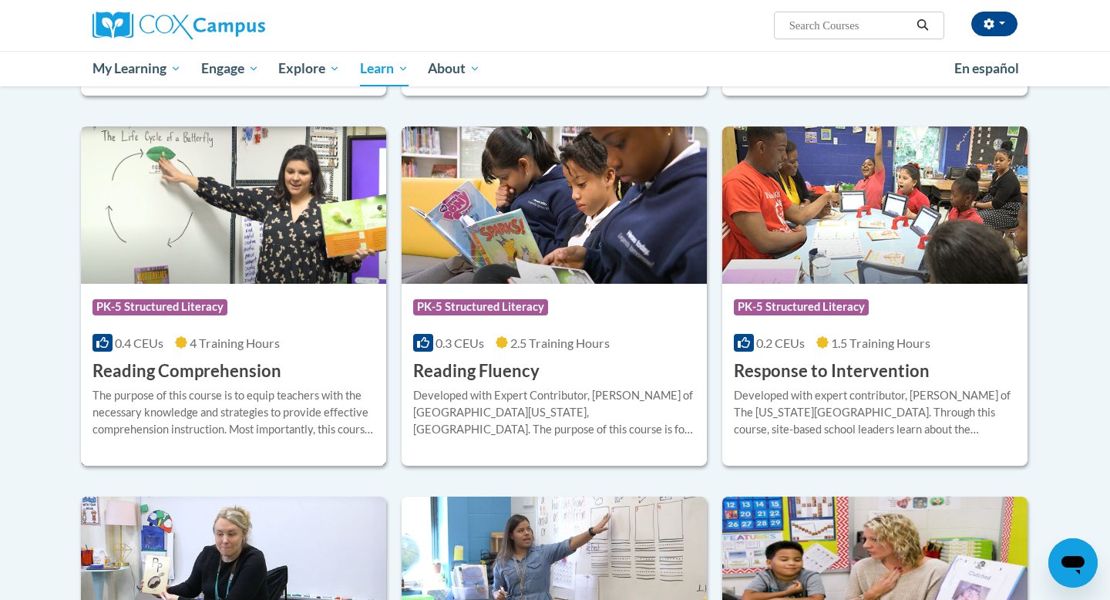
click at [163, 372] on h3 "Reading Comprehension" at bounding box center [186, 371] width 189 height 24
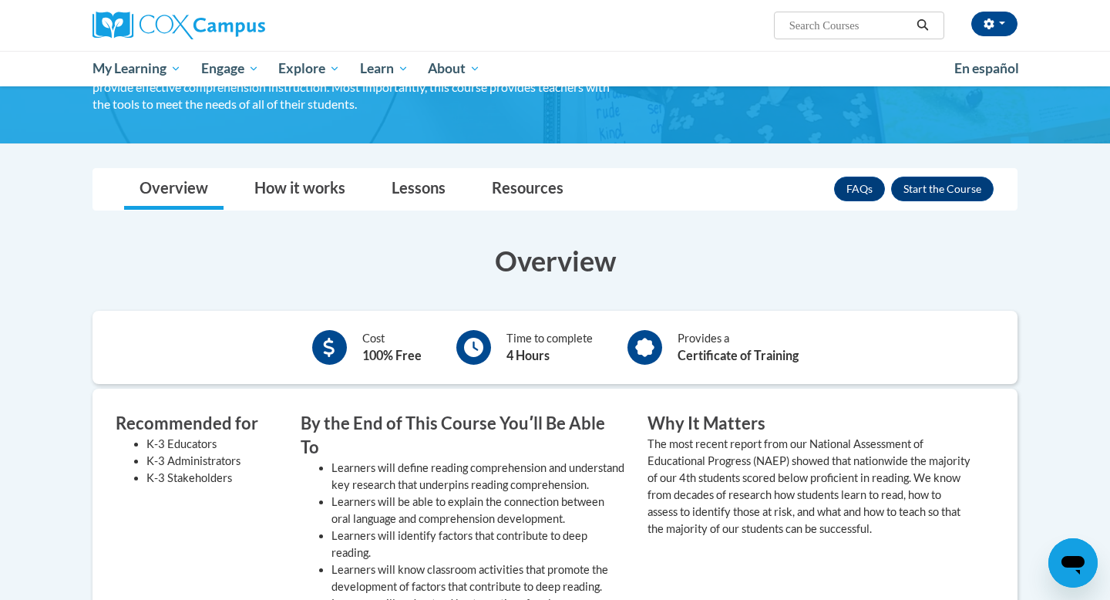
scroll to position [137, 0]
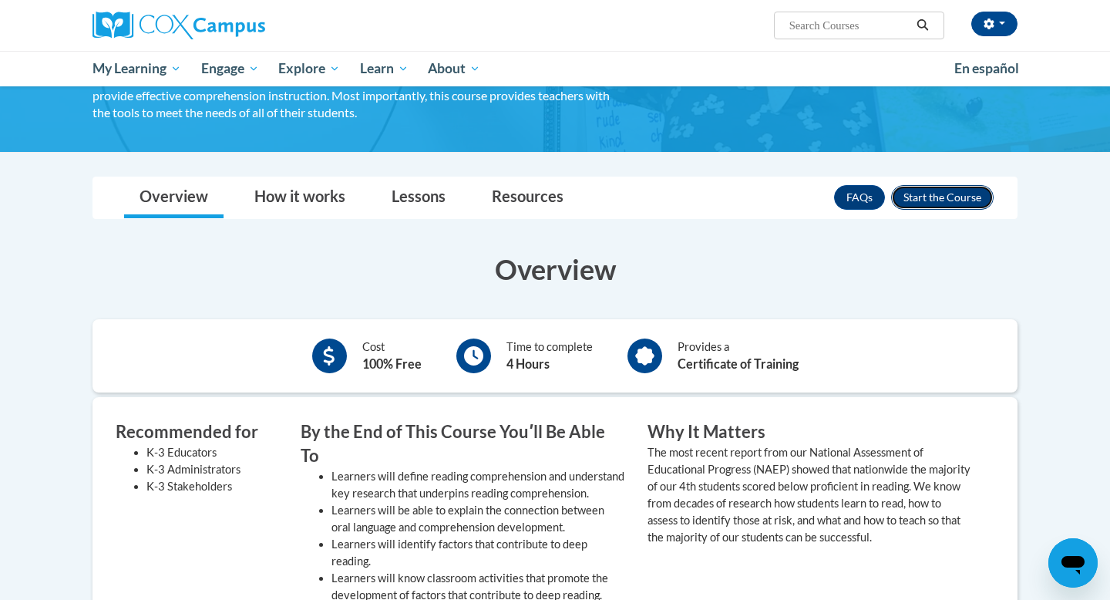
click at [923, 204] on button "Enroll" at bounding box center [942, 197] width 102 height 25
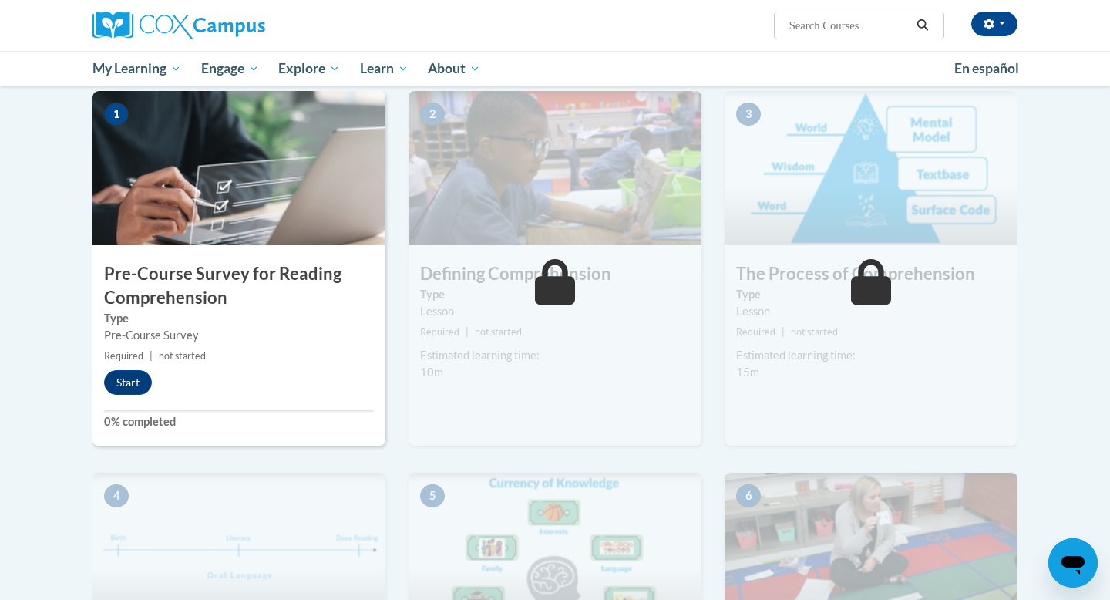
scroll to position [341, 0]
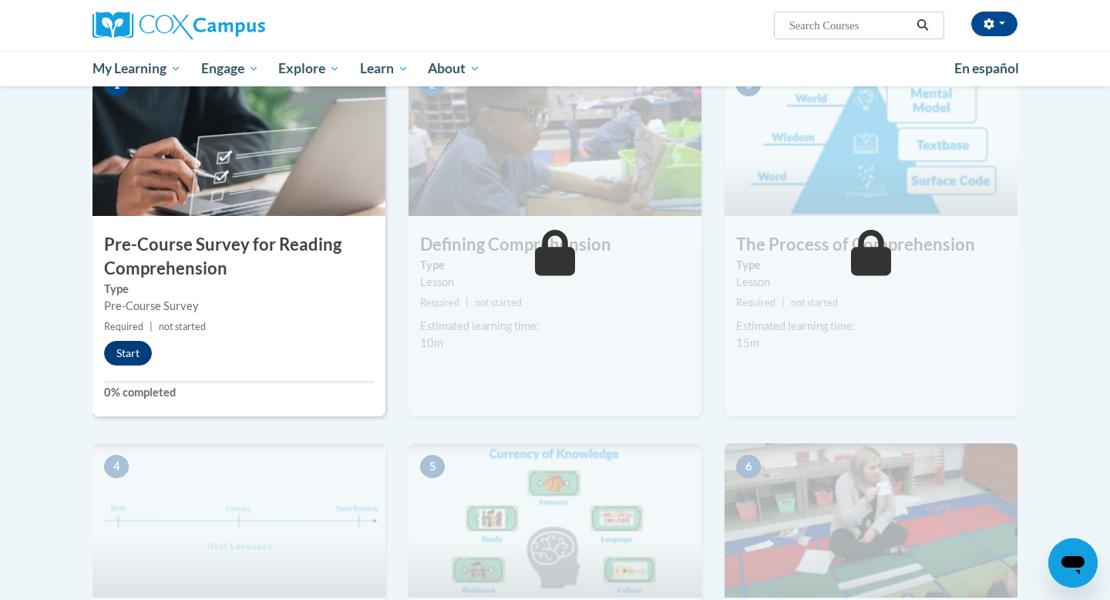
click at [138, 260] on h3 "Pre-Course Survey for Reading Comprehension" at bounding box center [238, 257] width 293 height 48
click at [119, 354] on button "Start" at bounding box center [128, 353] width 48 height 25
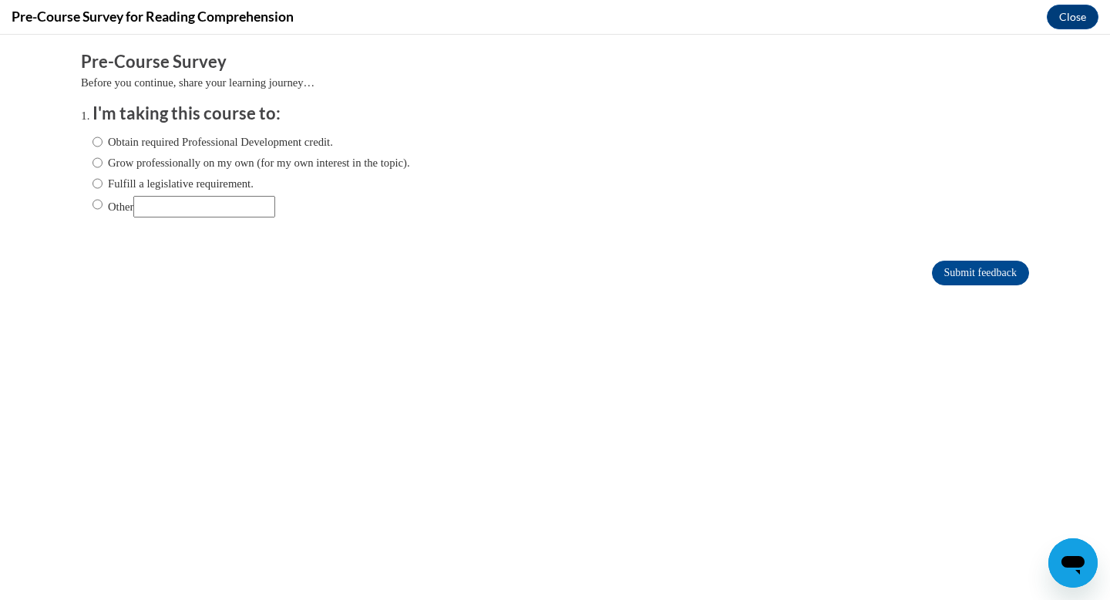
scroll to position [0, 0]
click at [99, 141] on input "Obtain required Professional Development credit." at bounding box center [97, 141] width 10 height 17
radio input "true"
click at [937, 268] on input "Submit feedback" at bounding box center [980, 272] width 97 height 25
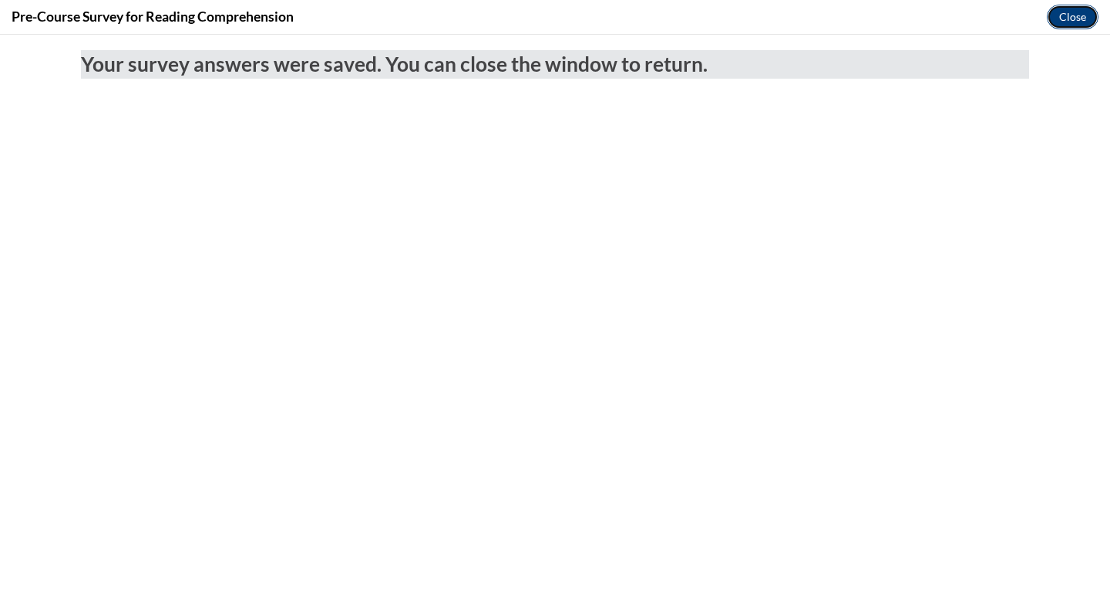
click at [1071, 22] on button "Close" at bounding box center [1072, 17] width 52 height 25
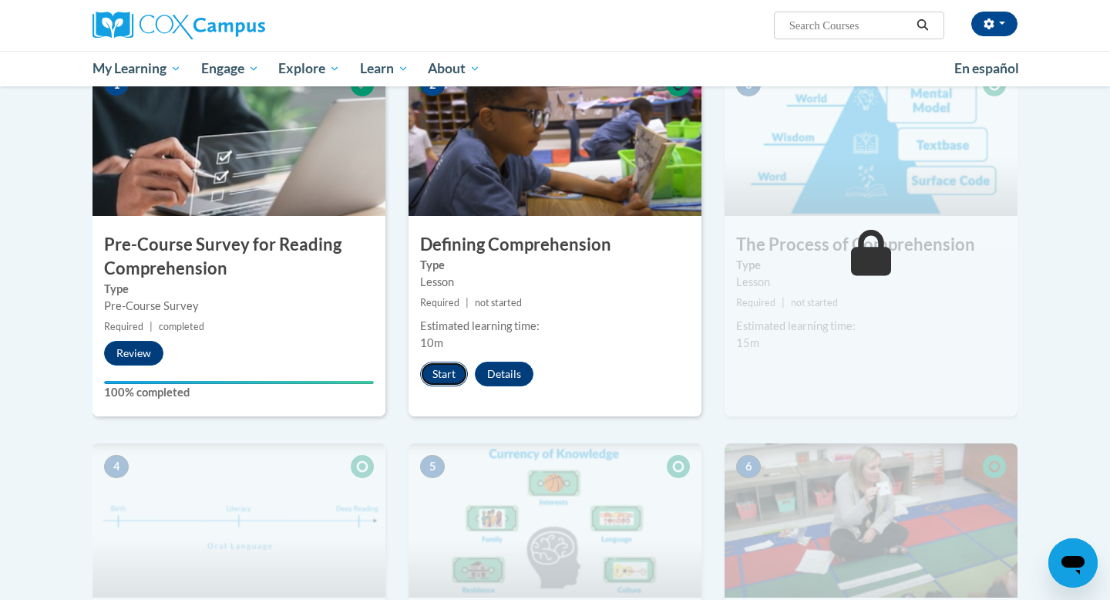
click at [442, 371] on button "Start" at bounding box center [444, 373] width 48 height 25
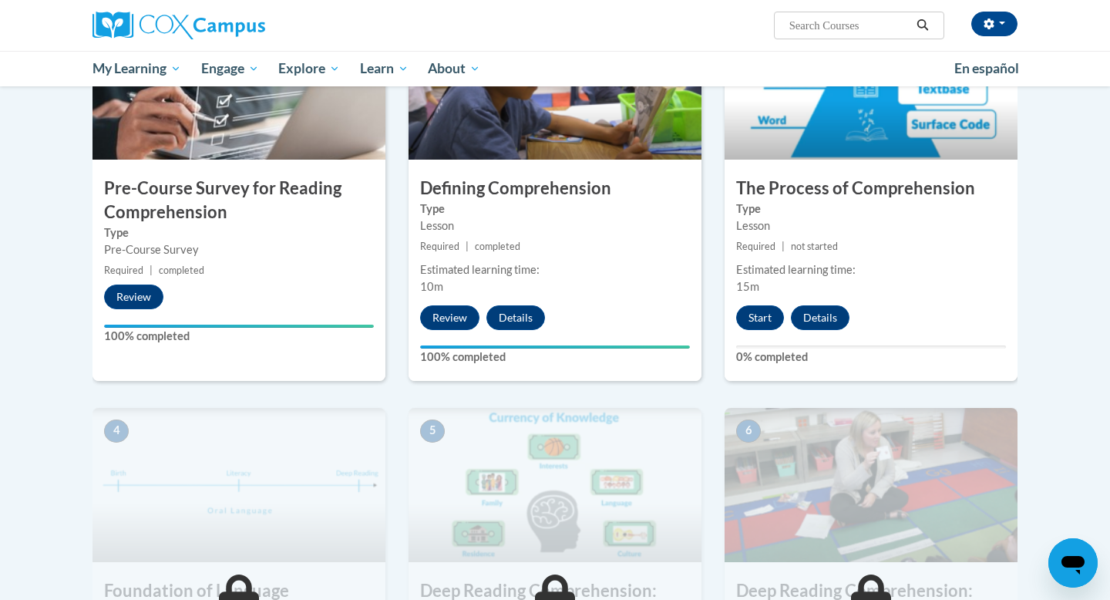
scroll to position [413, 0]
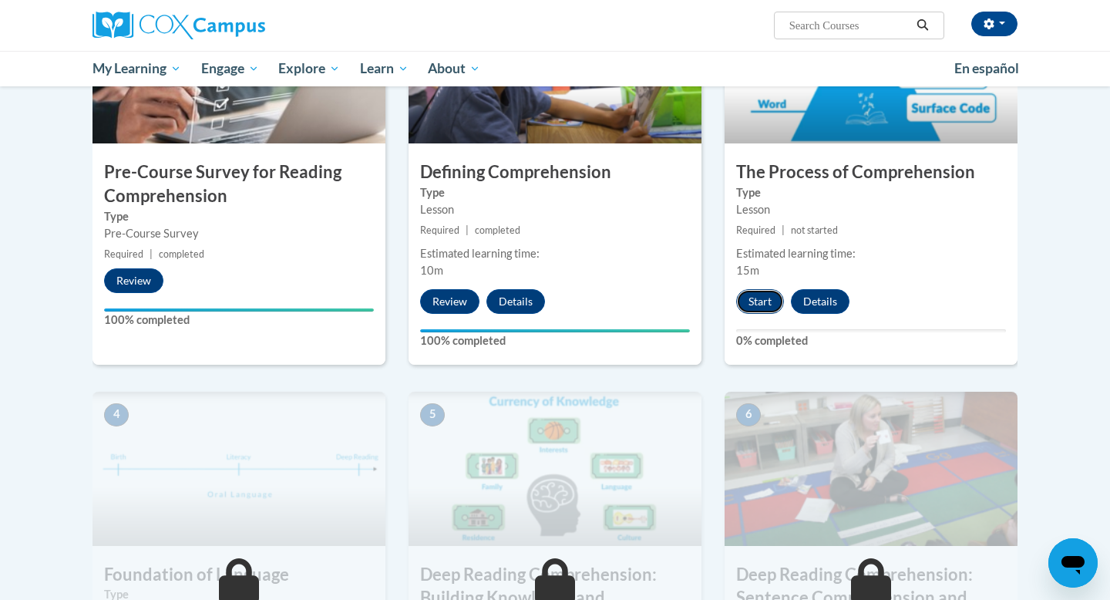
click at [761, 302] on button "Start" at bounding box center [760, 301] width 48 height 25
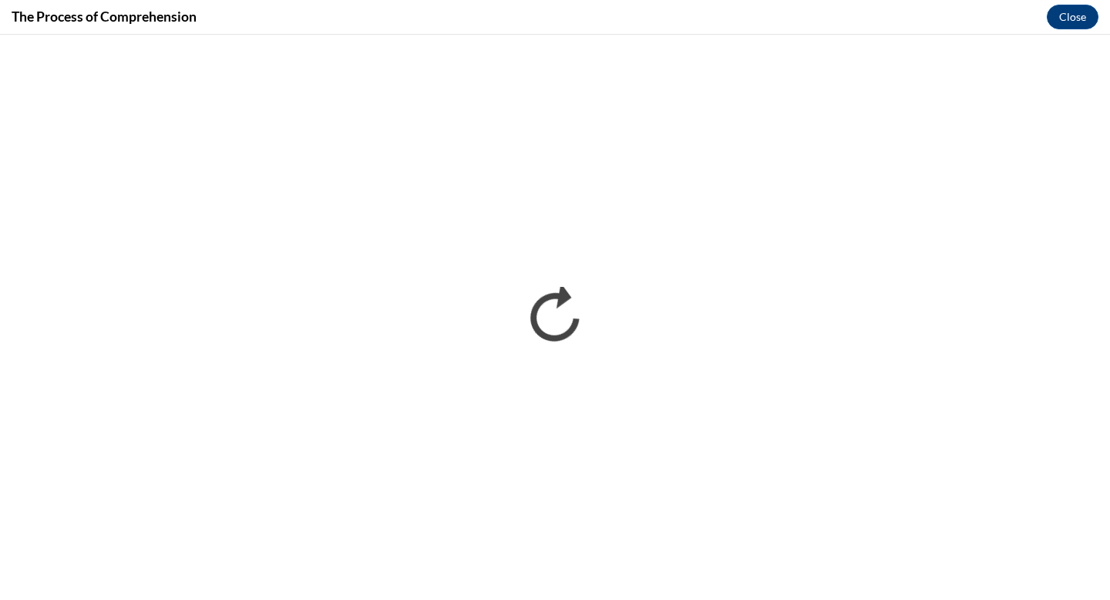
scroll to position [0, 0]
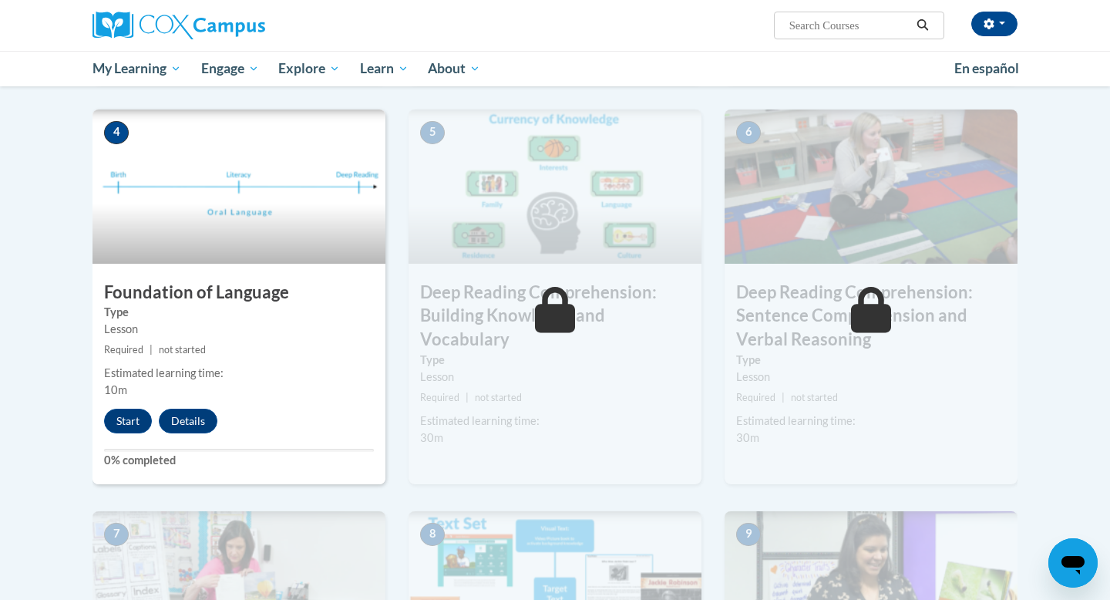
scroll to position [716, 0]
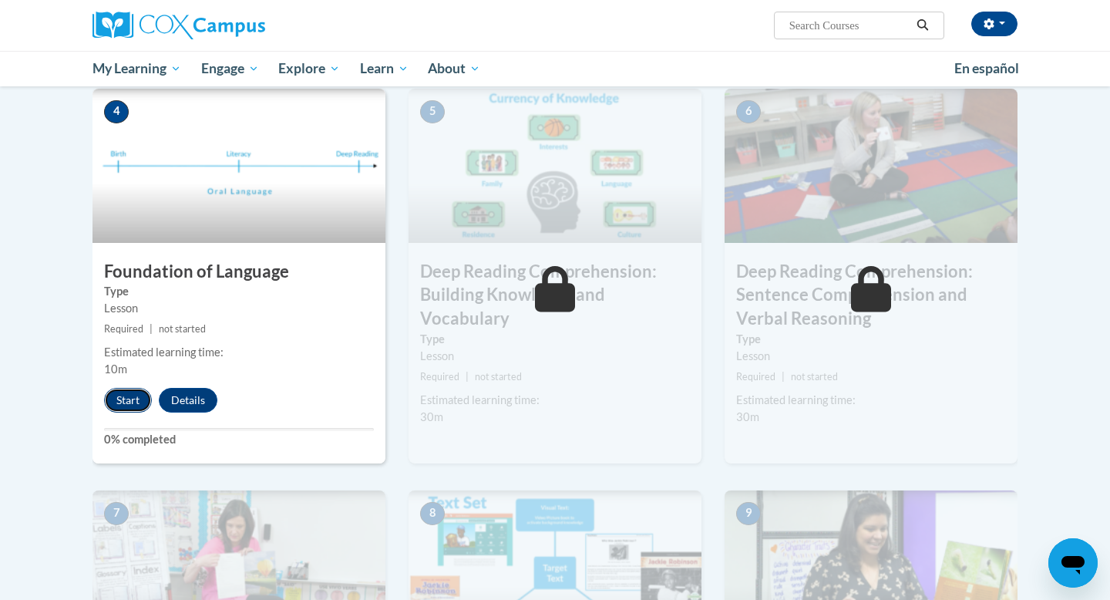
click at [125, 400] on button "Start" at bounding box center [128, 400] width 48 height 25
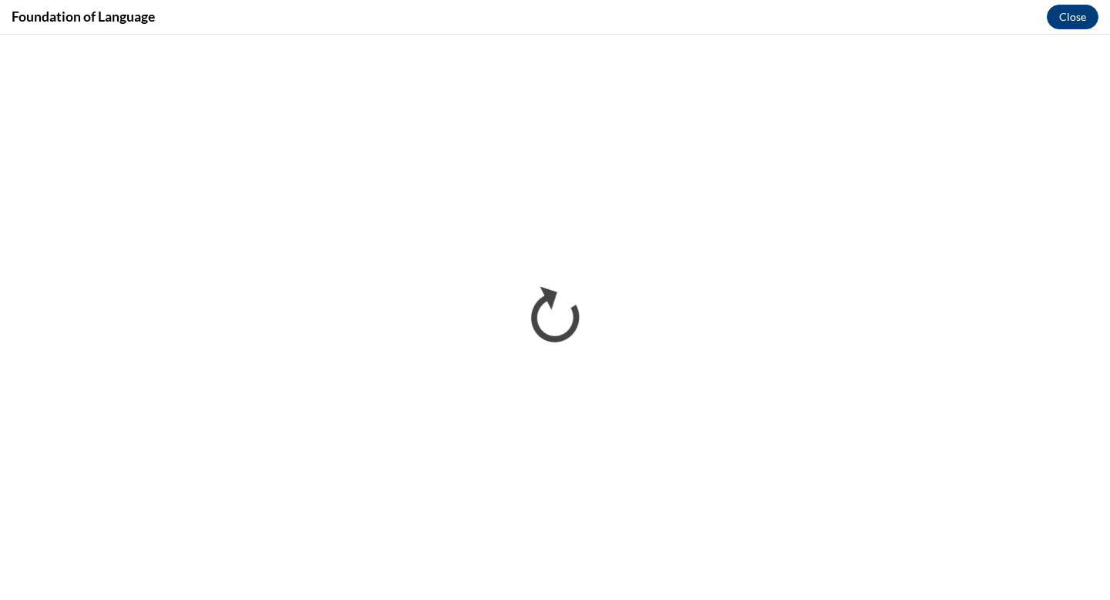
scroll to position [0, 0]
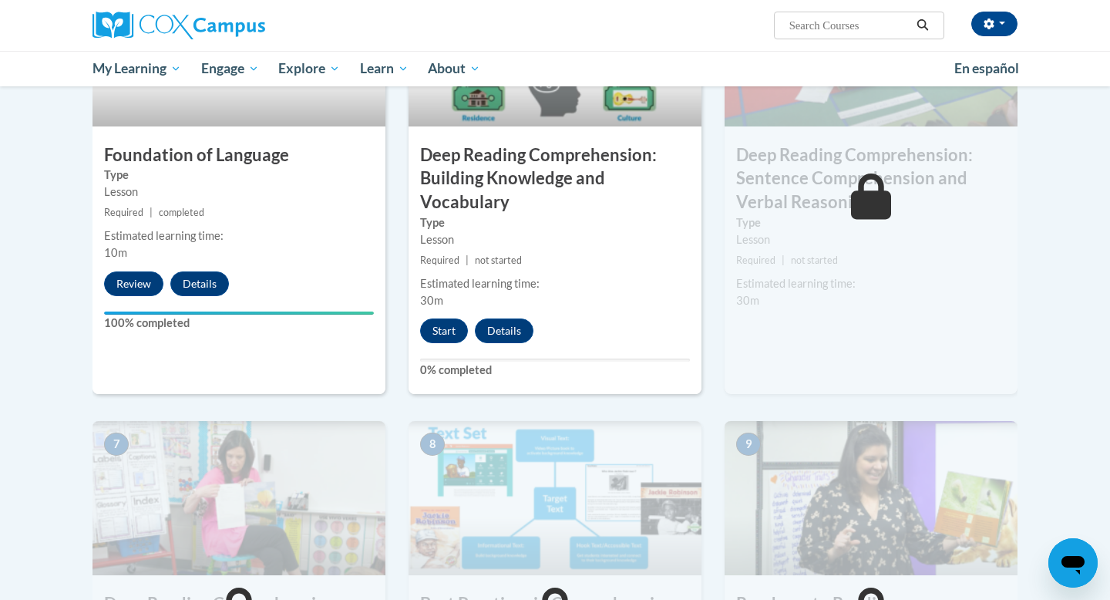
scroll to position [812, 0]
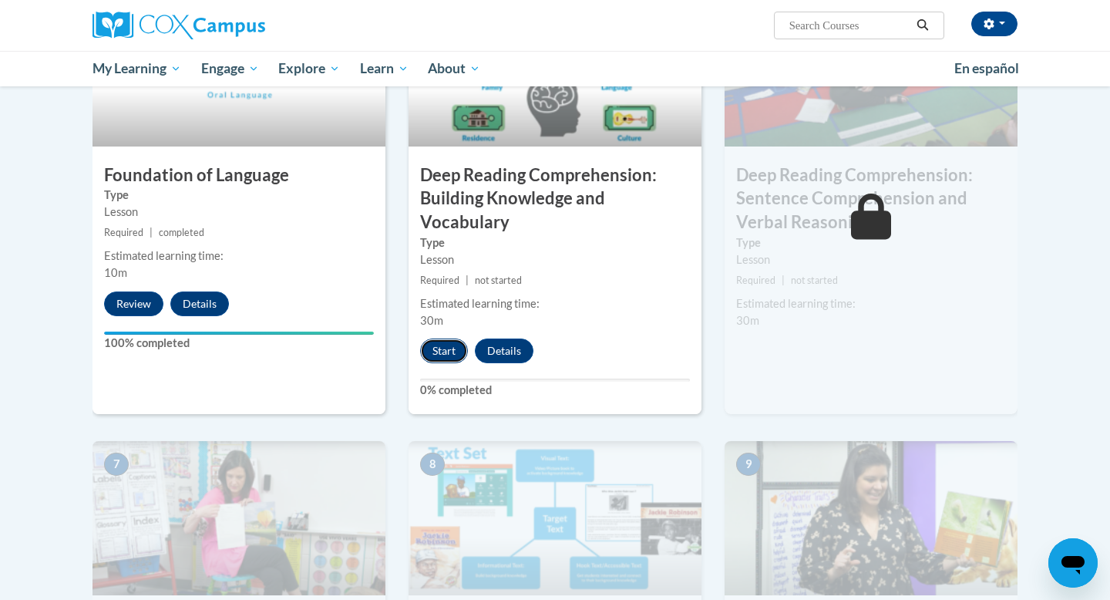
click at [438, 348] on button "Start" at bounding box center [444, 350] width 48 height 25
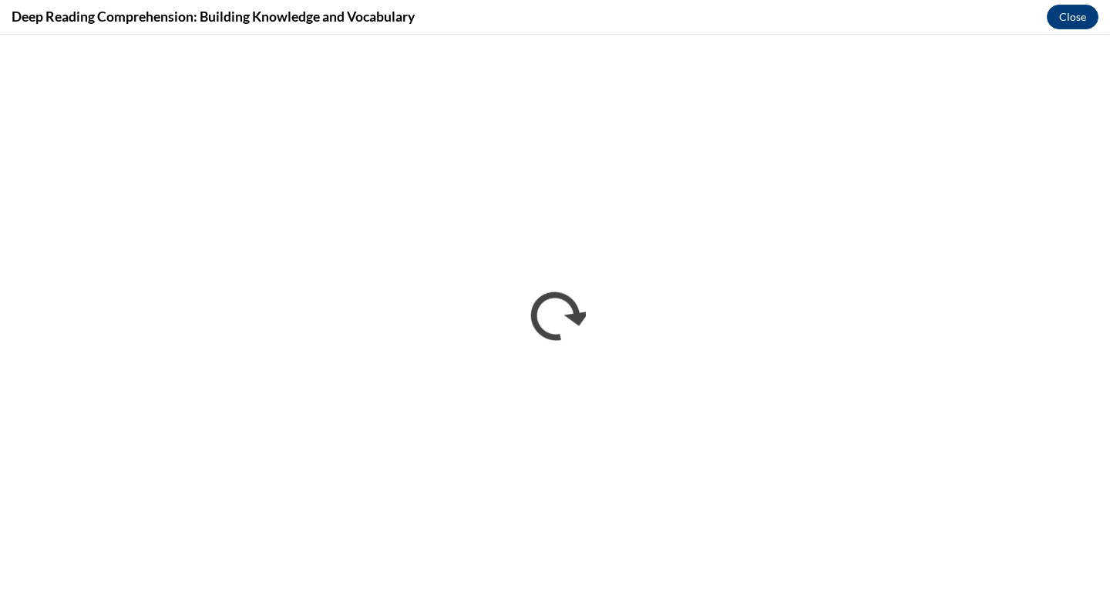
scroll to position [0, 0]
